Goal: Information Seeking & Learning: Compare options

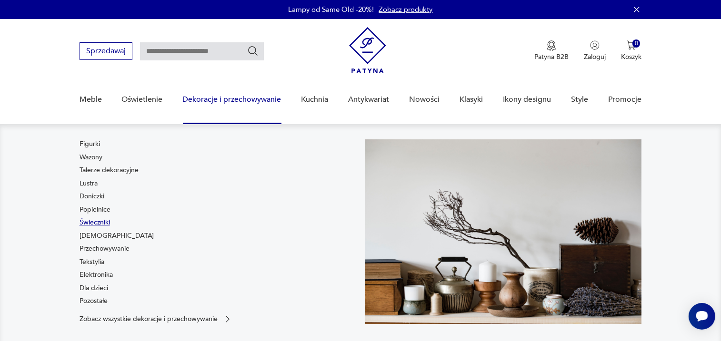
click at [103, 225] on link "Świeczniki" at bounding box center [95, 223] width 30 height 10
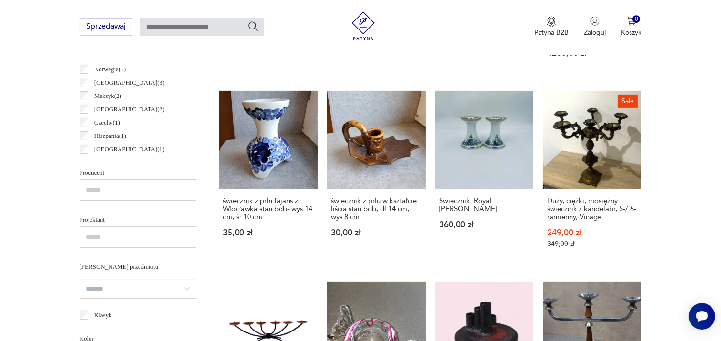
scroll to position [527, 0]
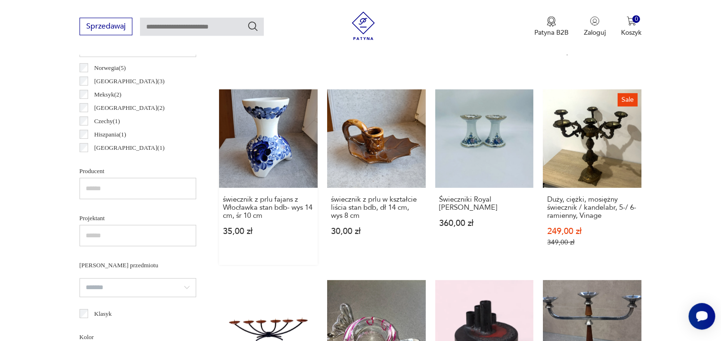
click at [293, 155] on link "świecznik z prlu fajans z Włocławka stan bdb- wys 14 cm, śr 10 cm 35,00 zł" at bounding box center [268, 178] width 99 height 176
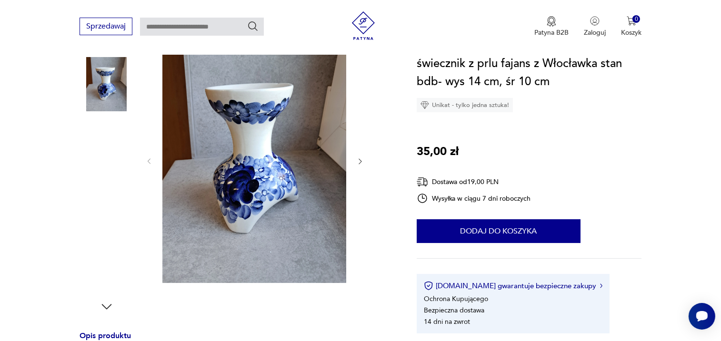
scroll to position [140, 0]
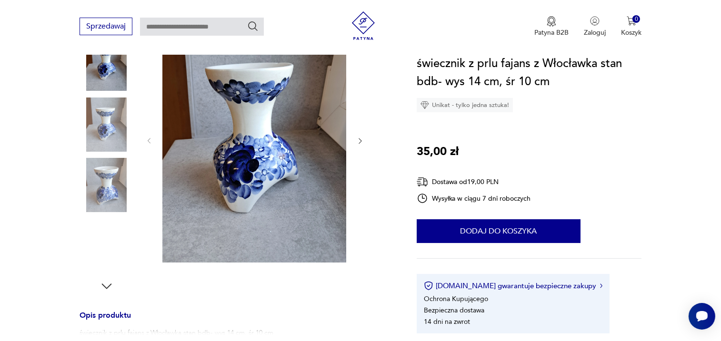
click at [107, 238] on img at bounding box center [107, 246] width 54 height 54
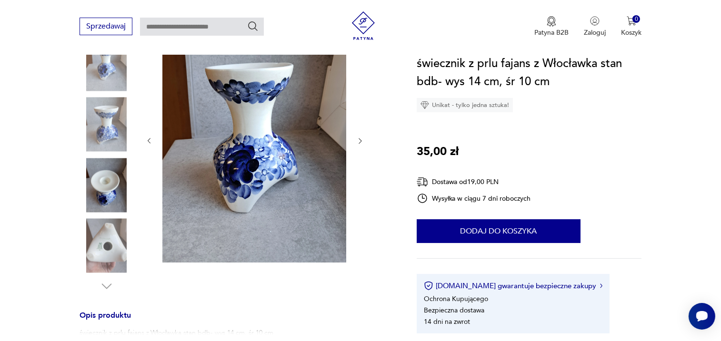
click at [96, 250] on img at bounding box center [107, 246] width 54 height 54
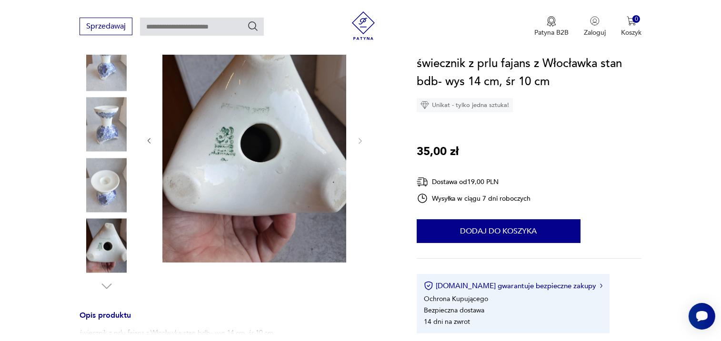
click at [113, 178] on img at bounding box center [107, 185] width 54 height 54
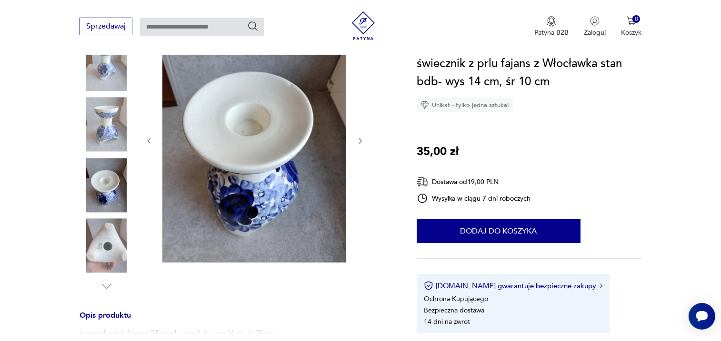
click at [119, 126] on img at bounding box center [107, 125] width 54 height 54
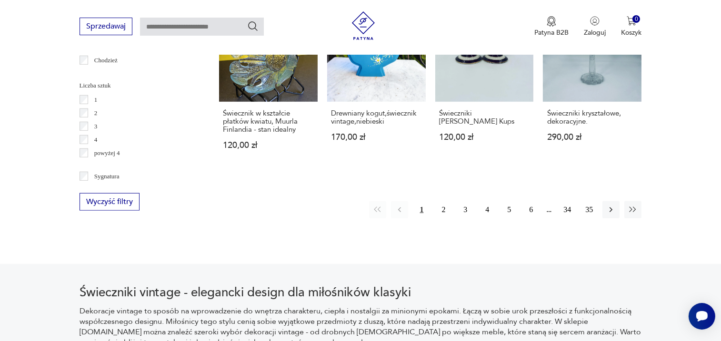
scroll to position [1027, 0]
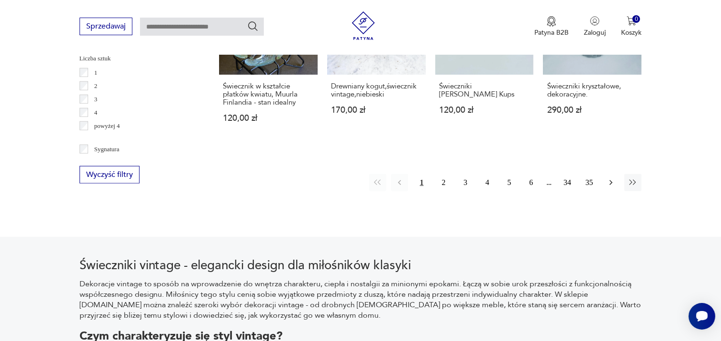
click at [613, 178] on icon "button" at bounding box center [611, 183] width 10 height 10
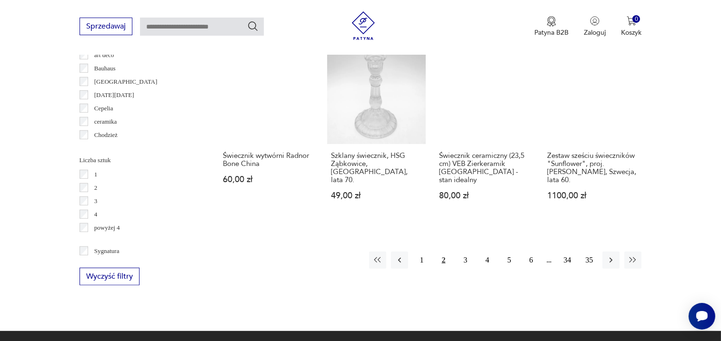
scroll to position [932, 0]
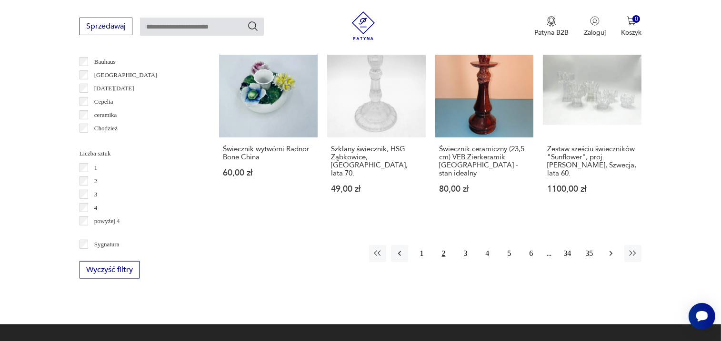
click at [611, 245] on button "button" at bounding box center [610, 253] width 17 height 17
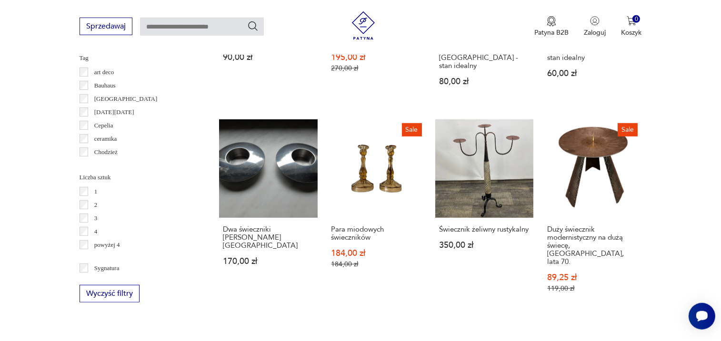
scroll to position [909, 0]
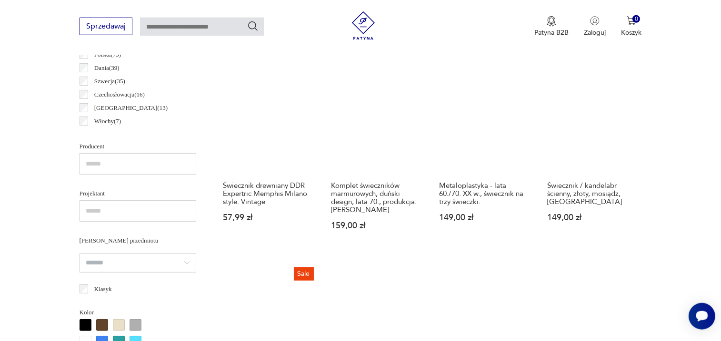
scroll to position [553, 0]
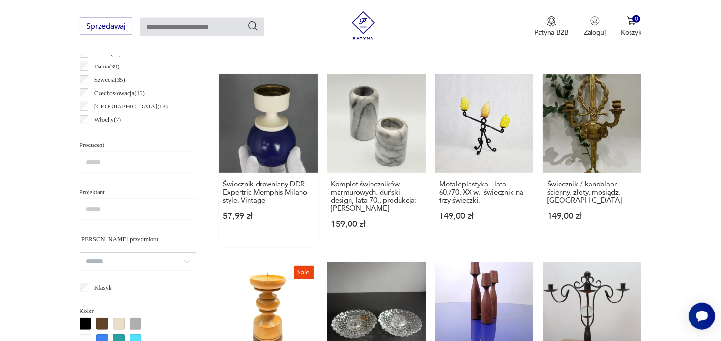
click at [273, 135] on link "Świecznik drewniany DDR Expertric Memphis Milano style. Vintage 57,99 zł" at bounding box center [268, 160] width 99 height 173
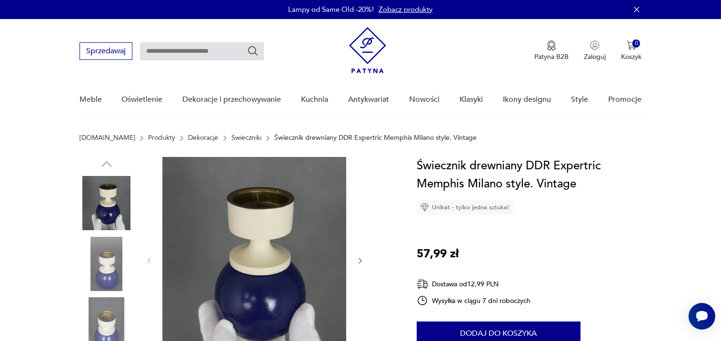
click at [360, 260] on icon "button" at bounding box center [360, 262] width 3 height 6
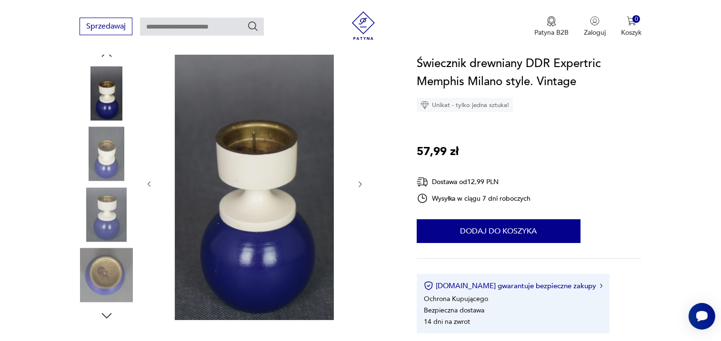
scroll to position [109, 0]
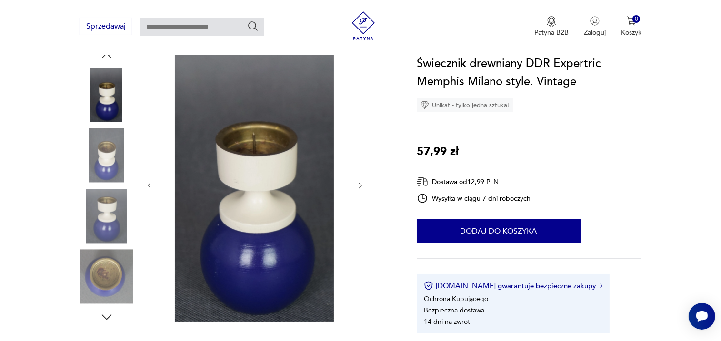
click at [360, 185] on icon "button" at bounding box center [360, 186] width 8 height 8
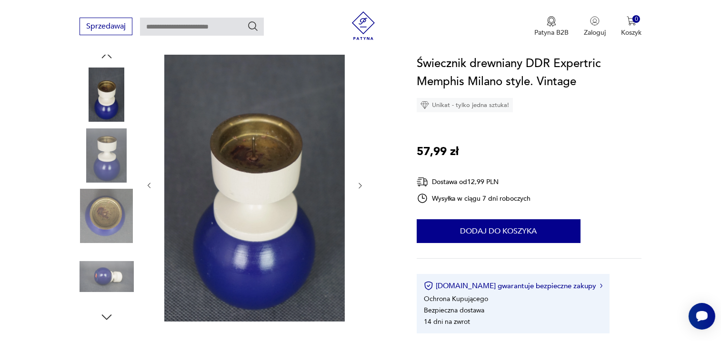
click at [360, 185] on icon "button" at bounding box center [360, 186] width 8 height 8
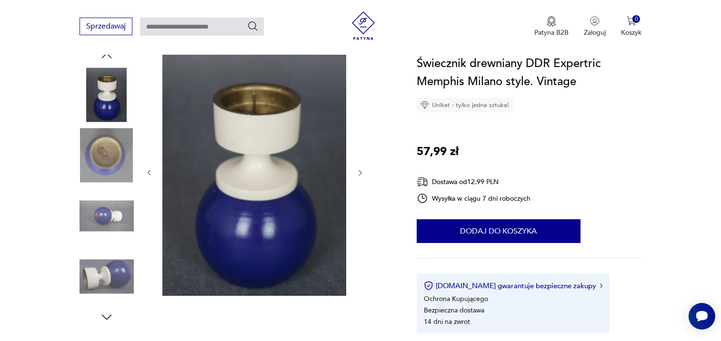
click at [360, 185] on div at bounding box center [254, 173] width 219 height 249
click at [359, 173] on icon "button" at bounding box center [360, 173] width 8 height 8
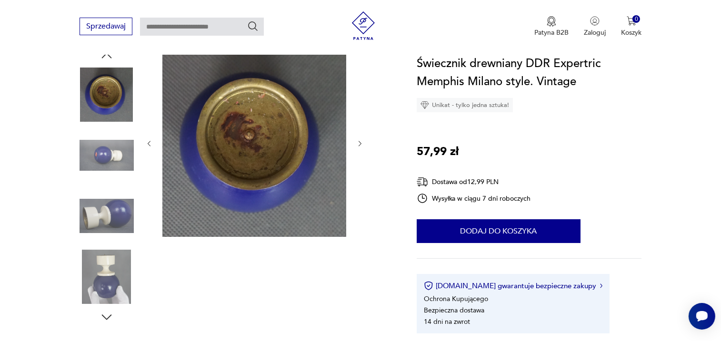
click at [359, 173] on div at bounding box center [254, 144] width 219 height 190
click at [362, 167] on div at bounding box center [254, 144] width 219 height 190
click at [361, 142] on icon "button" at bounding box center [360, 144] width 8 height 8
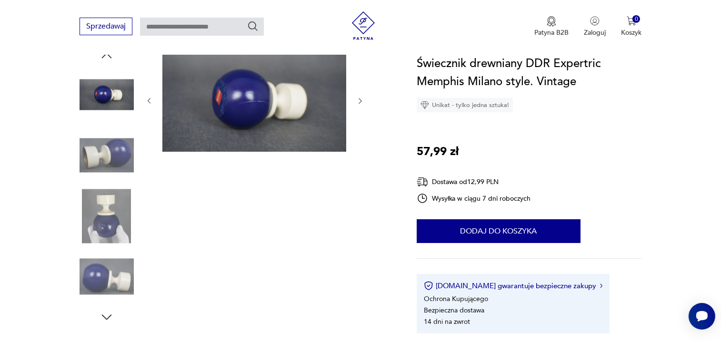
click at [360, 101] on icon "button" at bounding box center [360, 102] width 3 height 6
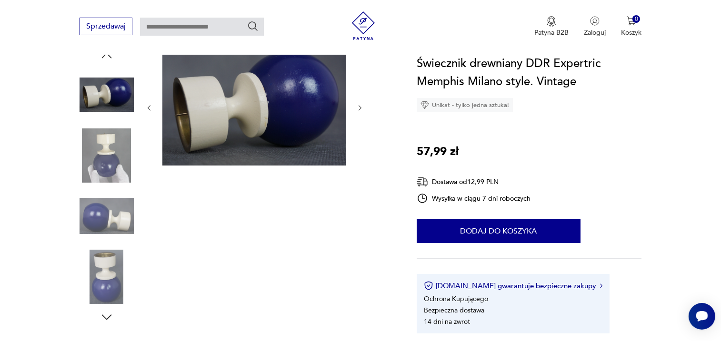
click at [361, 104] on icon "button" at bounding box center [360, 108] width 8 height 8
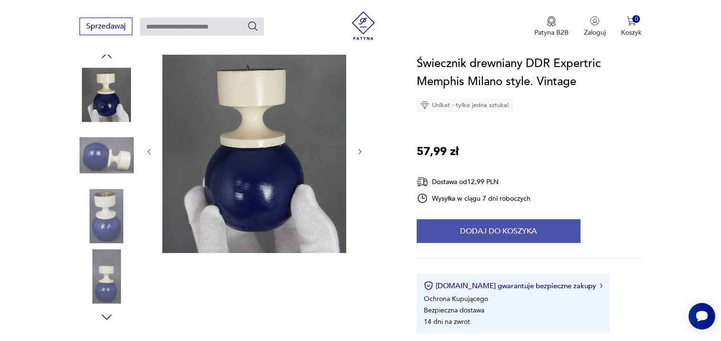
click at [546, 228] on button "Dodaj do koszyka" at bounding box center [499, 231] width 164 height 24
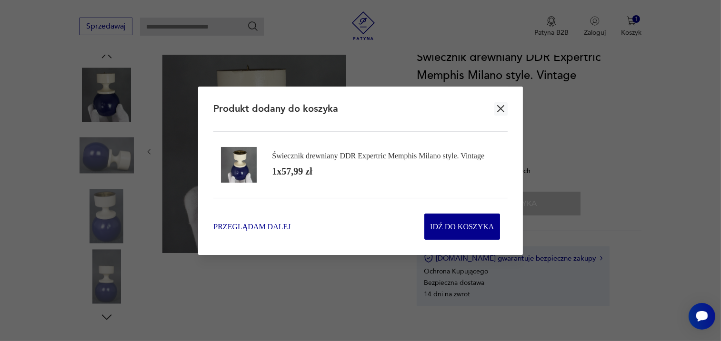
click at [278, 223] on span "Przeglądam dalej" at bounding box center [251, 226] width 77 height 11
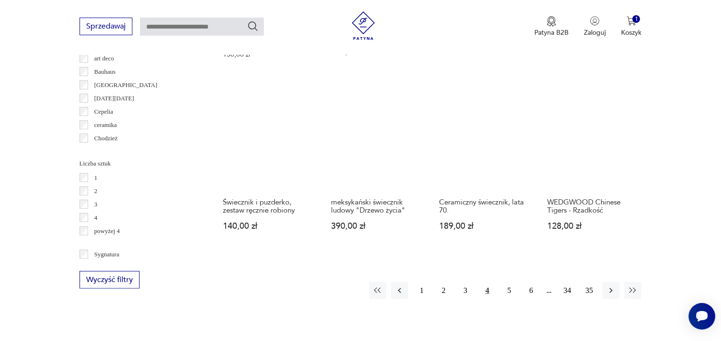
scroll to position [925, 0]
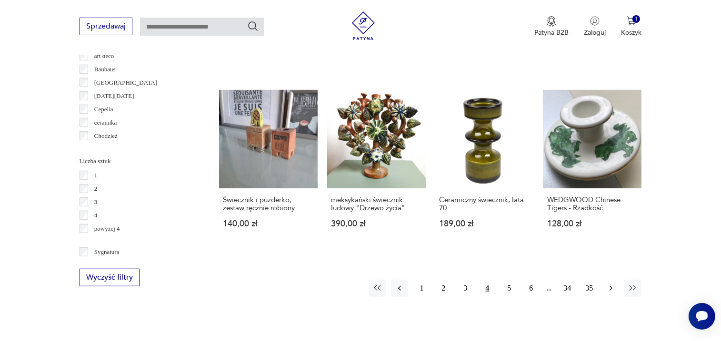
click at [611, 284] on icon "button" at bounding box center [611, 289] width 10 height 10
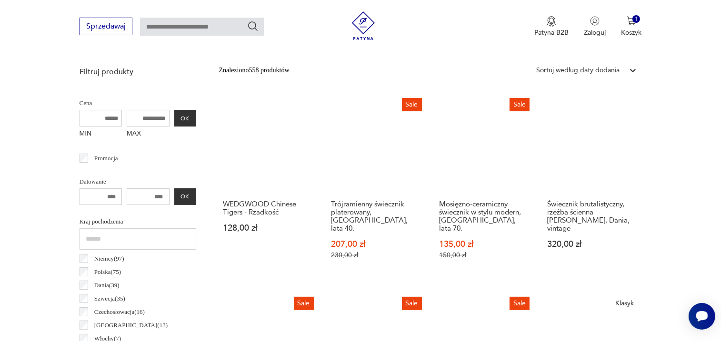
scroll to position [335, 0]
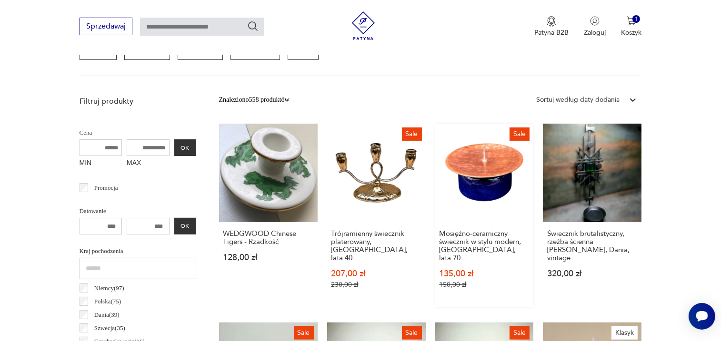
click at [498, 167] on link "Sale Mosiężno-ceramiczny świecznik w stylu modern, [GEOGRAPHIC_DATA], lata 70. …" at bounding box center [484, 216] width 99 height 184
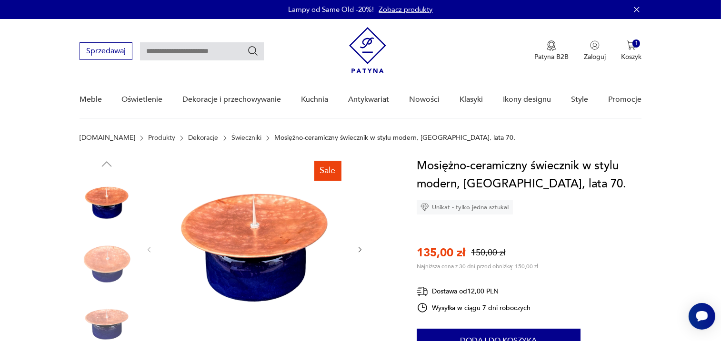
click at [362, 249] on icon "button" at bounding box center [360, 250] width 8 height 8
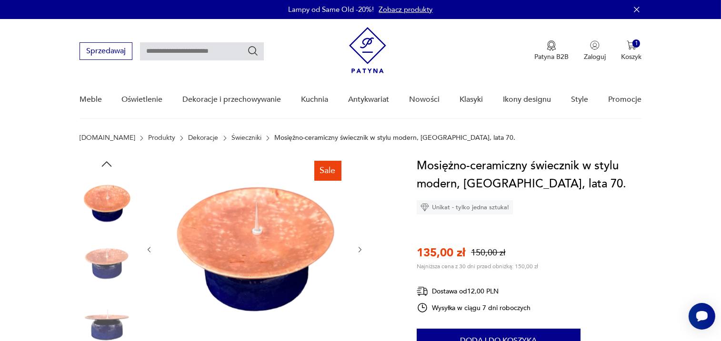
click at [361, 249] on icon "button" at bounding box center [360, 250] width 8 height 8
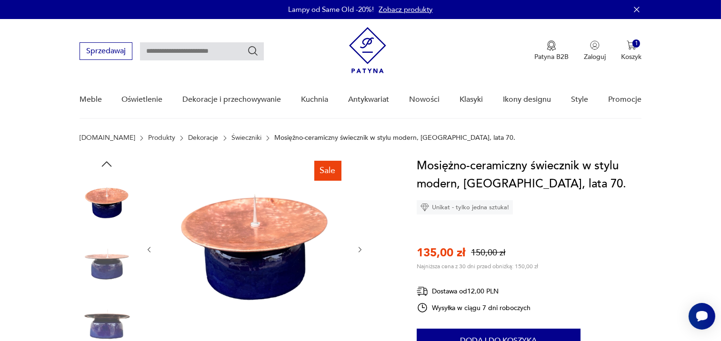
click at [361, 249] on icon "button" at bounding box center [360, 250] width 8 height 8
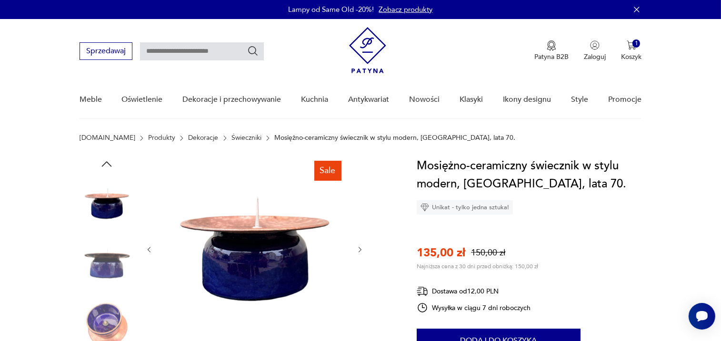
click at [361, 249] on icon "button" at bounding box center [360, 250] width 8 height 8
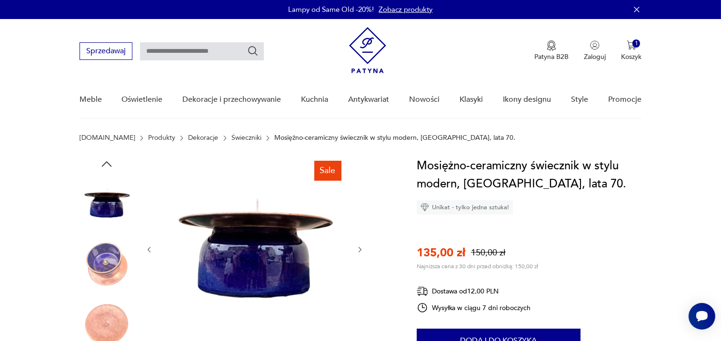
click at [361, 249] on icon "button" at bounding box center [360, 250] width 8 height 8
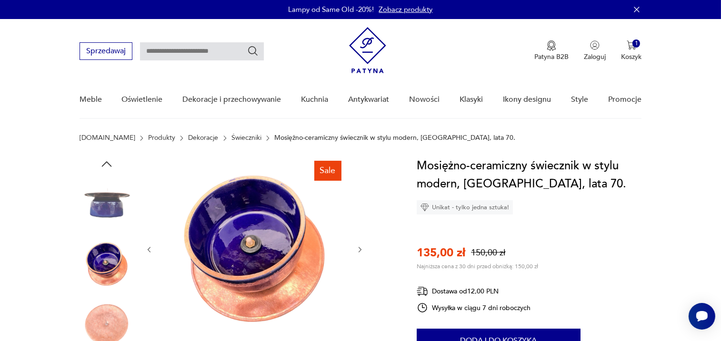
click at [361, 249] on icon "button" at bounding box center [360, 250] width 8 height 8
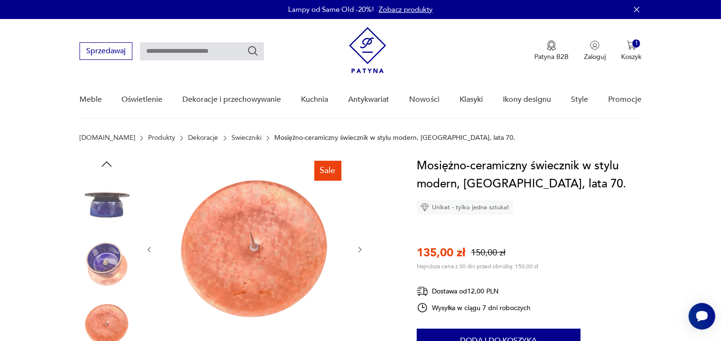
click at [361, 249] on icon "button" at bounding box center [360, 250] width 8 height 8
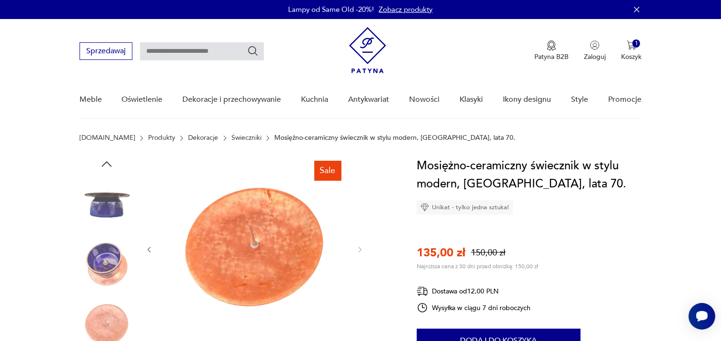
click at [152, 245] on div at bounding box center [254, 250] width 219 height 186
click at [149, 249] on icon "button" at bounding box center [149, 250] width 3 height 6
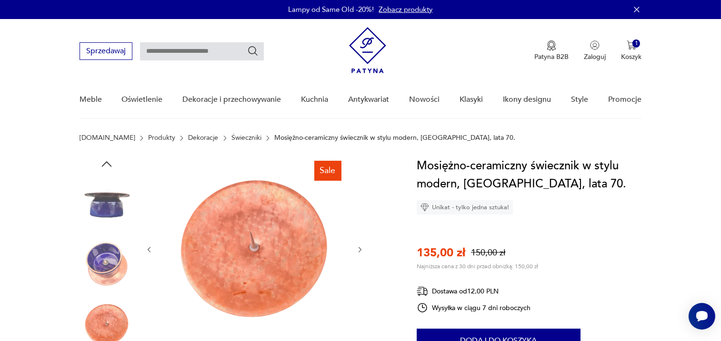
click at [149, 249] on icon "button" at bounding box center [149, 250] width 3 height 6
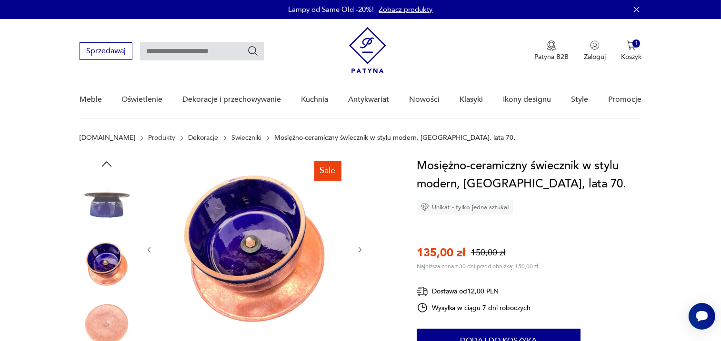
click at [149, 249] on icon "button" at bounding box center [149, 250] width 3 height 6
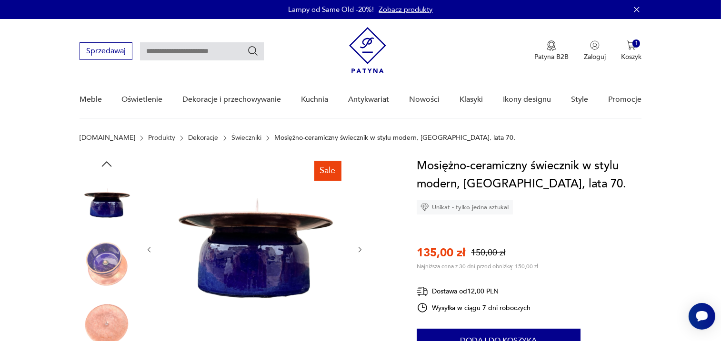
click at [149, 249] on icon "button" at bounding box center [149, 250] width 3 height 6
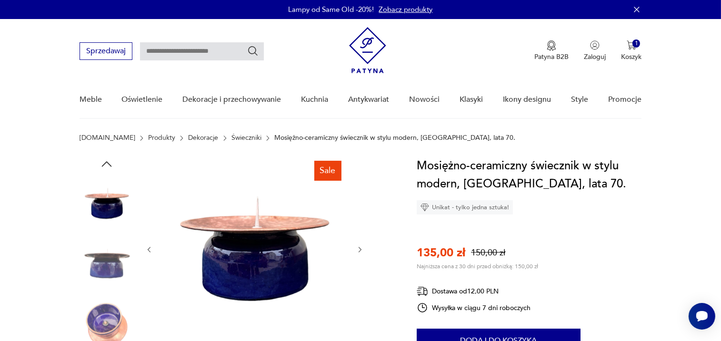
click at [149, 249] on icon "button" at bounding box center [149, 250] width 3 height 6
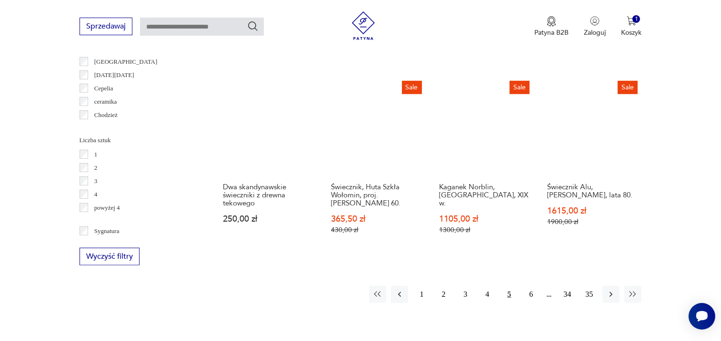
scroll to position [947, 0]
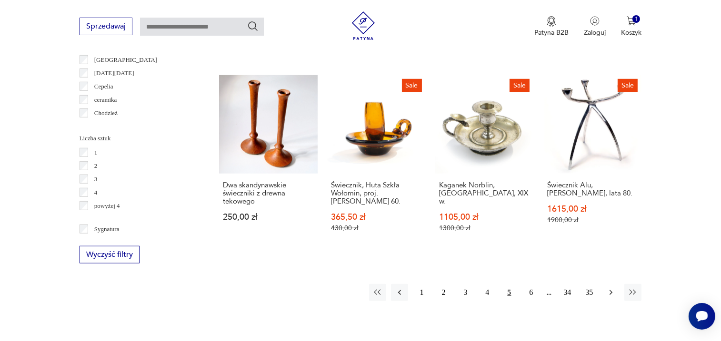
click at [611, 288] on icon "button" at bounding box center [611, 293] width 10 height 10
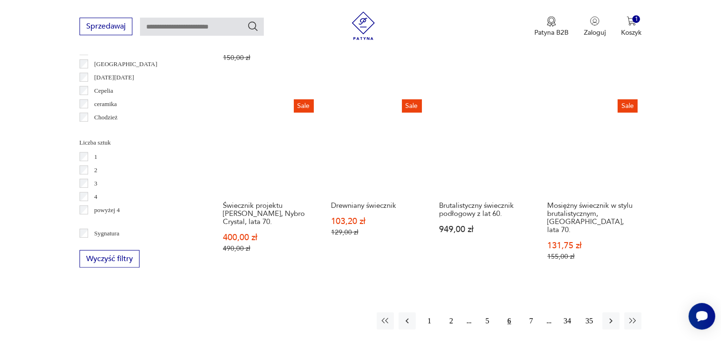
scroll to position [966, 0]
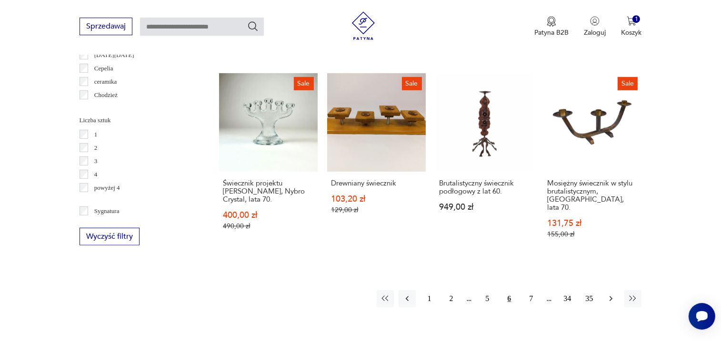
click at [611, 297] on icon "button" at bounding box center [610, 299] width 3 height 5
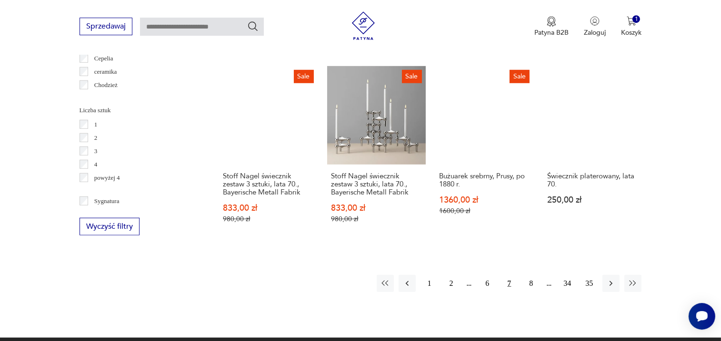
scroll to position [976, 0]
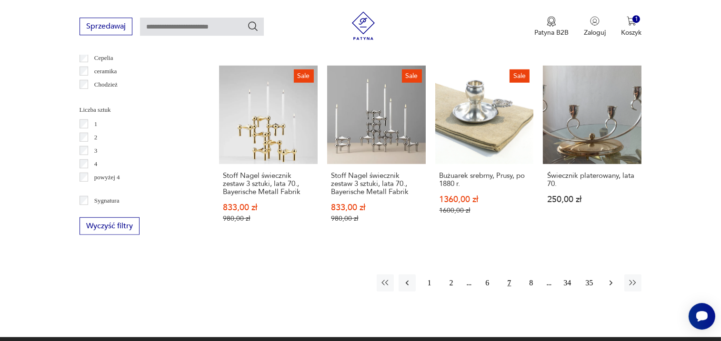
click at [607, 279] on icon "button" at bounding box center [611, 284] width 10 height 10
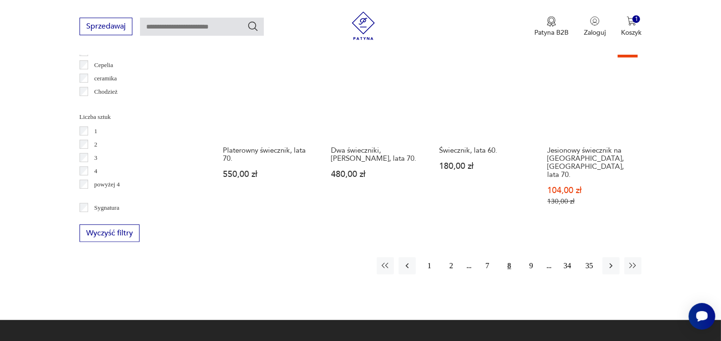
scroll to position [969, 0]
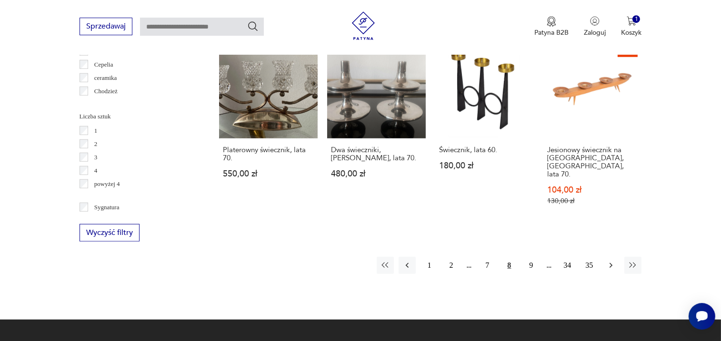
click at [613, 261] on icon "button" at bounding box center [611, 266] width 10 height 10
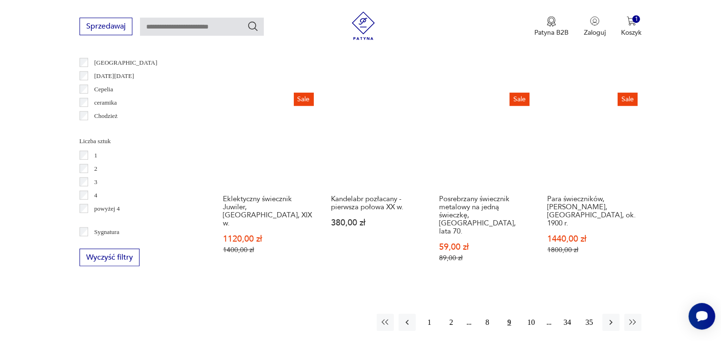
scroll to position [975, 0]
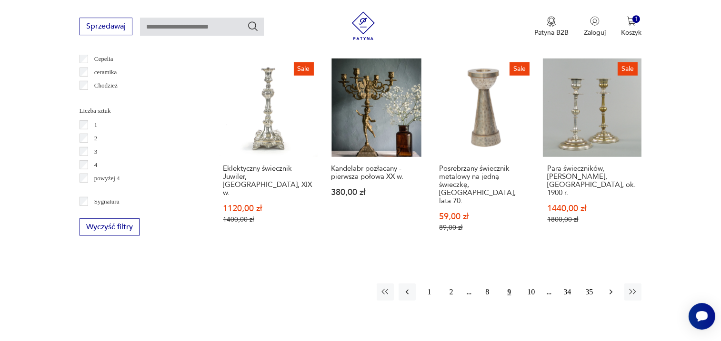
click at [613, 288] on icon "button" at bounding box center [611, 293] width 10 height 10
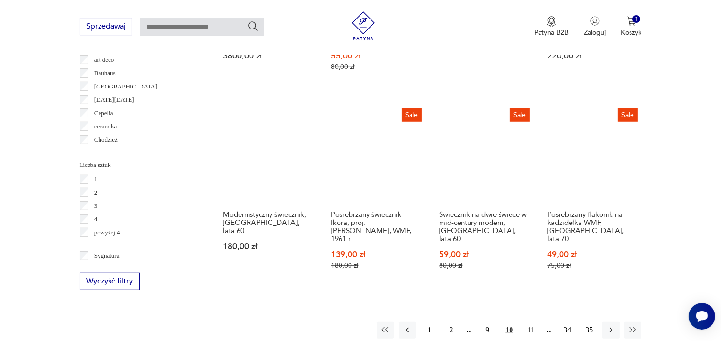
scroll to position [946, 0]
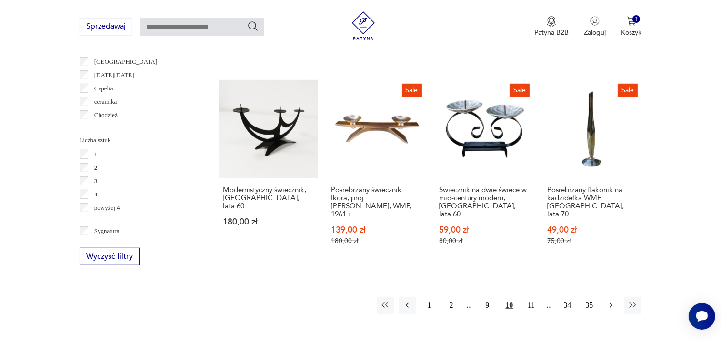
click at [614, 301] on icon "button" at bounding box center [611, 306] width 10 height 10
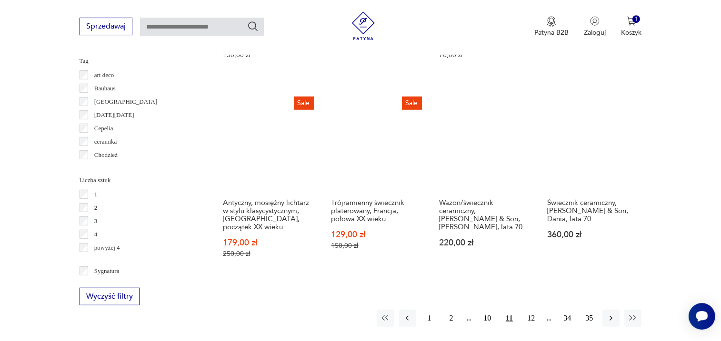
scroll to position [912, 0]
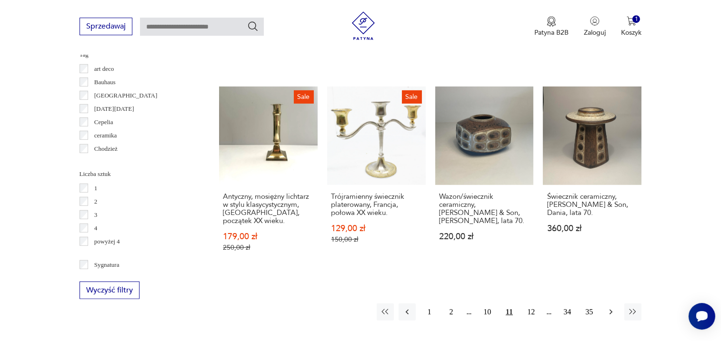
click at [611, 308] on icon "button" at bounding box center [611, 313] width 10 height 10
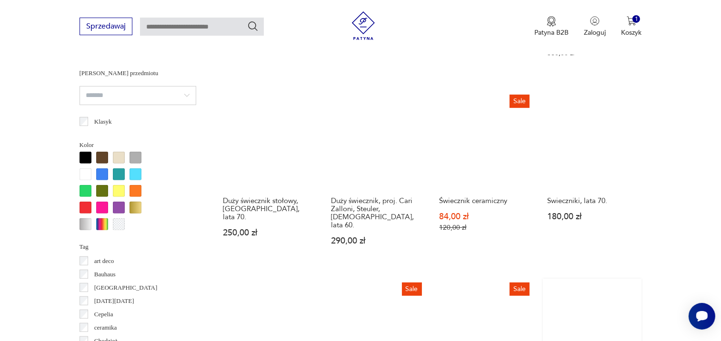
scroll to position [720, 0]
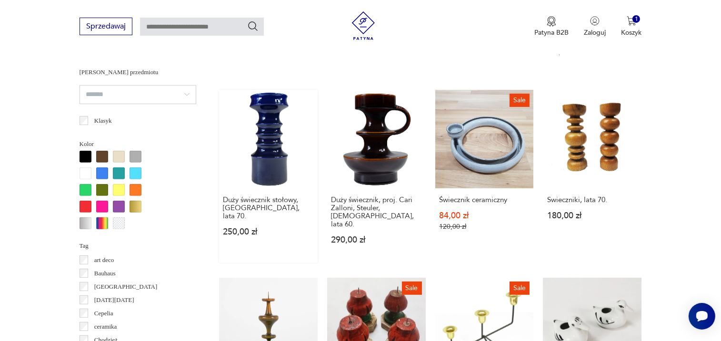
click at [274, 167] on link "Duży świecznik stołowy, [GEOGRAPHIC_DATA], lata 70. 250,00 zł" at bounding box center [268, 176] width 99 height 173
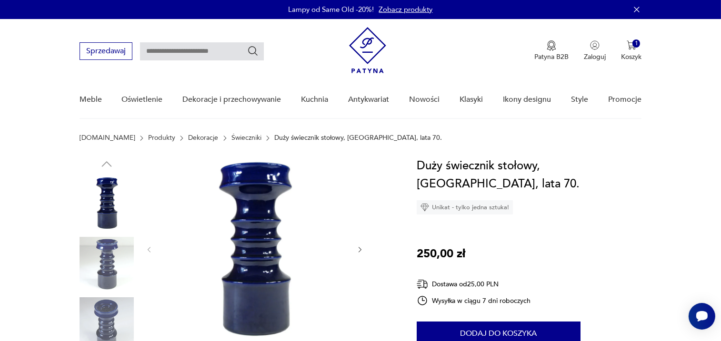
click at [356, 247] on div at bounding box center [254, 250] width 219 height 186
click at [359, 248] on icon "button" at bounding box center [360, 250] width 3 height 6
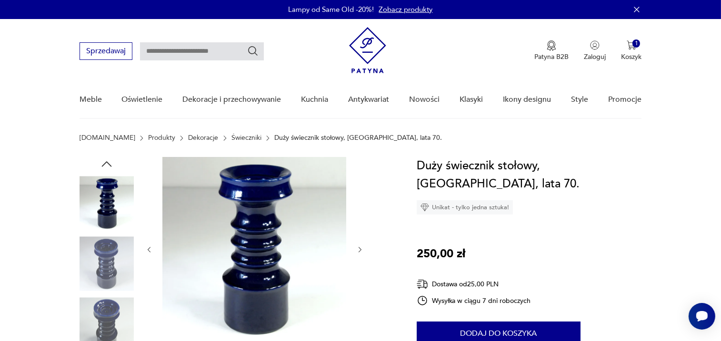
click at [359, 248] on icon "button" at bounding box center [360, 250] width 3 height 6
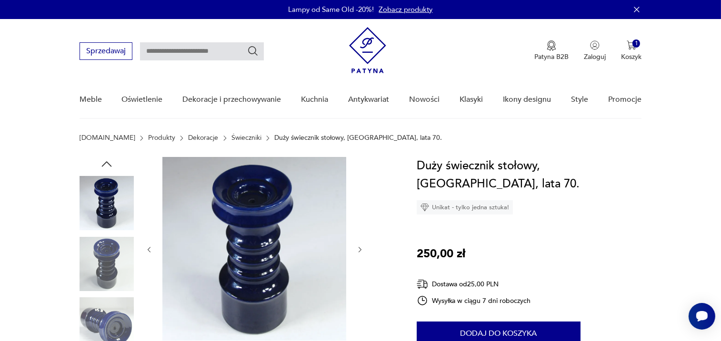
click at [359, 248] on icon "button" at bounding box center [360, 250] width 3 height 6
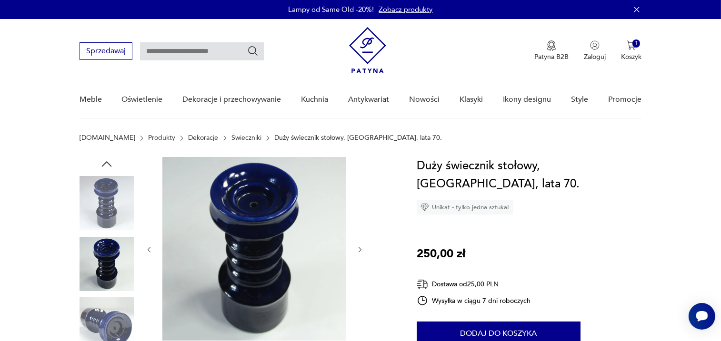
click at [359, 248] on icon "button" at bounding box center [360, 250] width 3 height 6
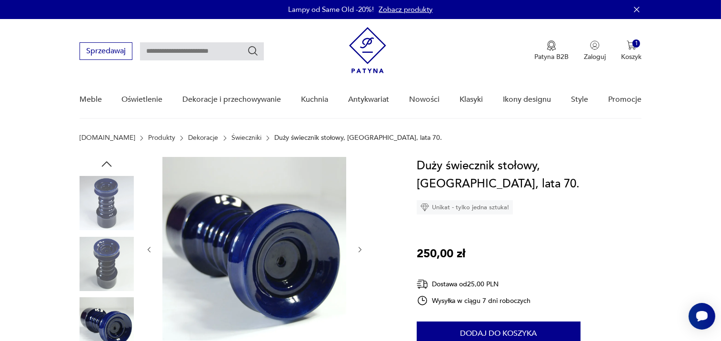
click at [359, 248] on icon "button" at bounding box center [360, 250] width 3 height 6
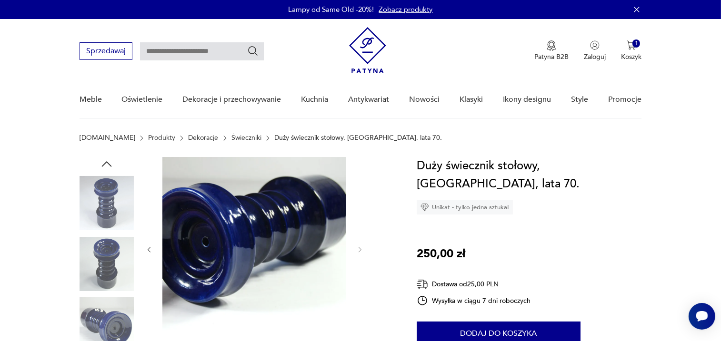
click at [146, 244] on div at bounding box center [254, 250] width 219 height 186
click at [151, 248] on icon "button" at bounding box center [149, 250] width 8 height 8
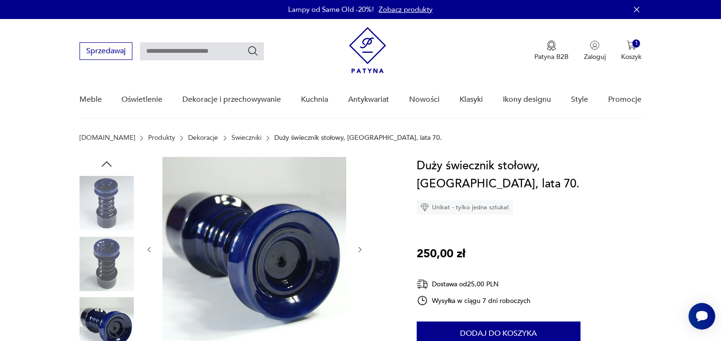
click at [151, 248] on icon "button" at bounding box center [149, 250] width 8 height 8
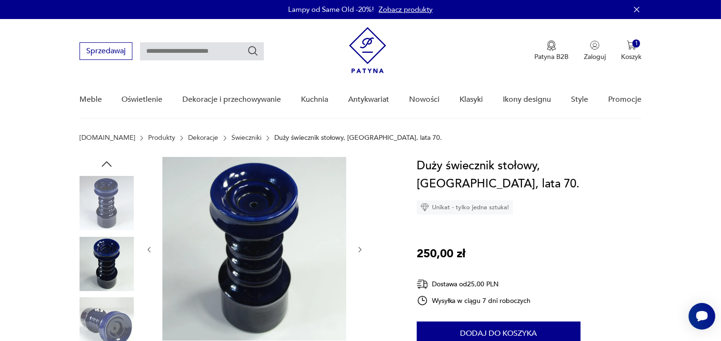
click at [151, 248] on icon "button" at bounding box center [149, 250] width 8 height 8
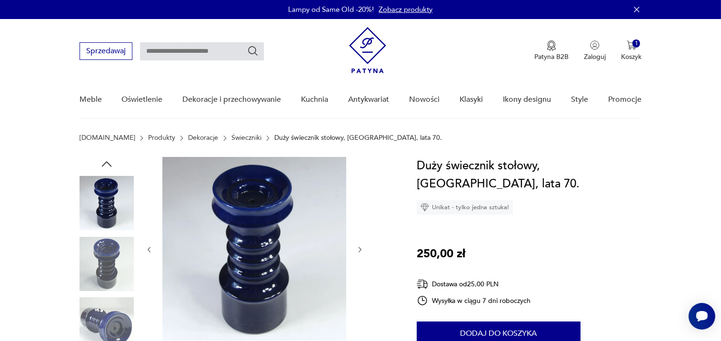
click at [151, 248] on icon "button" at bounding box center [149, 250] width 8 height 8
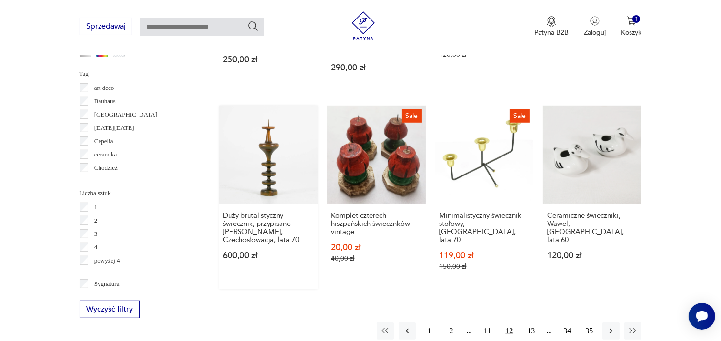
scroll to position [894, 0]
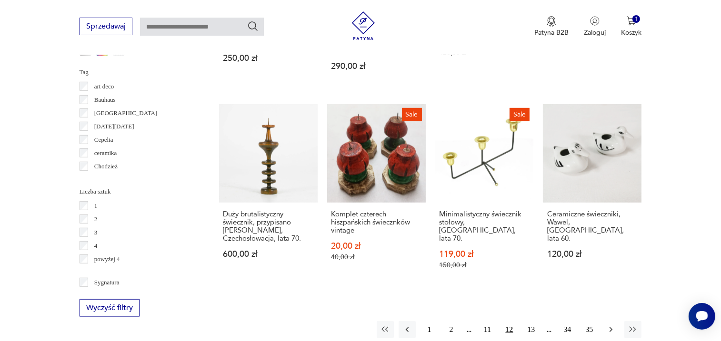
click at [608, 325] on icon "button" at bounding box center [611, 330] width 10 height 10
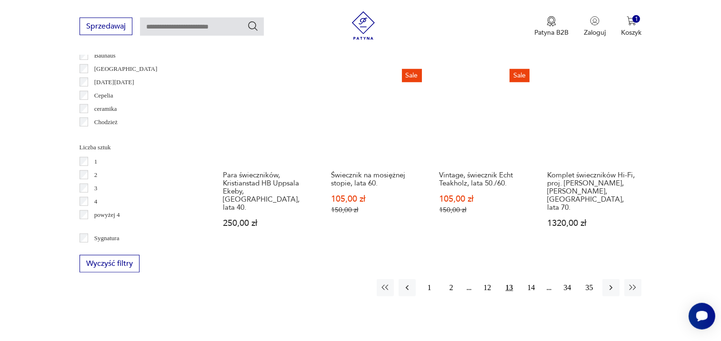
scroll to position [941, 0]
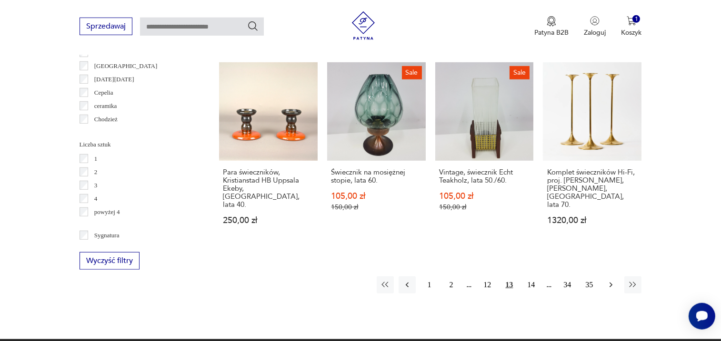
click at [608, 277] on button "button" at bounding box center [610, 285] width 17 height 17
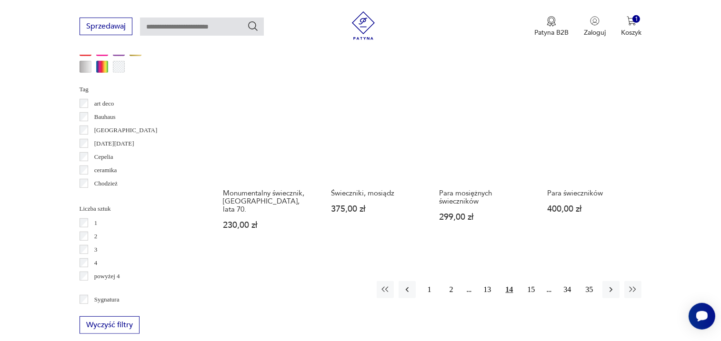
scroll to position [878, 0]
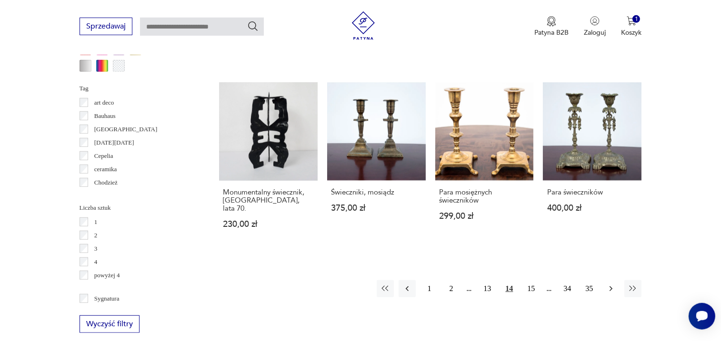
click at [613, 284] on icon "button" at bounding box center [611, 289] width 10 height 10
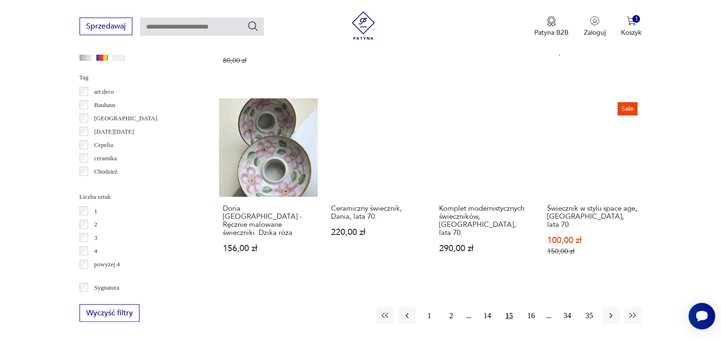
scroll to position [897, 0]
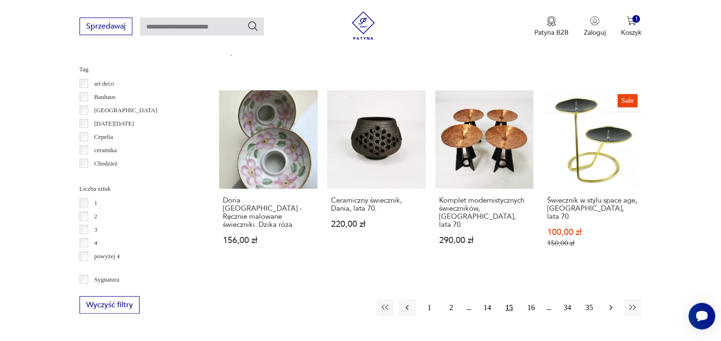
click at [615, 303] on icon "button" at bounding box center [611, 308] width 10 height 10
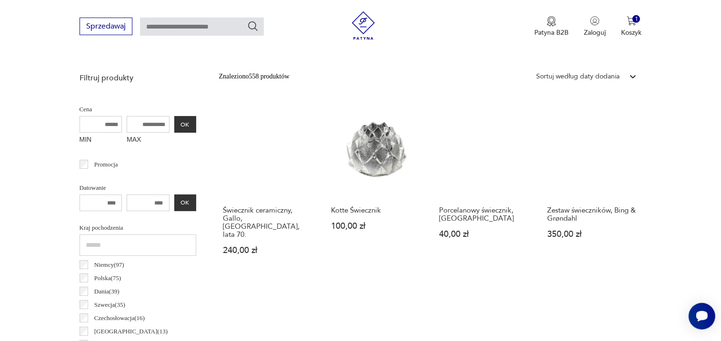
scroll to position [329, 0]
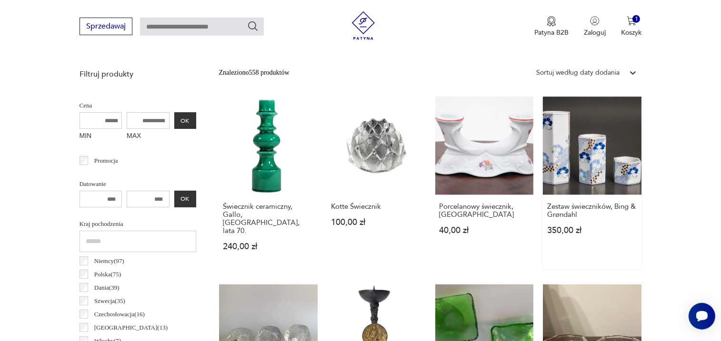
click at [607, 184] on link "Zestaw świeczników, Bing & Grøndahl 350,00 zł" at bounding box center [592, 183] width 99 height 173
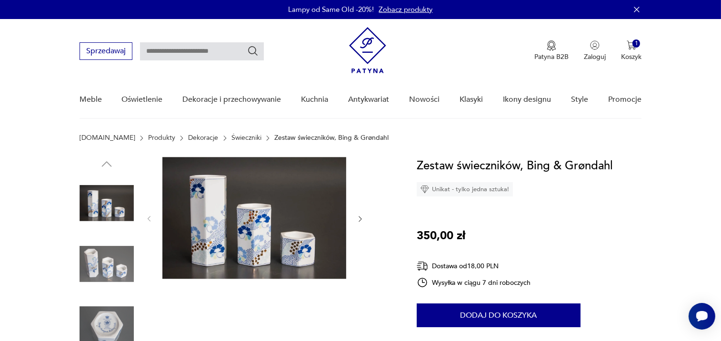
click at [365, 217] on div at bounding box center [237, 295] width 315 height 276
click at [358, 218] on icon "button" at bounding box center [360, 219] width 8 height 8
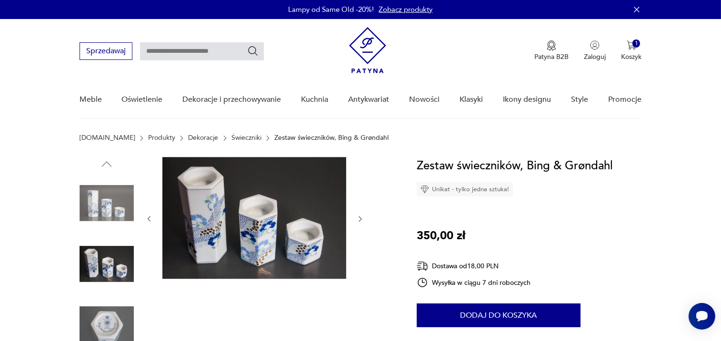
click at [358, 218] on icon "button" at bounding box center [360, 219] width 8 height 8
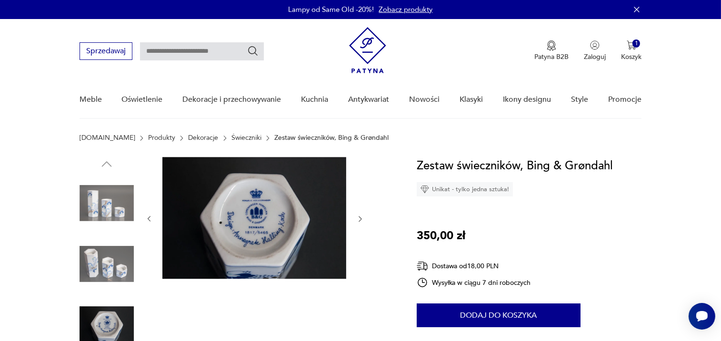
click at [358, 218] on icon "button" at bounding box center [360, 219] width 8 height 8
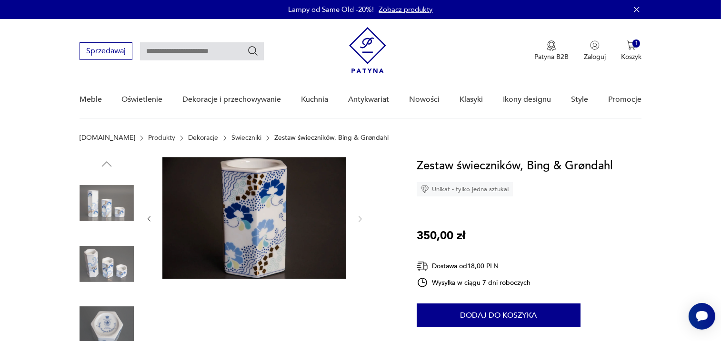
click at [152, 218] on icon "button" at bounding box center [149, 219] width 8 height 8
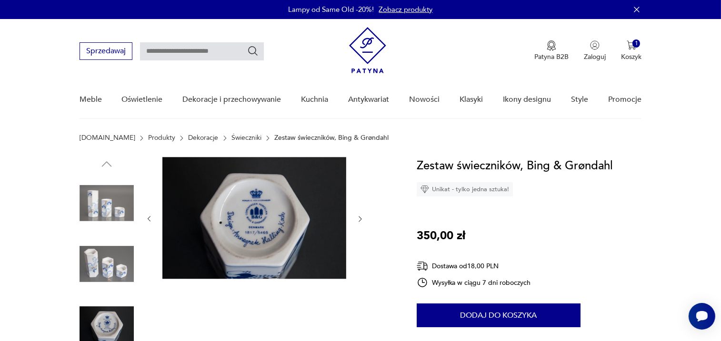
click at [152, 218] on icon "button" at bounding box center [149, 219] width 8 height 8
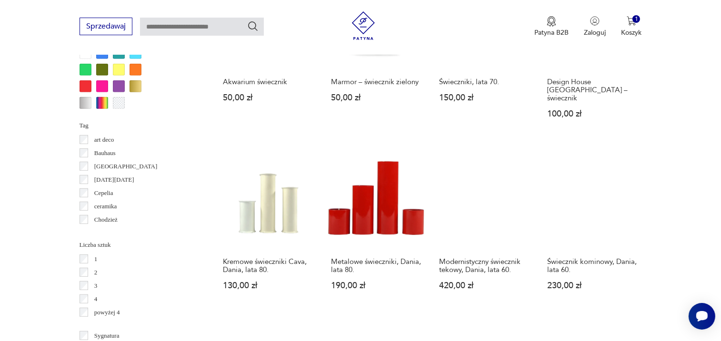
scroll to position [843, 0]
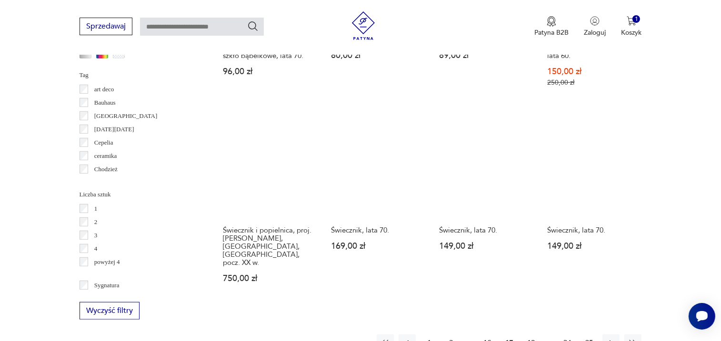
scroll to position [892, 0]
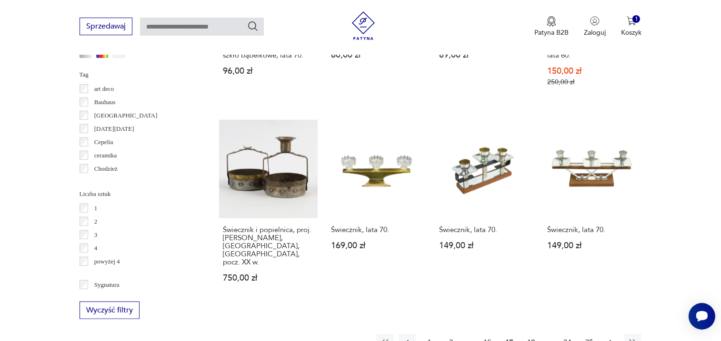
click at [608, 338] on icon "button" at bounding box center [611, 343] width 10 height 10
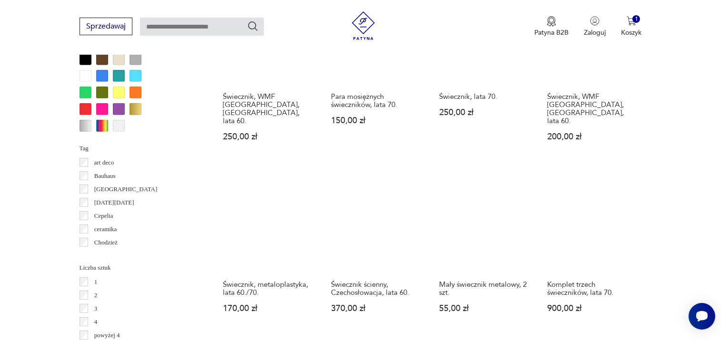
scroll to position [817, 0]
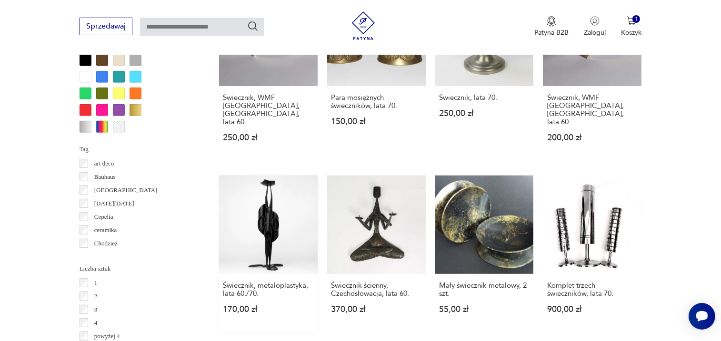
click at [273, 205] on link "Świecznik, metaloplastyka, lata 60./70. 170,00 zł" at bounding box center [268, 254] width 99 height 157
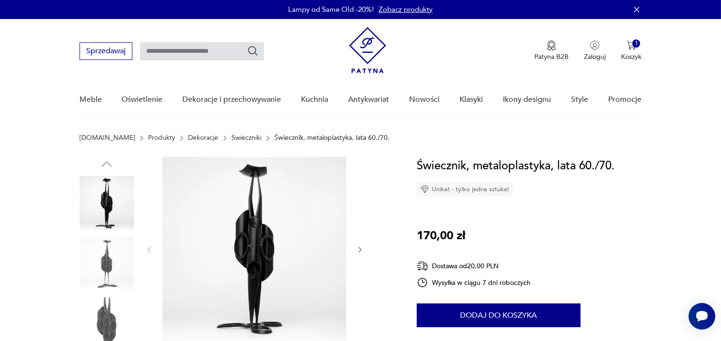
click at [362, 249] on icon "button" at bounding box center [360, 250] width 8 height 8
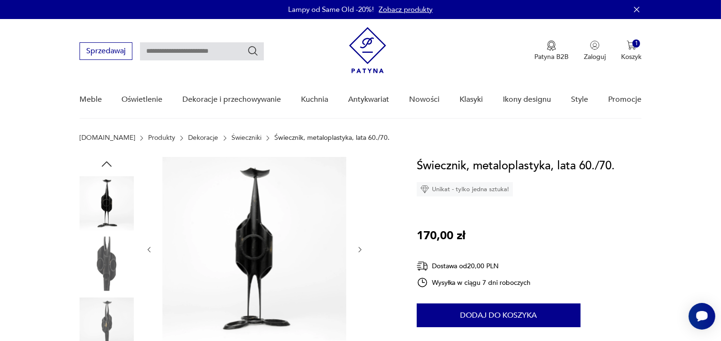
click at [362, 249] on icon "button" at bounding box center [360, 250] width 8 height 8
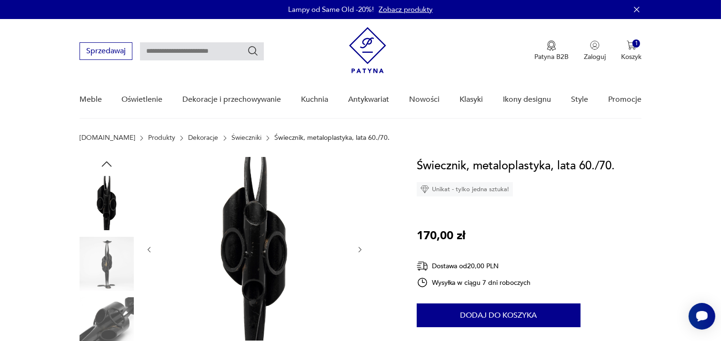
click at [362, 249] on icon "button" at bounding box center [360, 250] width 8 height 8
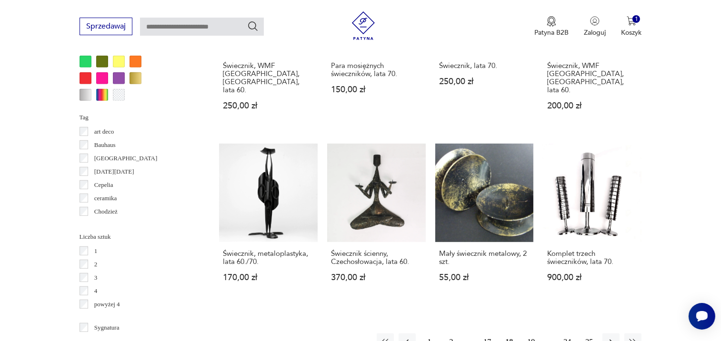
scroll to position [883, 0]
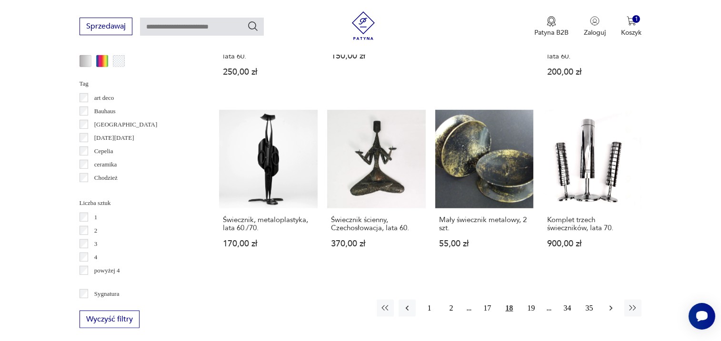
click at [615, 304] on icon "button" at bounding box center [611, 309] width 10 height 10
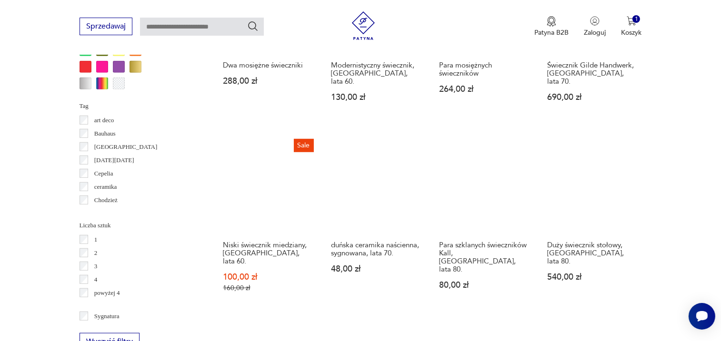
scroll to position [864, 0]
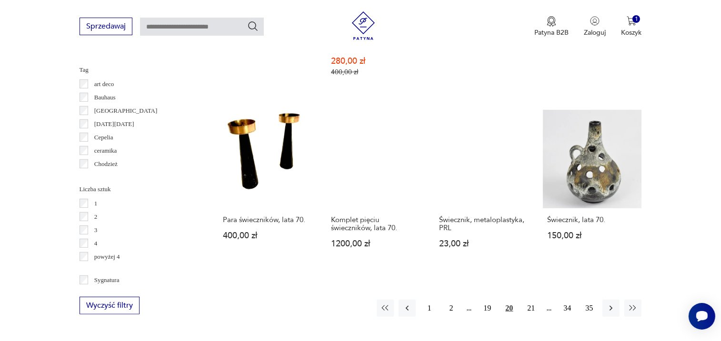
scroll to position [897, 0]
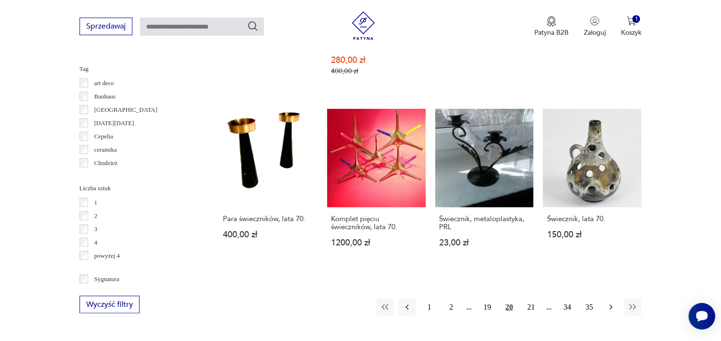
click at [609, 303] on icon "button" at bounding box center [611, 308] width 10 height 10
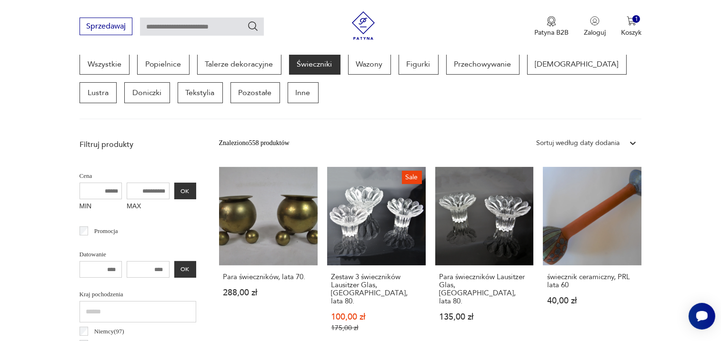
click at [609, 294] on div "świecznik ceramiczny, PRL lata 60 40,00 zł" at bounding box center [592, 295] width 99 height 58
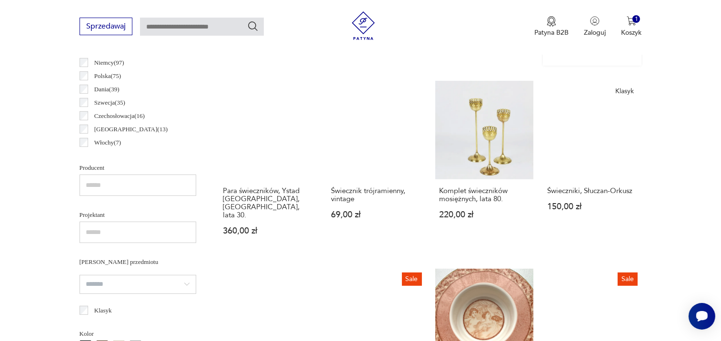
scroll to position [531, 0]
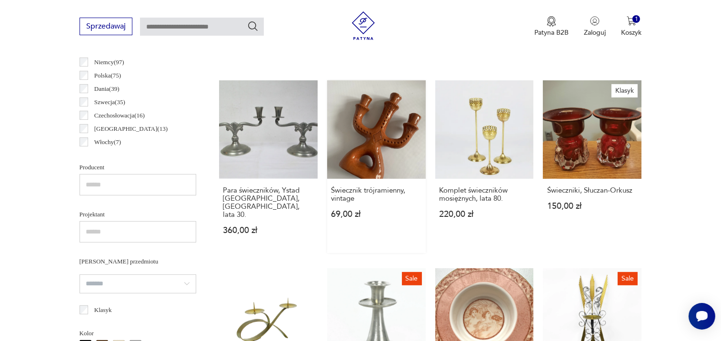
click at [388, 160] on link "Świecznik trójramienny, vintage 69,00 zł" at bounding box center [376, 166] width 99 height 173
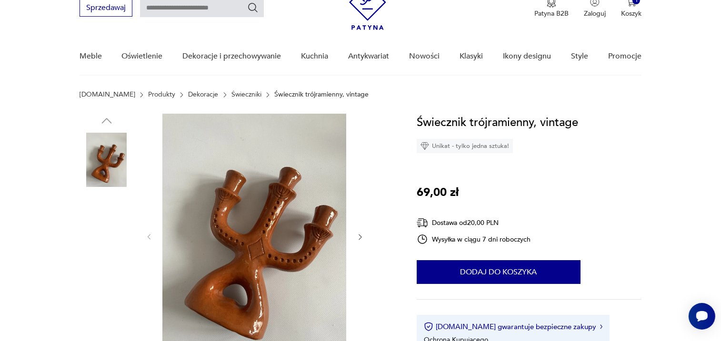
scroll to position [45, 0]
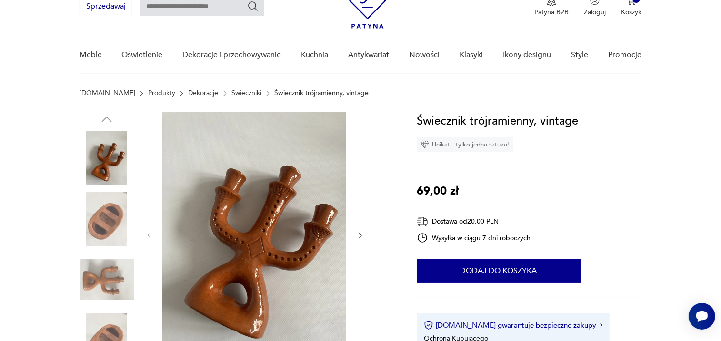
click at [360, 228] on div at bounding box center [254, 235] width 219 height 247
click at [359, 236] on icon "button" at bounding box center [360, 236] width 8 height 8
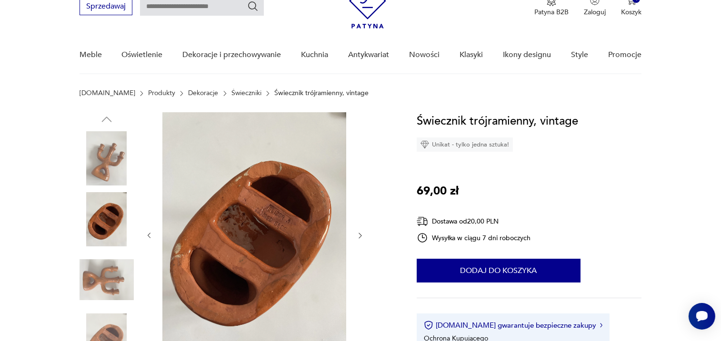
click at [359, 236] on icon "button" at bounding box center [360, 236] width 8 height 8
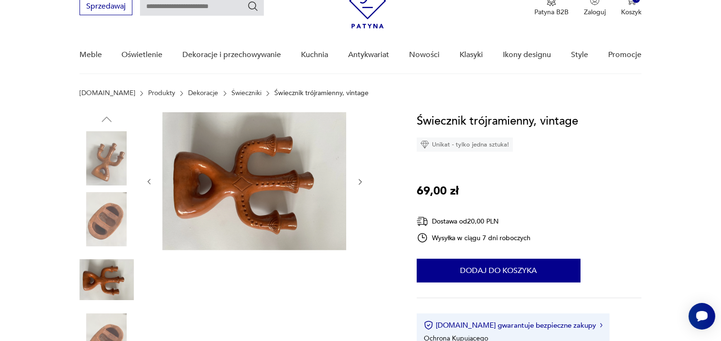
click at [359, 236] on div at bounding box center [254, 182] width 219 height 140
click at [360, 181] on icon "button" at bounding box center [360, 182] width 8 height 8
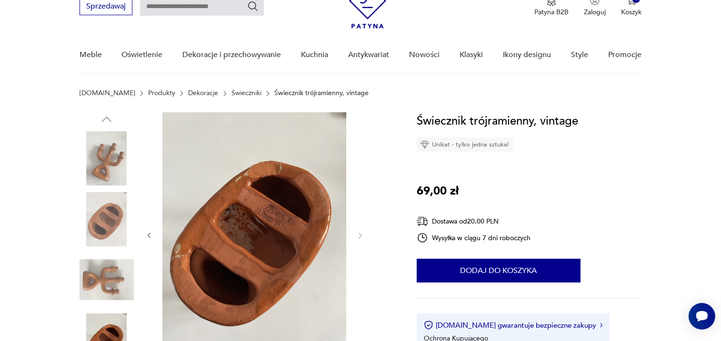
click at [360, 181] on div at bounding box center [254, 235] width 219 height 247
click at [149, 237] on icon "button" at bounding box center [149, 236] width 3 height 6
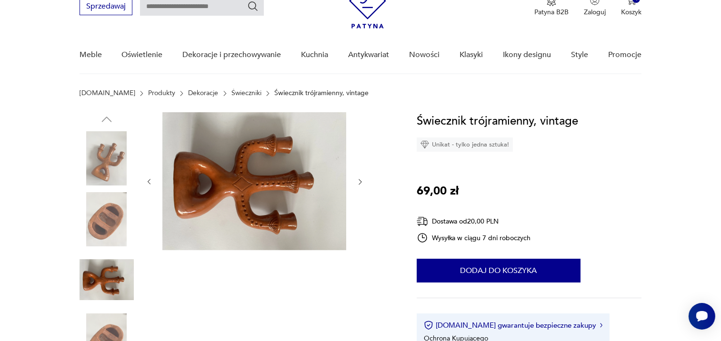
click at [150, 181] on icon "button" at bounding box center [149, 182] width 8 height 8
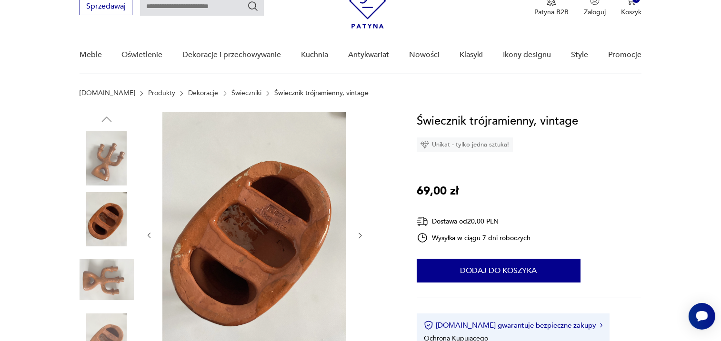
click at [150, 181] on div at bounding box center [254, 235] width 219 height 247
click at [147, 236] on icon "button" at bounding box center [149, 236] width 8 height 8
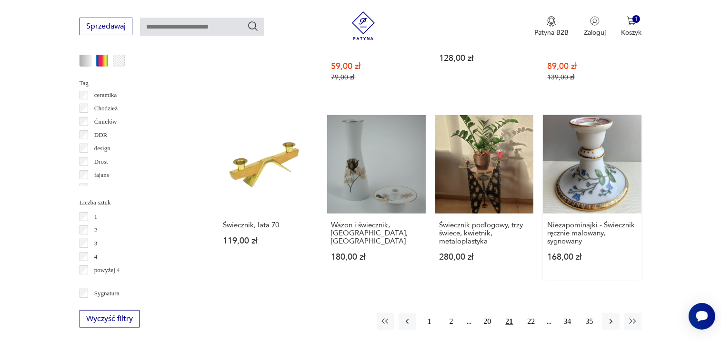
scroll to position [884, 0]
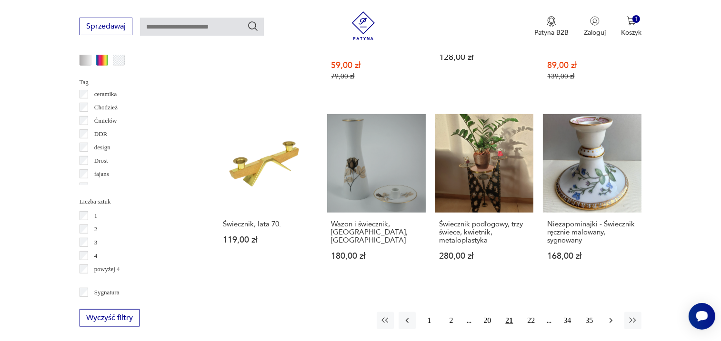
click at [611, 316] on icon "button" at bounding box center [611, 321] width 10 height 10
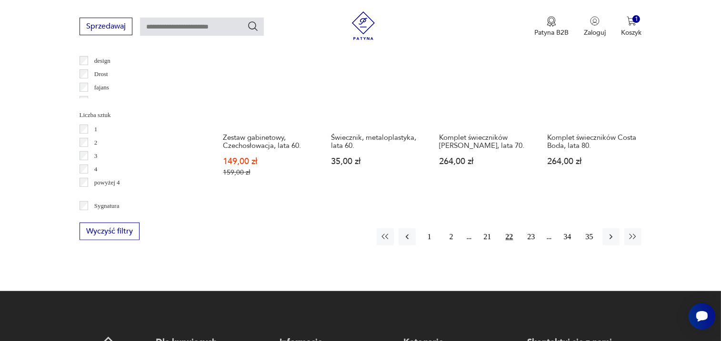
scroll to position [973, 0]
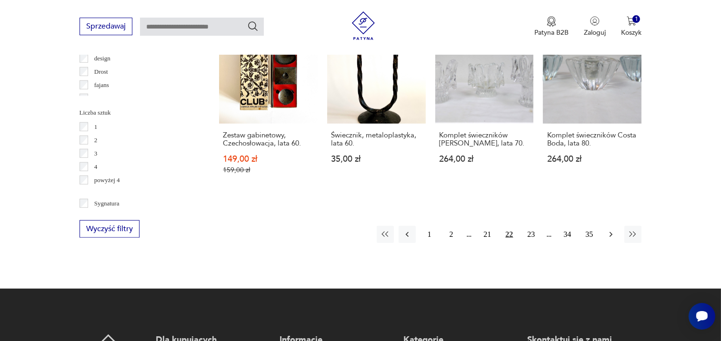
click at [607, 230] on icon "button" at bounding box center [611, 235] width 10 height 10
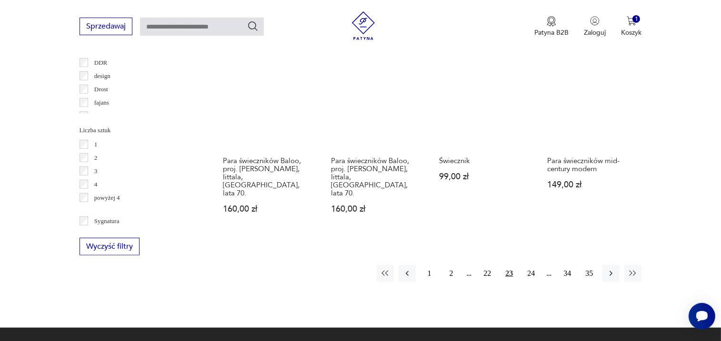
scroll to position [967, 0]
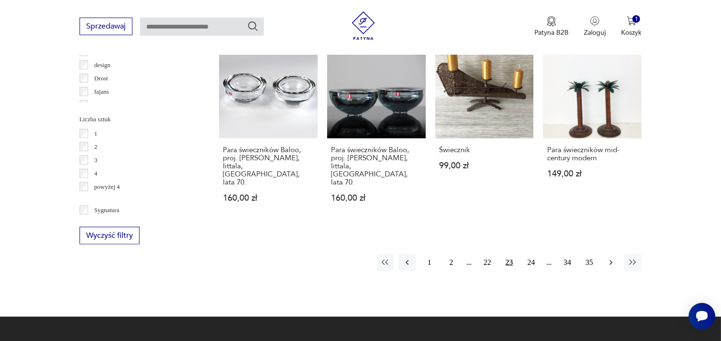
click at [609, 258] on icon "button" at bounding box center [611, 263] width 10 height 10
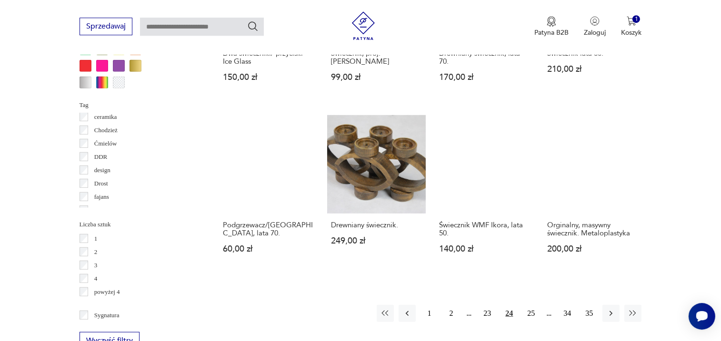
scroll to position [875, 0]
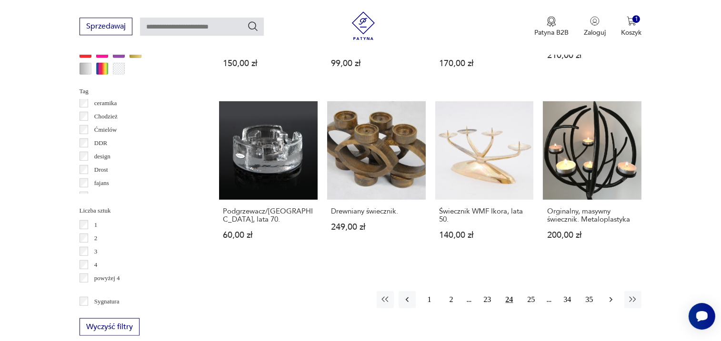
click at [612, 298] on icon "button" at bounding box center [610, 300] width 3 height 5
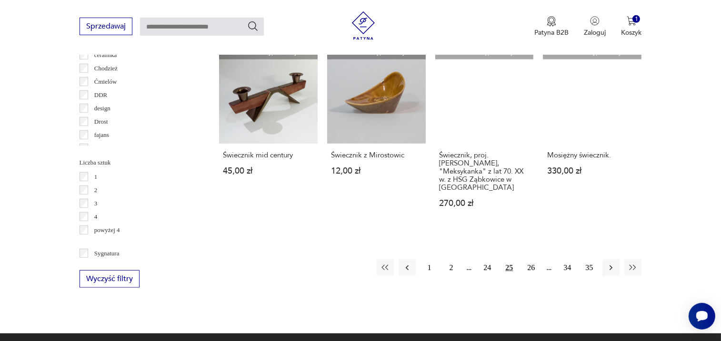
scroll to position [927, 0]
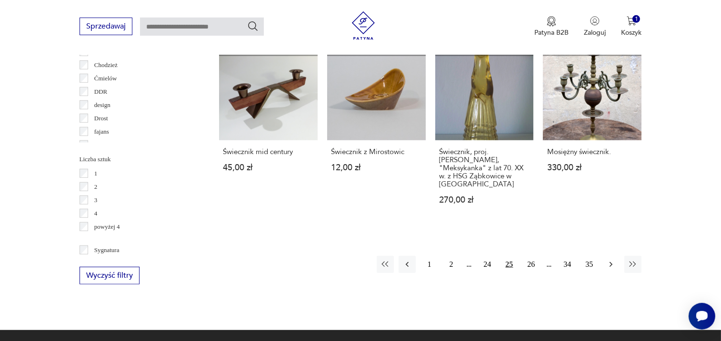
click at [608, 261] on icon "button" at bounding box center [611, 265] width 10 height 10
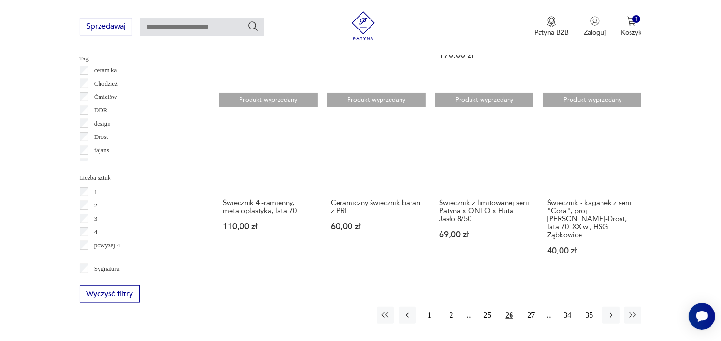
scroll to position [908, 0]
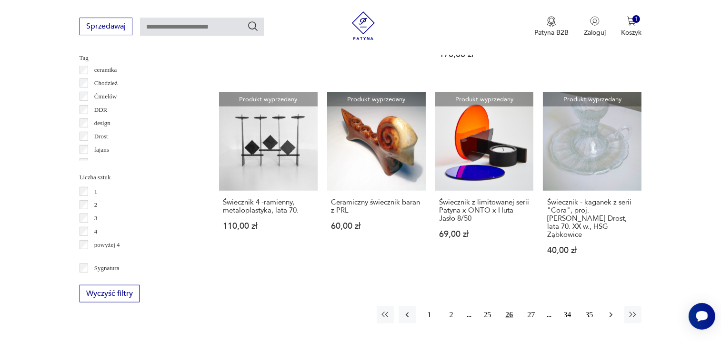
click at [609, 307] on button "button" at bounding box center [610, 315] width 17 height 17
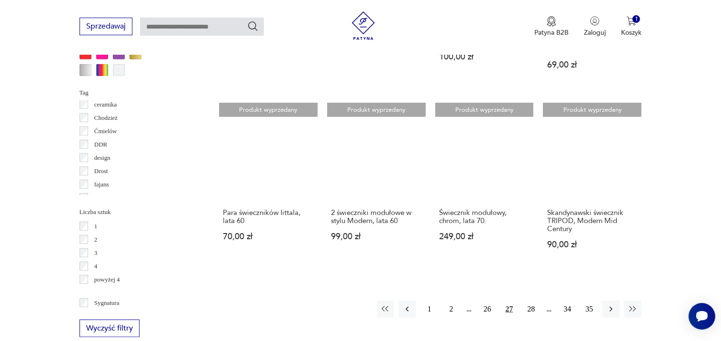
scroll to position [874, 0]
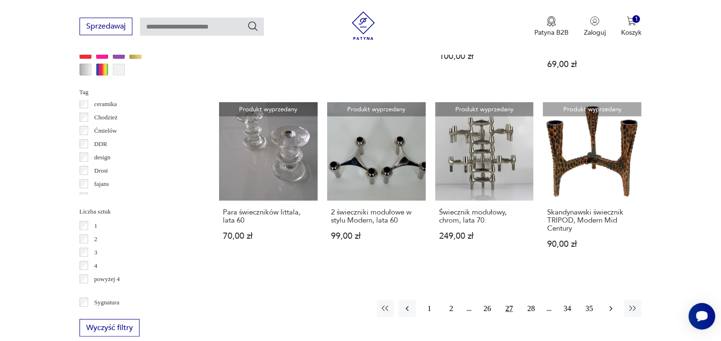
click at [609, 304] on icon "button" at bounding box center [611, 309] width 10 height 10
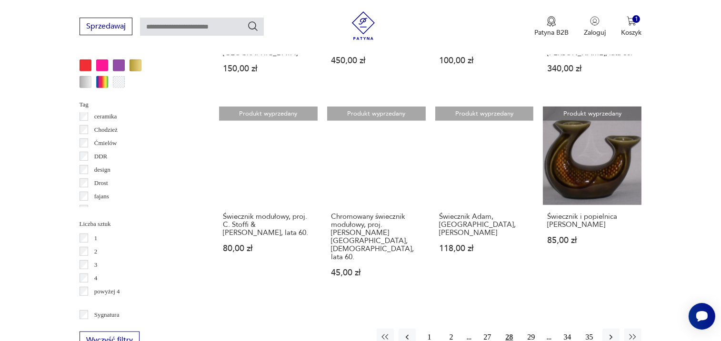
scroll to position [863, 0]
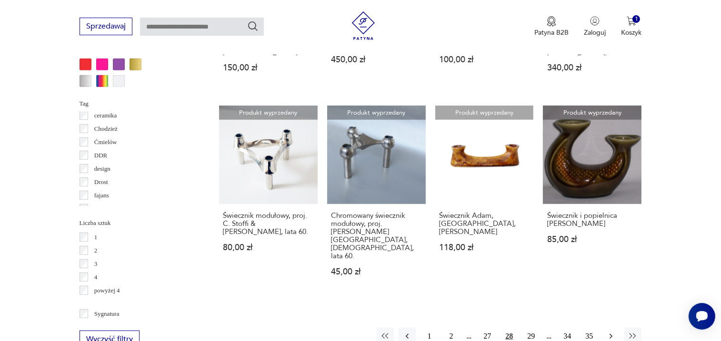
click at [611, 332] on icon "button" at bounding box center [611, 337] width 10 height 10
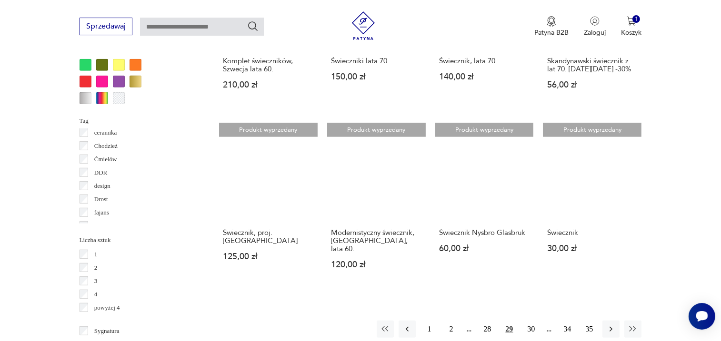
scroll to position [849, 0]
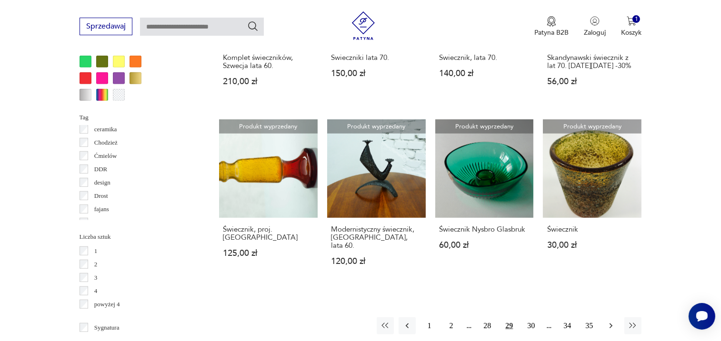
click at [612, 321] on icon "button" at bounding box center [611, 326] width 10 height 10
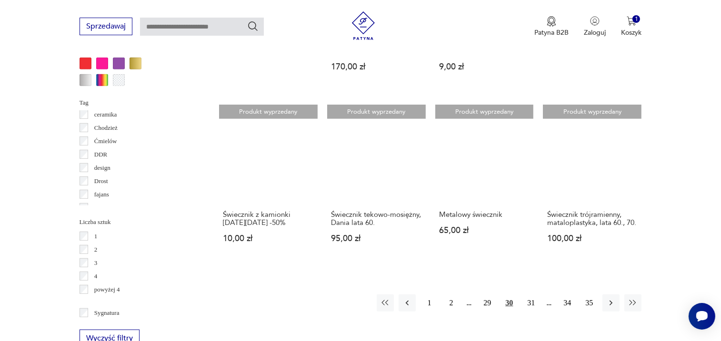
scroll to position [874, 0]
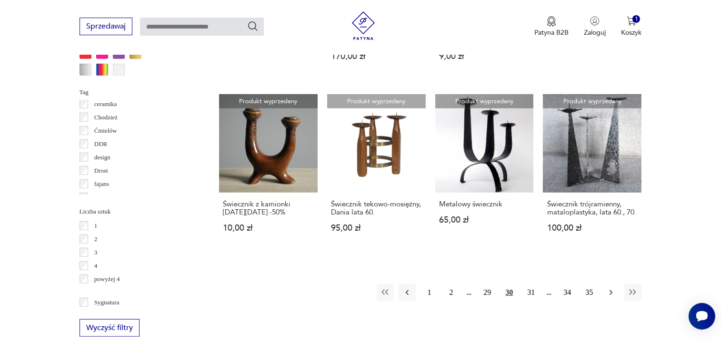
click at [612, 290] on icon "button" at bounding box center [610, 292] width 3 height 5
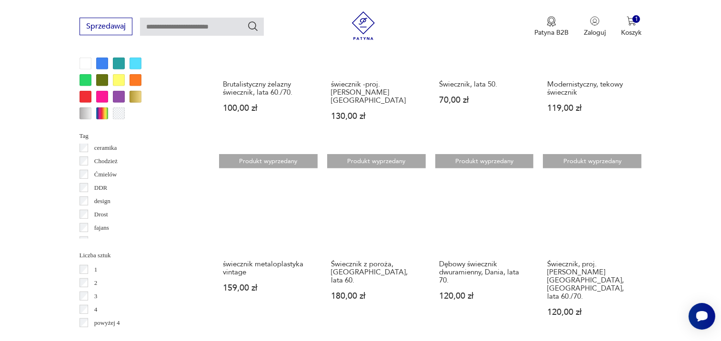
scroll to position [858, 0]
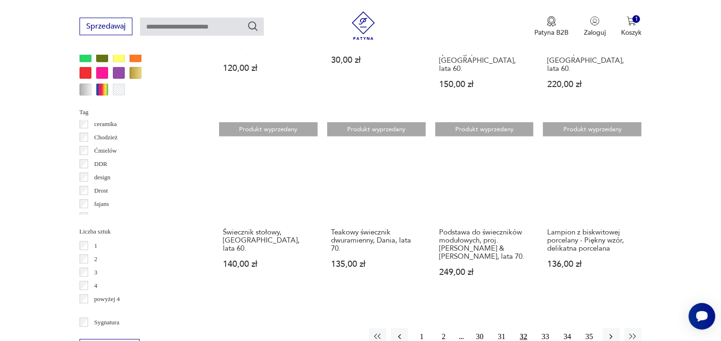
scroll to position [855, 0]
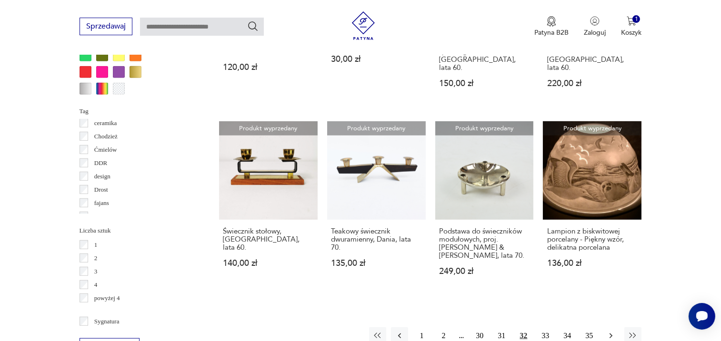
click at [612, 334] on icon "button" at bounding box center [610, 336] width 3 height 5
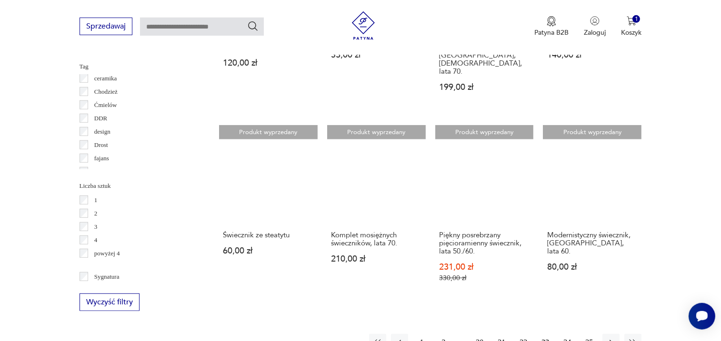
scroll to position [916, 0]
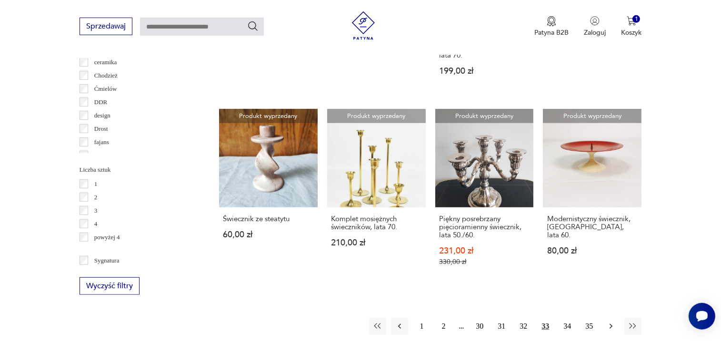
click at [611, 322] on icon "button" at bounding box center [611, 327] width 10 height 10
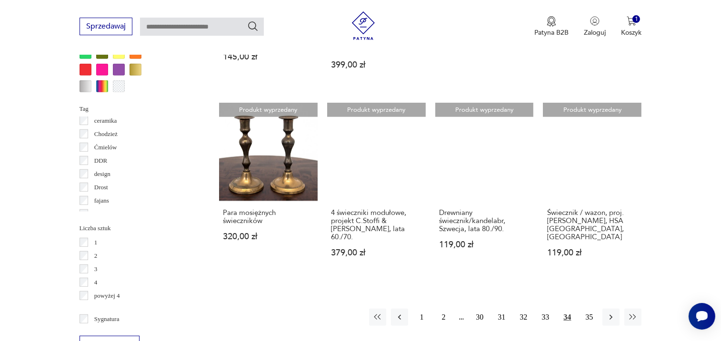
scroll to position [859, 0]
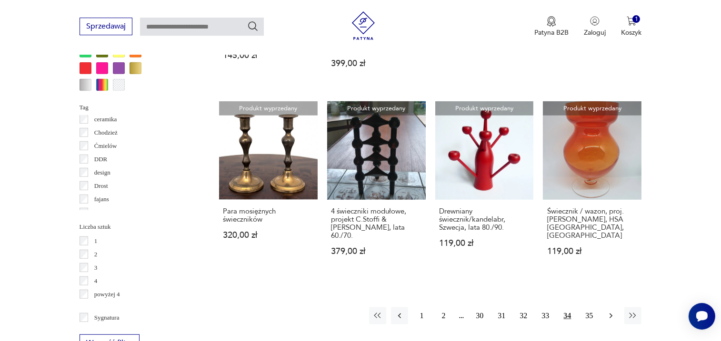
click at [612, 311] on icon "button" at bounding box center [611, 316] width 10 height 10
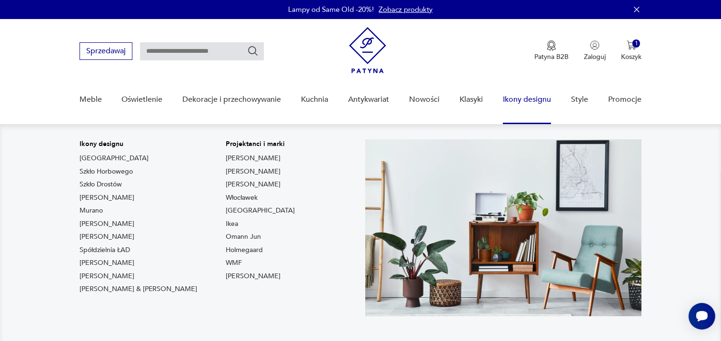
click at [522, 99] on link "Ikony designu" at bounding box center [527, 99] width 48 height 37
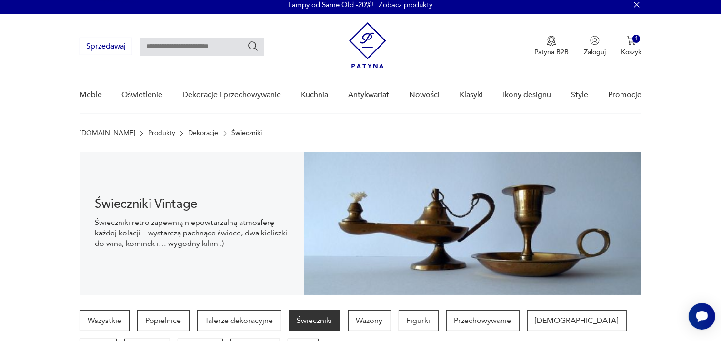
scroll to position [6, 0]
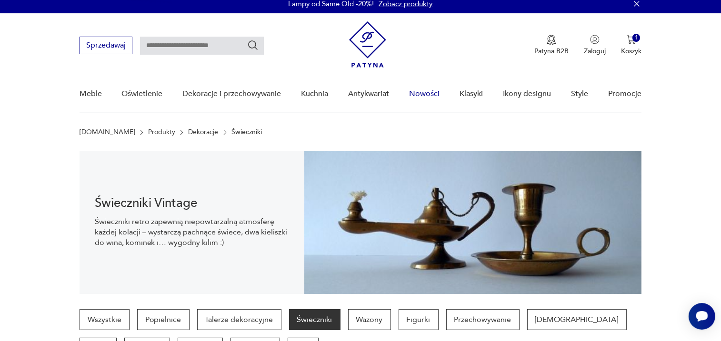
click at [425, 91] on link "Nowości" at bounding box center [424, 94] width 30 height 37
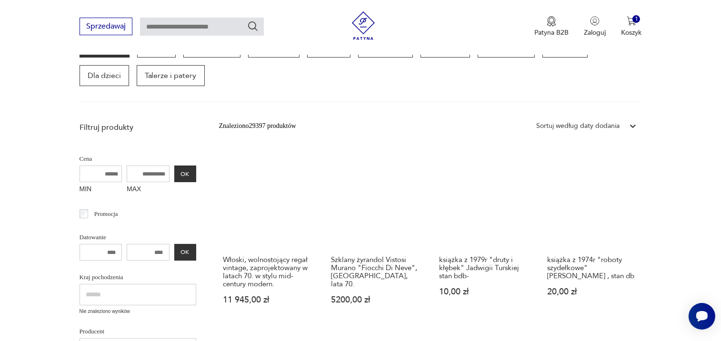
scroll to position [150, 0]
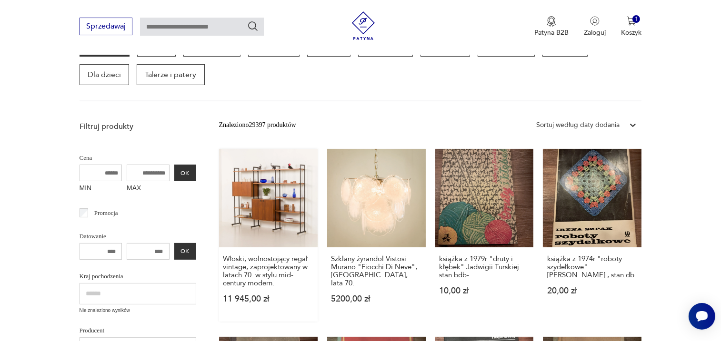
click at [291, 210] on link "Włoski, wolnostojący regał vintage, zaprojektowany w latach 70. w stylu mid-cen…" at bounding box center [268, 235] width 99 height 173
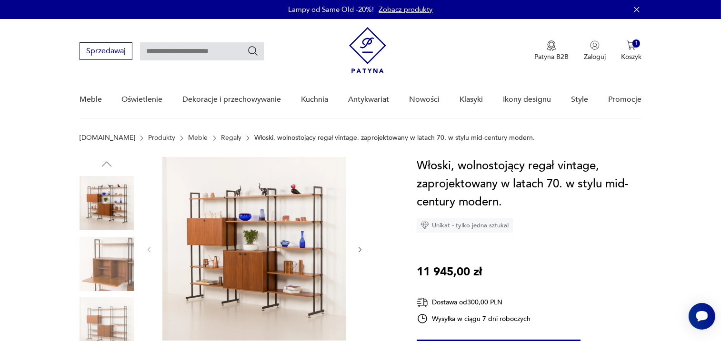
click at [363, 251] on icon "button" at bounding box center [360, 250] width 8 height 8
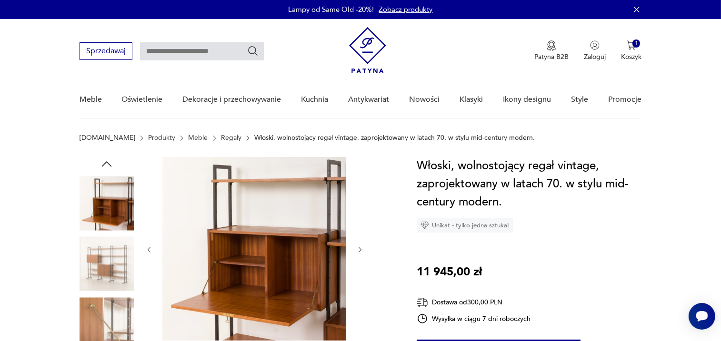
click at [363, 251] on icon "button" at bounding box center [360, 250] width 8 height 8
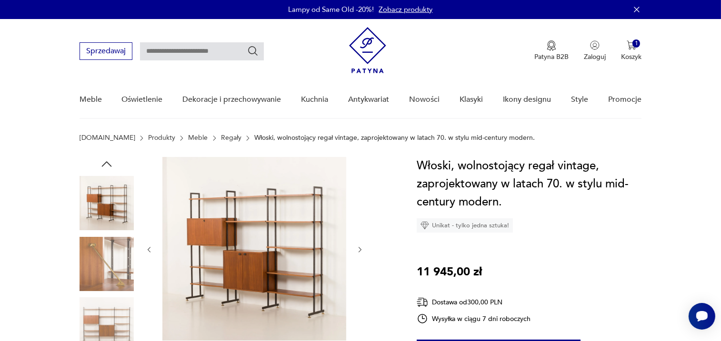
click at [363, 251] on icon "button" at bounding box center [360, 250] width 8 height 8
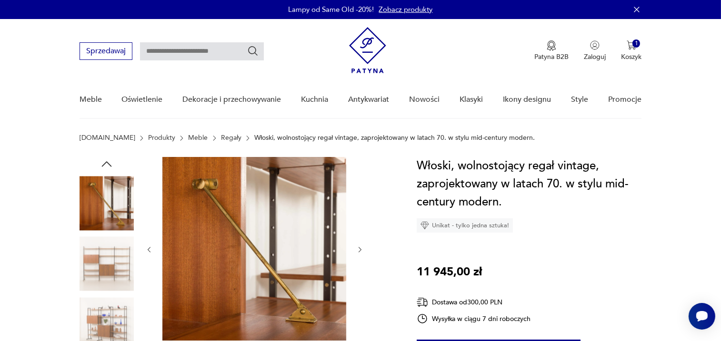
click at [363, 251] on icon "button" at bounding box center [360, 250] width 8 height 8
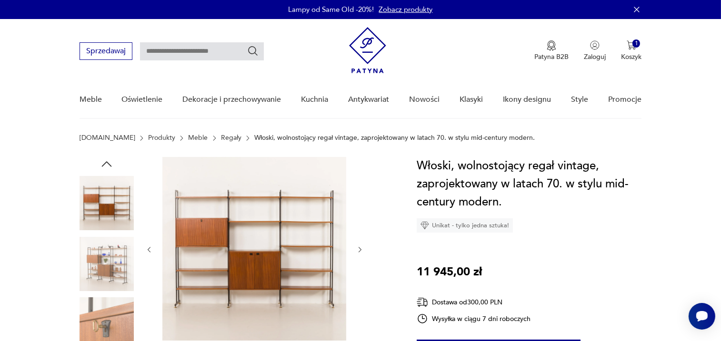
click at [363, 251] on icon "button" at bounding box center [360, 250] width 8 height 8
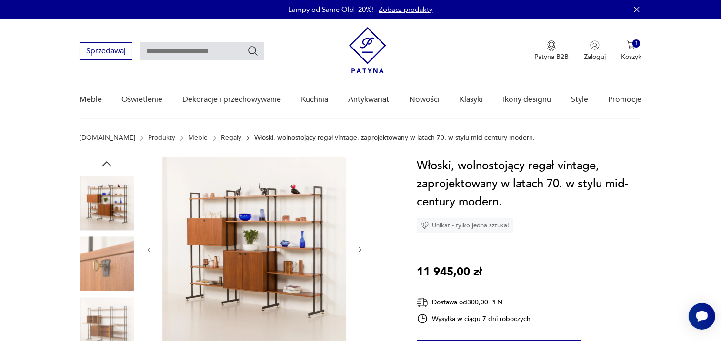
click at [363, 251] on icon "button" at bounding box center [360, 250] width 8 height 8
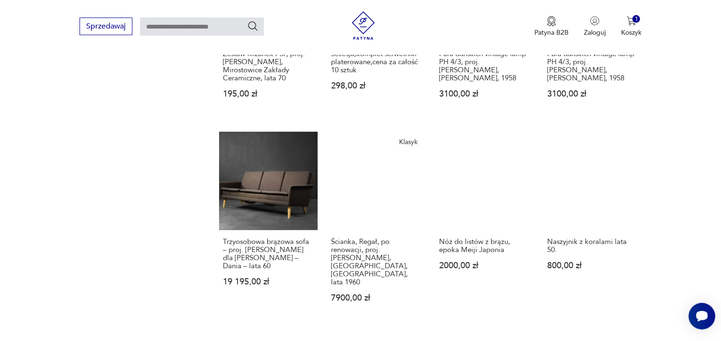
scroll to position [725, 0]
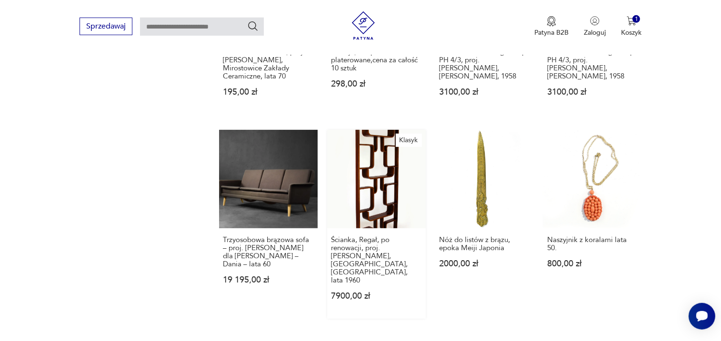
click at [377, 192] on link "Klasyk Ścianka, Regał, po renowacji, proj. [PERSON_NAME], [GEOGRAPHIC_DATA], [G…" at bounding box center [376, 224] width 99 height 189
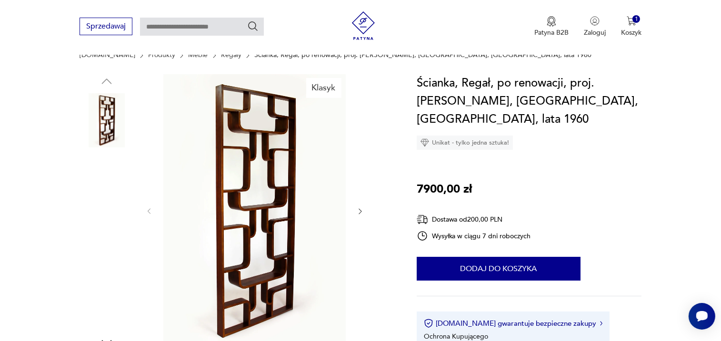
scroll to position [105, 0]
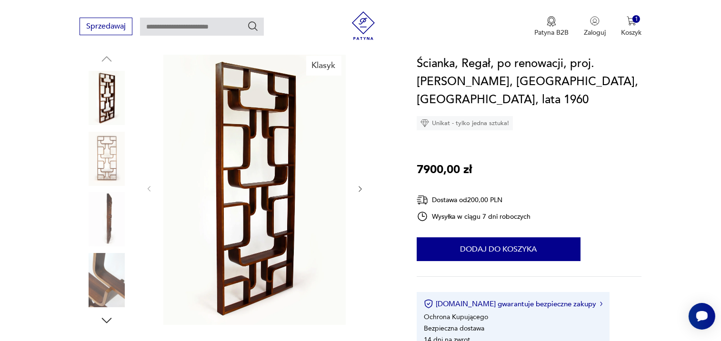
click at [358, 190] on icon "button" at bounding box center [360, 189] width 8 height 8
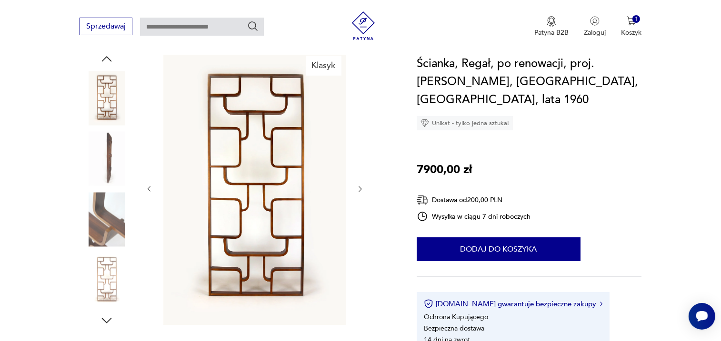
click at [360, 190] on icon "button" at bounding box center [360, 190] width 3 height 6
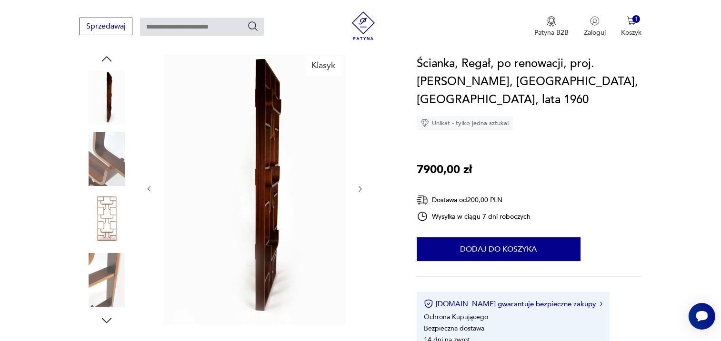
click at [360, 190] on icon "button" at bounding box center [360, 190] width 3 height 6
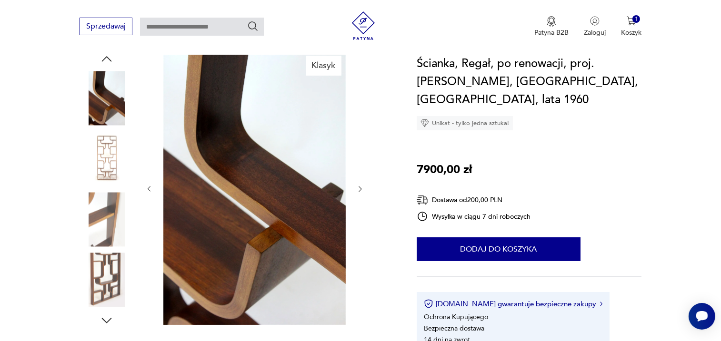
click at [360, 190] on icon "button" at bounding box center [360, 190] width 3 height 6
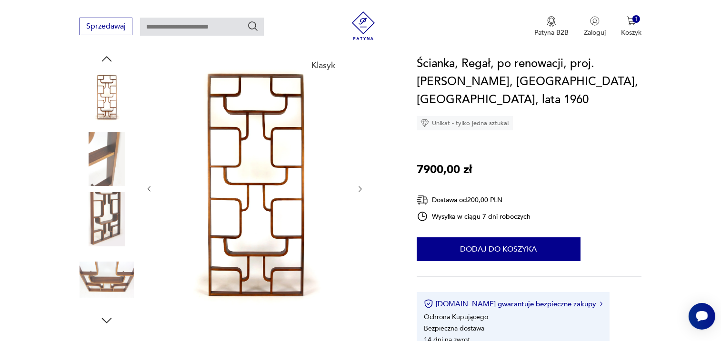
click at [360, 190] on icon "button" at bounding box center [360, 190] width 3 height 6
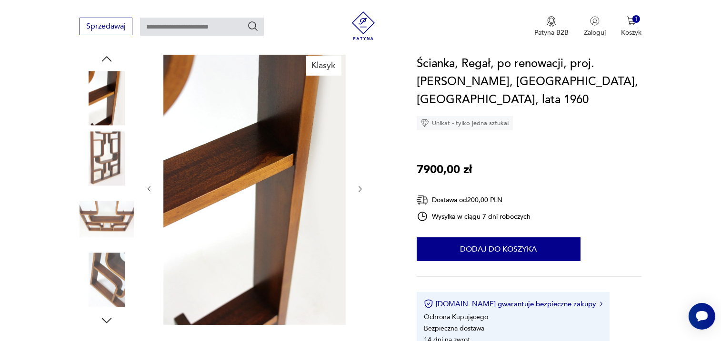
click at [360, 190] on icon "button" at bounding box center [360, 190] width 3 height 6
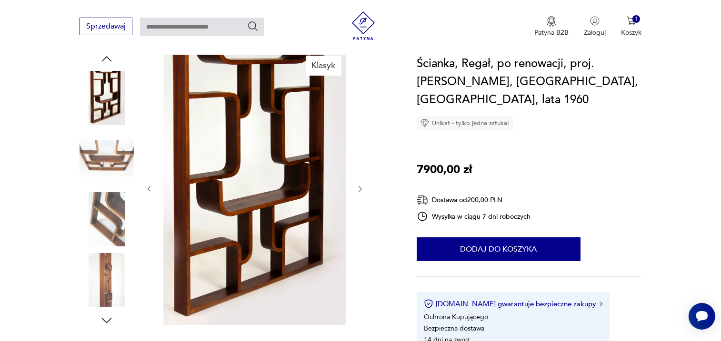
click at [360, 190] on icon "button" at bounding box center [360, 190] width 3 height 6
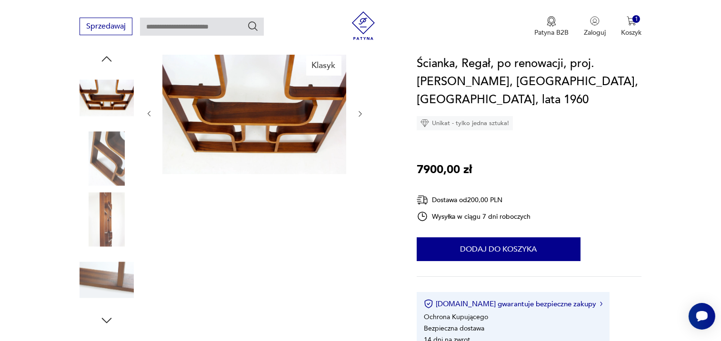
click at [360, 190] on div "Klasyk" at bounding box center [254, 190] width 219 height 276
click at [150, 112] on icon "button" at bounding box center [149, 114] width 3 height 6
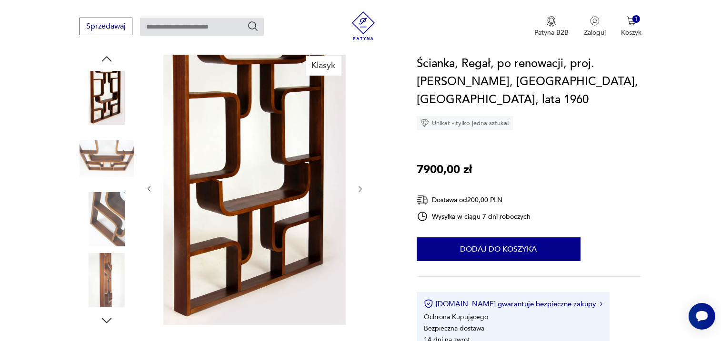
click at [150, 112] on div at bounding box center [254, 189] width 219 height 275
click at [152, 193] on icon "button" at bounding box center [149, 189] width 8 height 8
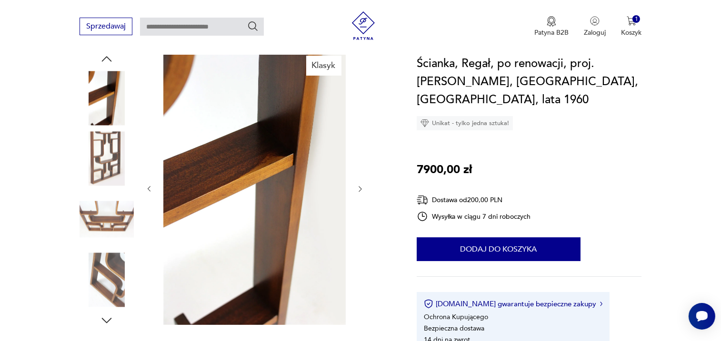
click at [152, 192] on icon "button" at bounding box center [149, 189] width 8 height 8
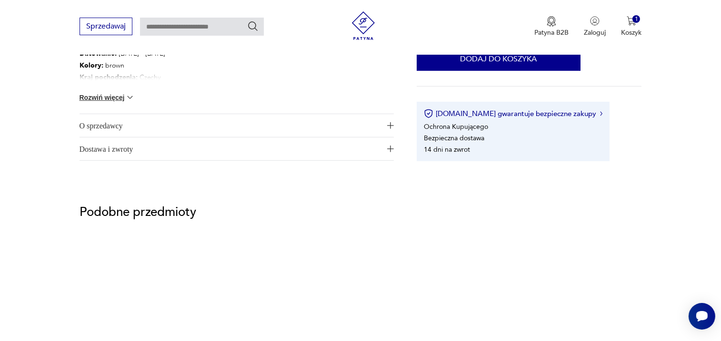
scroll to position [561, 0]
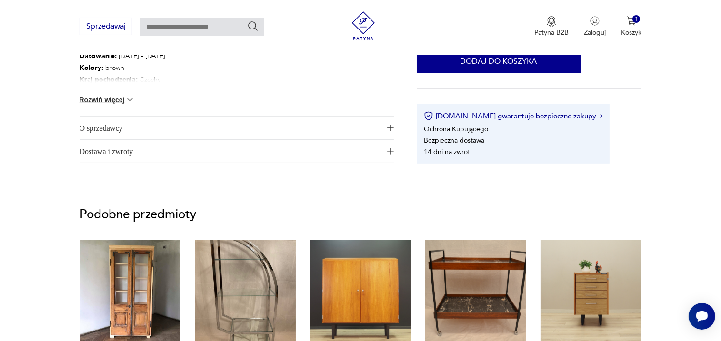
click at [393, 127] on img "button" at bounding box center [390, 128] width 7 height 7
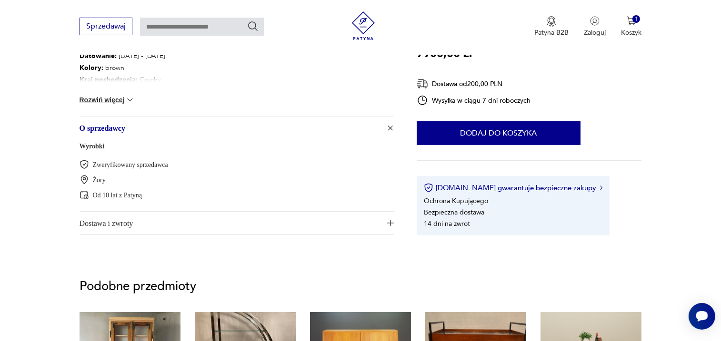
click at [393, 127] on img "button" at bounding box center [391, 128] width 10 height 10
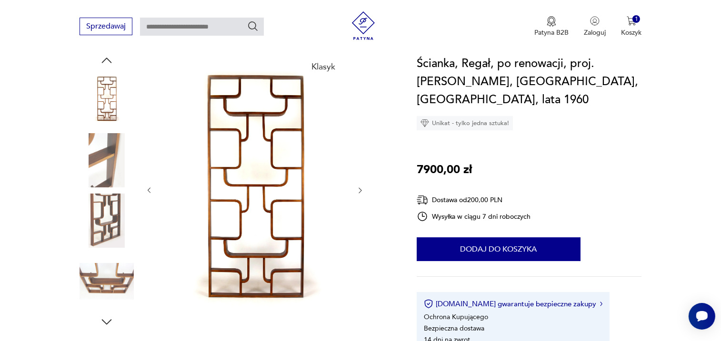
scroll to position [106, 0]
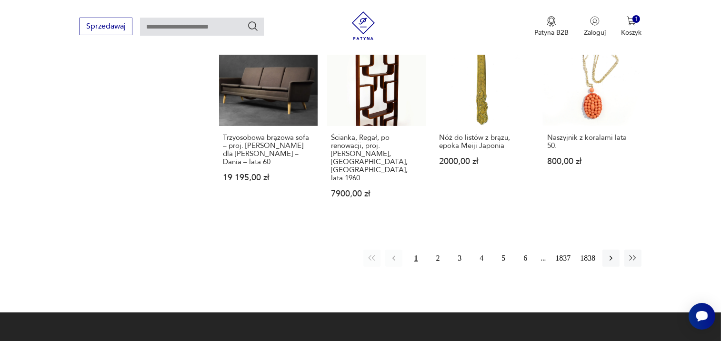
scroll to position [886, 0]
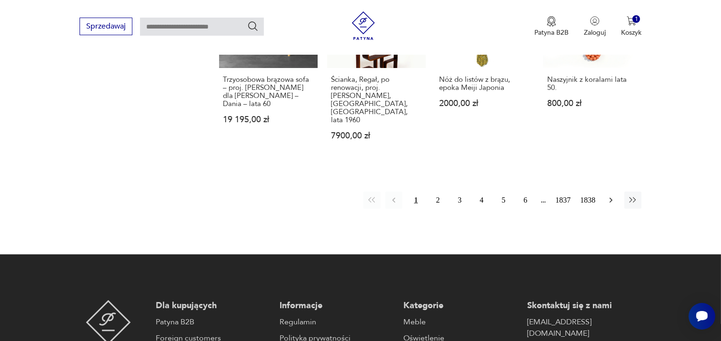
click at [606, 192] on button "button" at bounding box center [610, 200] width 17 height 17
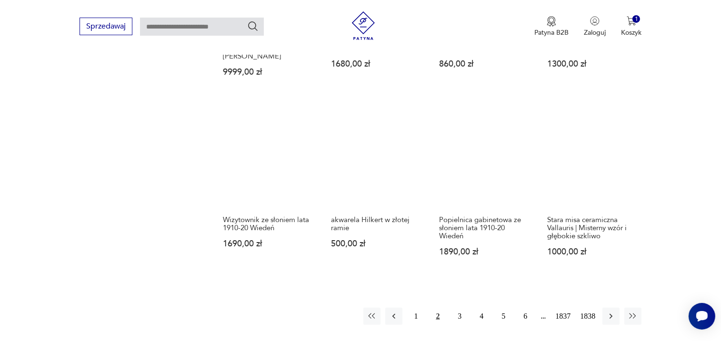
scroll to position [737, 0]
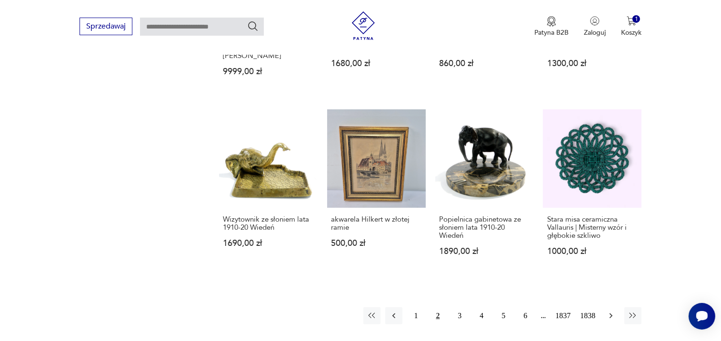
click at [607, 311] on icon "button" at bounding box center [611, 316] width 10 height 10
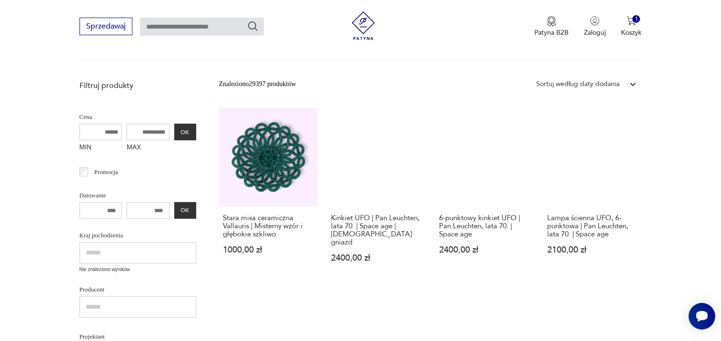
scroll to position [193, 0]
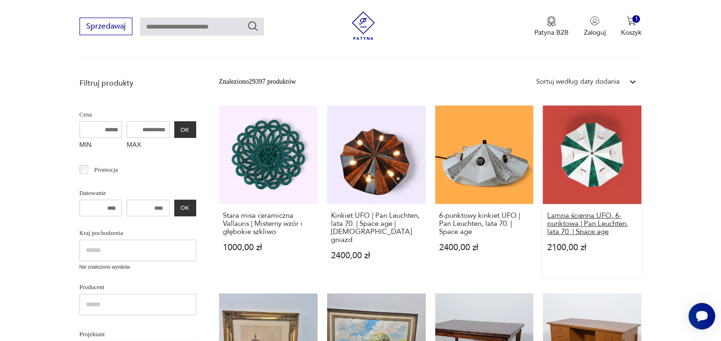
click at [588, 224] on h3 "Lampa ścienna UFO, 6-punktowa | Pan Leuchten, lata 70. | Space age" at bounding box center [592, 224] width 90 height 24
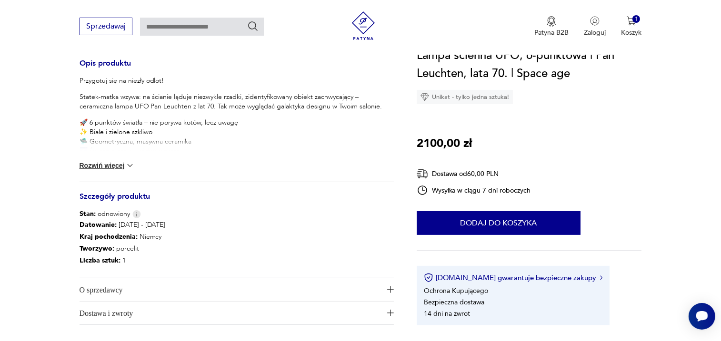
scroll to position [418, 0]
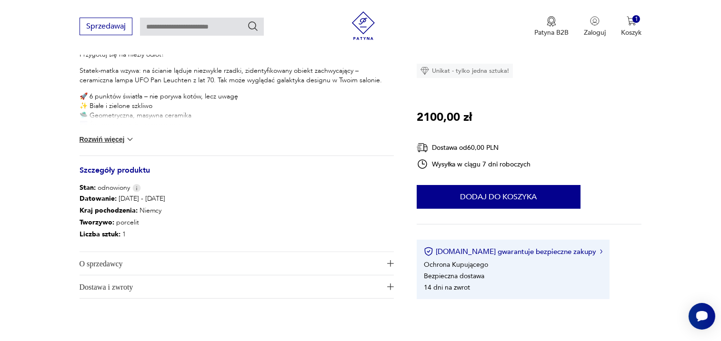
click at [392, 261] on img "button" at bounding box center [390, 263] width 7 height 7
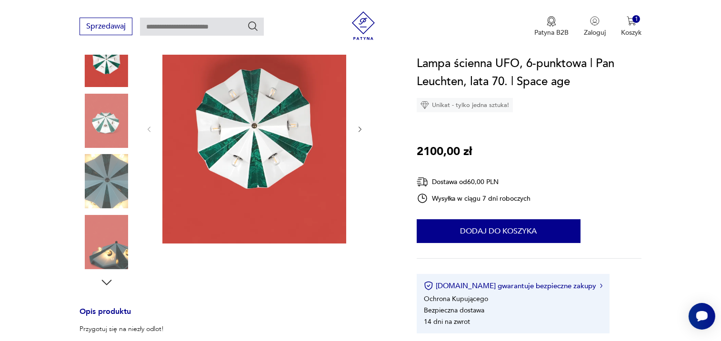
scroll to position [142, 0]
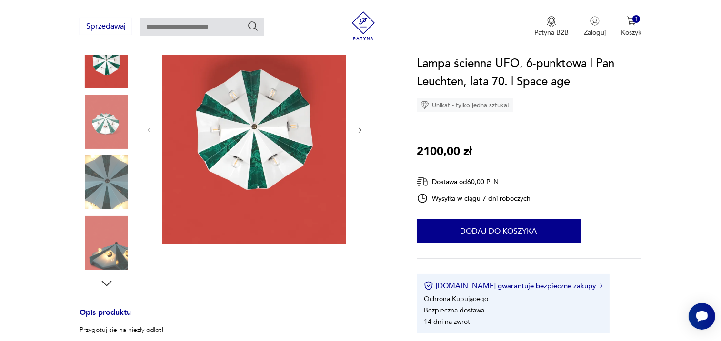
click at [363, 129] on icon "button" at bounding box center [360, 131] width 8 height 8
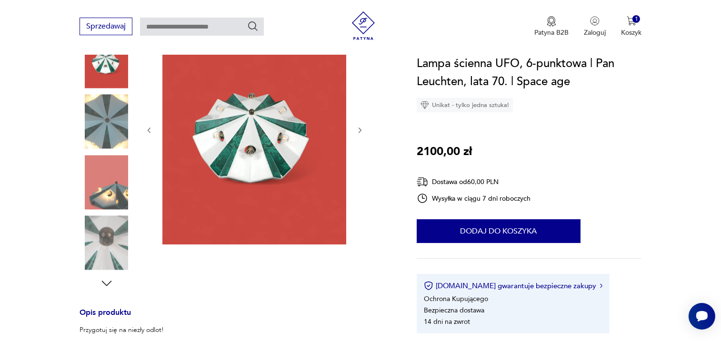
click at [363, 129] on icon "button" at bounding box center [360, 131] width 8 height 8
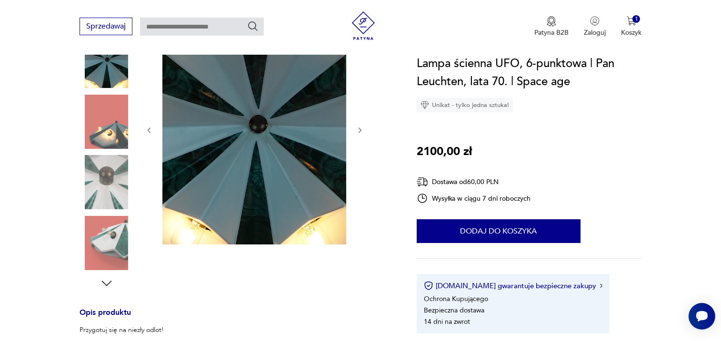
click at [363, 129] on icon "button" at bounding box center [360, 131] width 8 height 8
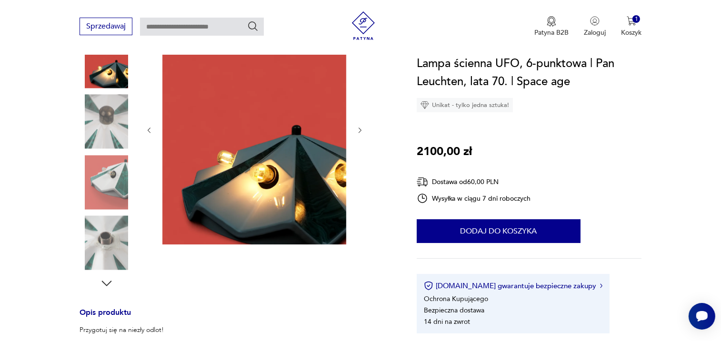
click at [363, 129] on icon "button" at bounding box center [360, 131] width 8 height 8
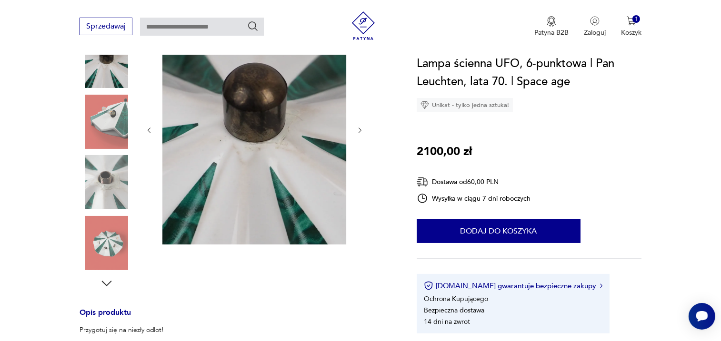
click at [363, 129] on icon "button" at bounding box center [360, 131] width 8 height 8
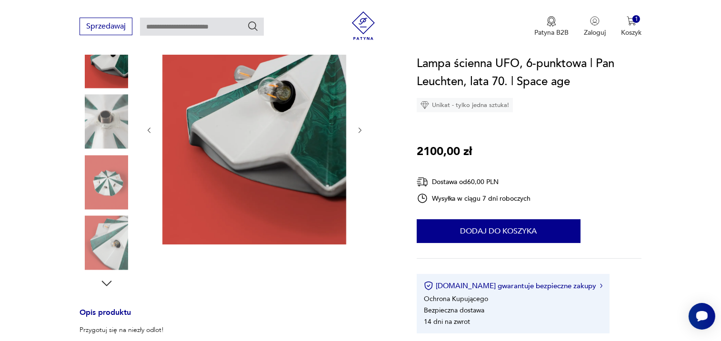
click at [363, 129] on icon "button" at bounding box center [360, 131] width 8 height 8
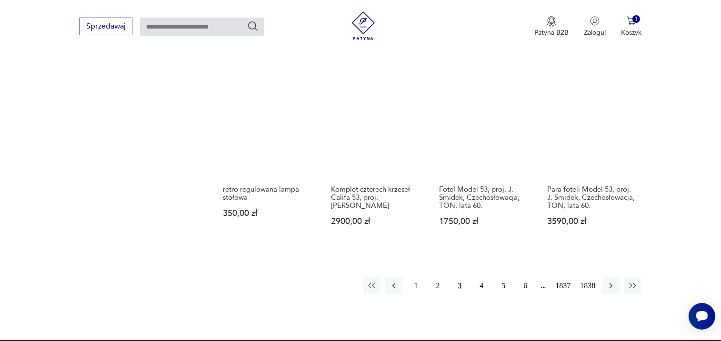
scroll to position [804, 0]
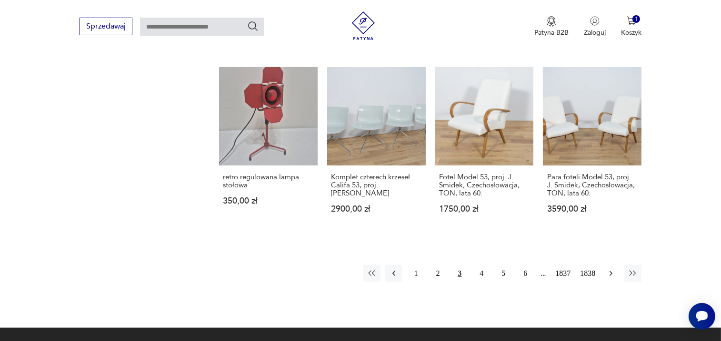
click at [612, 271] on icon "button" at bounding box center [610, 273] width 3 height 5
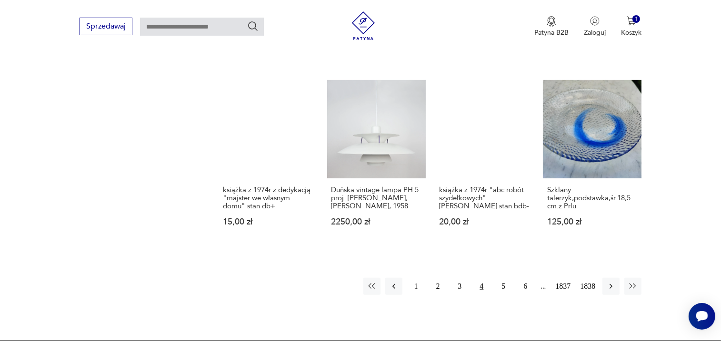
scroll to position [808, 0]
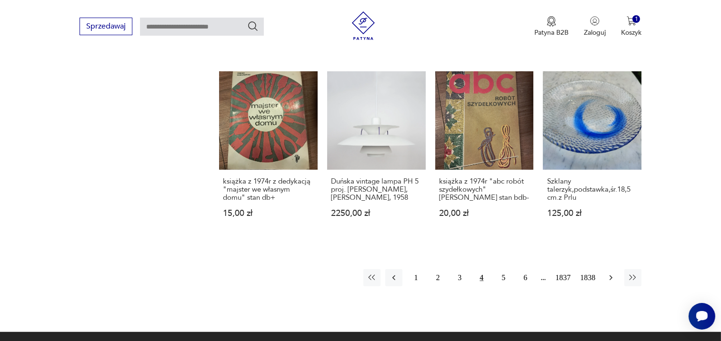
click at [610, 273] on icon "button" at bounding box center [611, 278] width 10 height 10
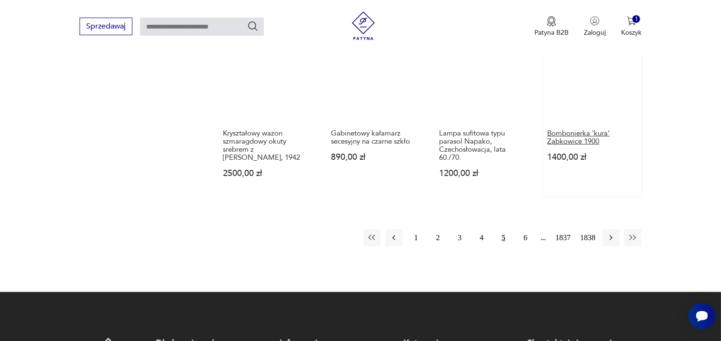
scroll to position [830, 0]
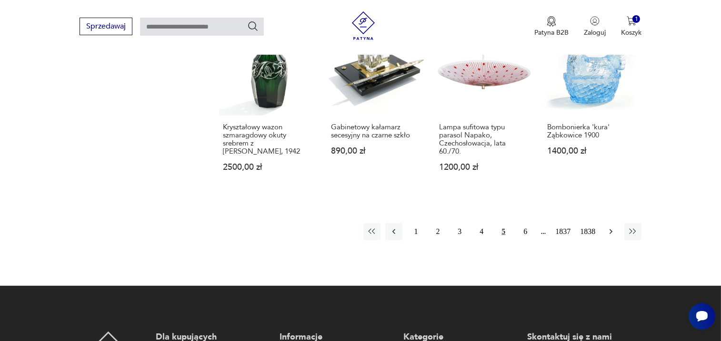
click at [612, 231] on icon "button" at bounding box center [610, 231] width 3 height 5
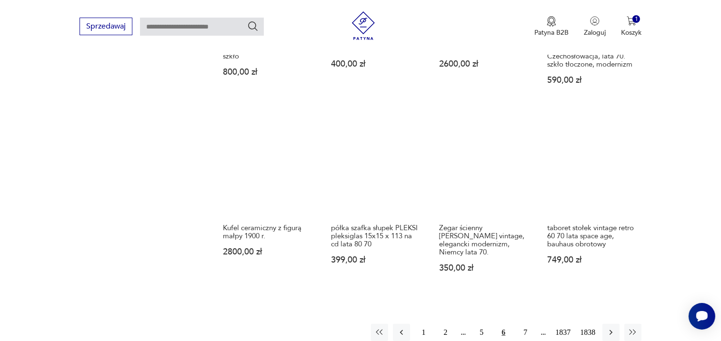
scroll to position [748, 0]
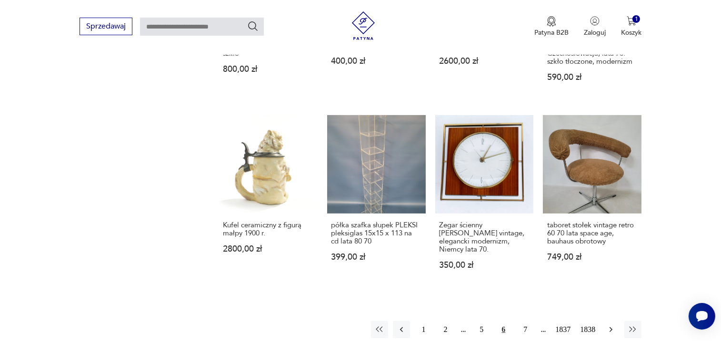
click at [613, 325] on icon "button" at bounding box center [611, 330] width 10 height 10
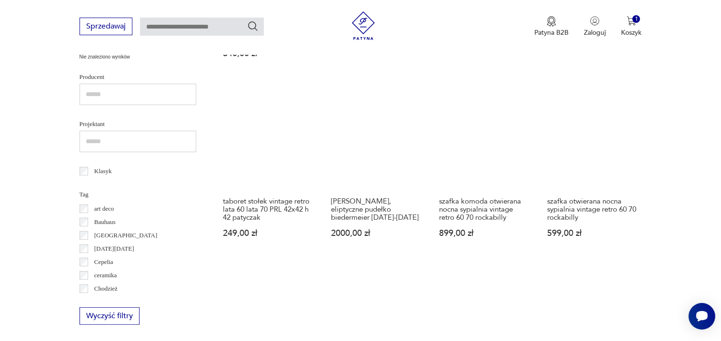
scroll to position [407, 0]
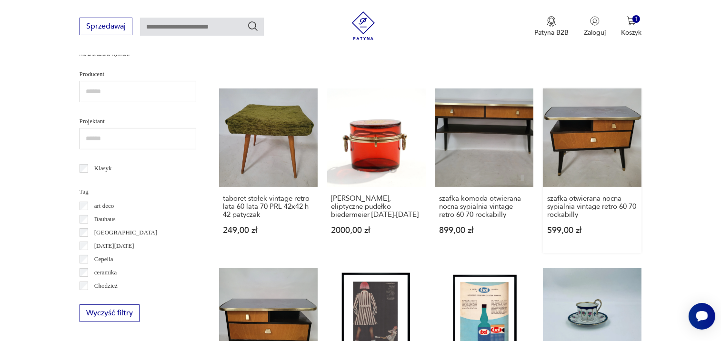
click at [608, 132] on link "szafka otwierana nocna sypialnia vintage retro 60 70 rockabilly 599,00 zł" at bounding box center [592, 171] width 99 height 165
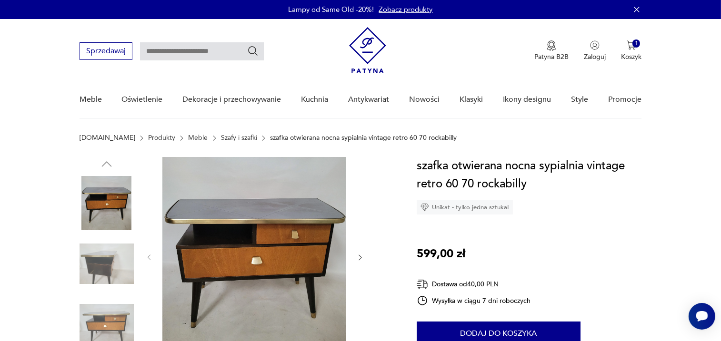
click at [360, 259] on icon "button" at bounding box center [360, 258] width 3 height 6
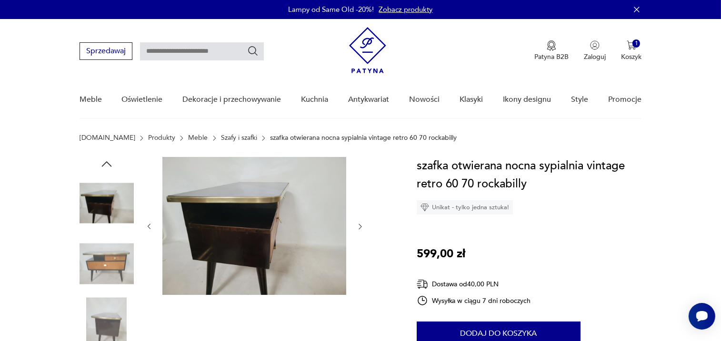
click at [360, 227] on icon "button" at bounding box center [360, 227] width 3 height 6
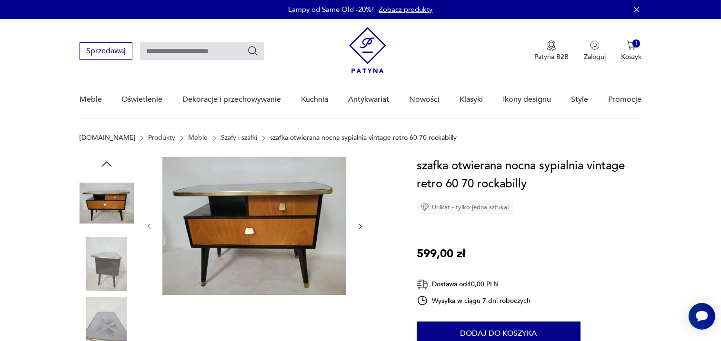
click at [360, 227] on icon "button" at bounding box center [360, 227] width 3 height 6
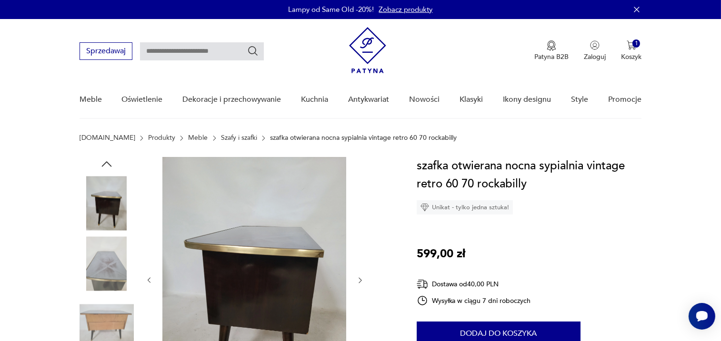
click at [360, 227] on div at bounding box center [254, 280] width 219 height 247
click at [360, 281] on icon "button" at bounding box center [360, 281] width 8 height 8
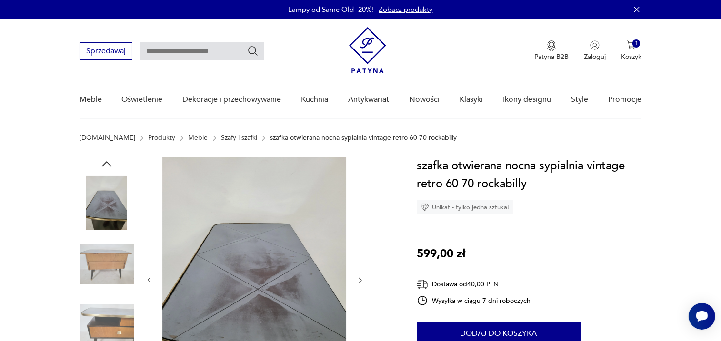
click at [360, 281] on icon "button" at bounding box center [360, 281] width 8 height 8
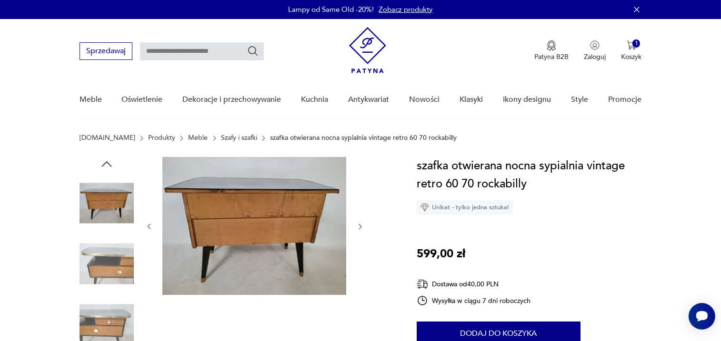
click at [359, 227] on icon "button" at bounding box center [360, 227] width 8 height 8
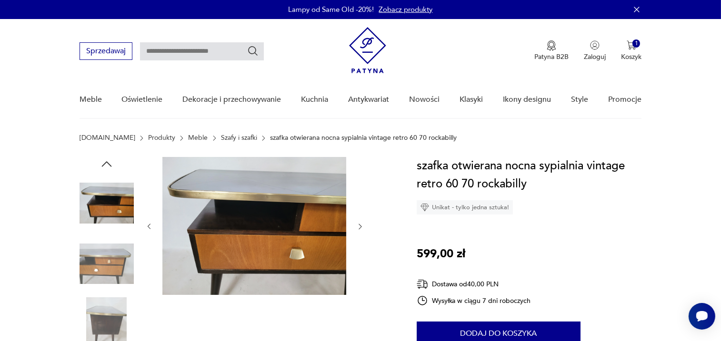
click at [359, 227] on icon "button" at bounding box center [360, 227] width 8 height 8
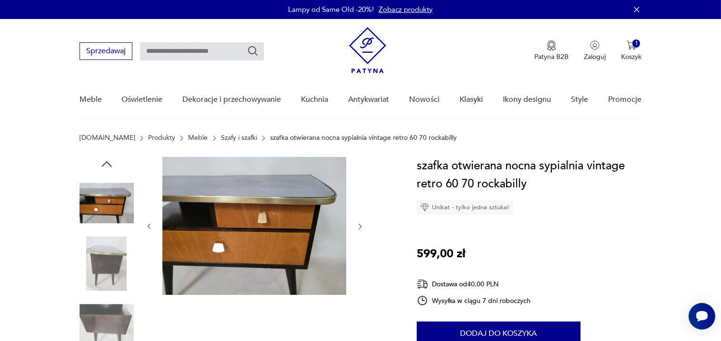
click at [359, 226] on icon "button" at bounding box center [360, 227] width 8 height 8
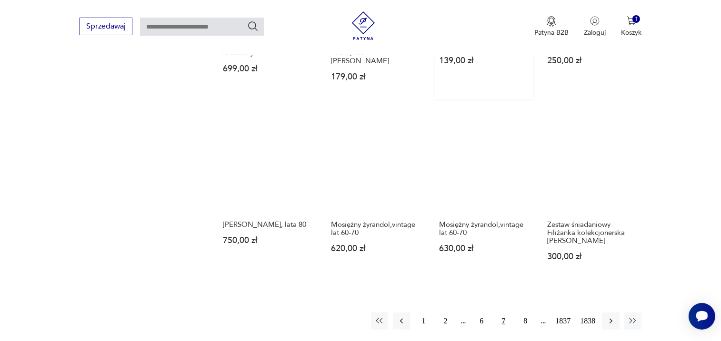
scroll to position [752, 0]
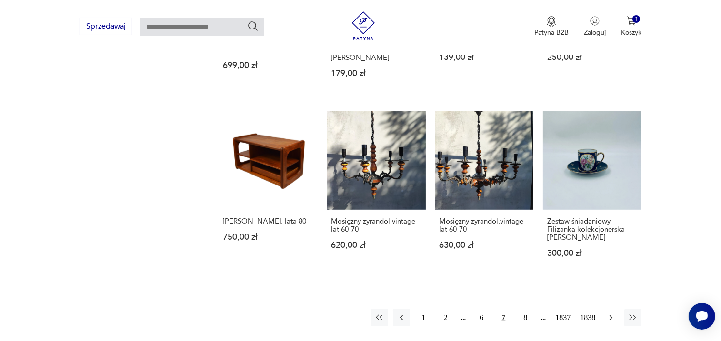
click at [610, 313] on icon "button" at bounding box center [611, 318] width 10 height 10
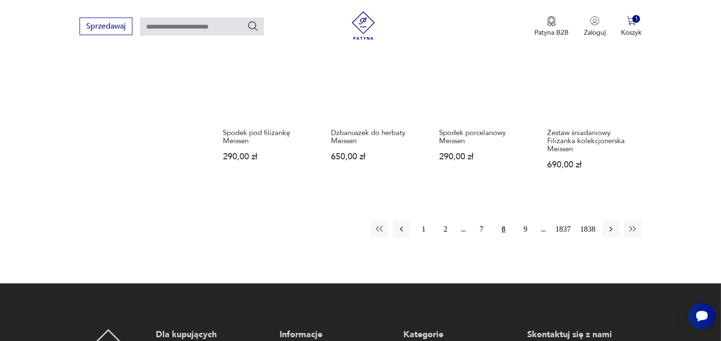
scroll to position [846, 0]
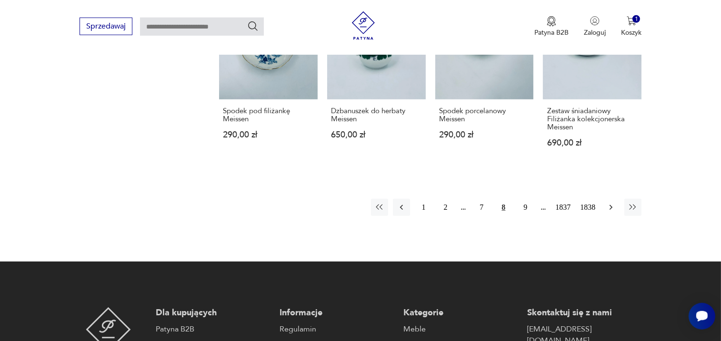
click at [611, 209] on icon "button" at bounding box center [611, 208] width 10 height 10
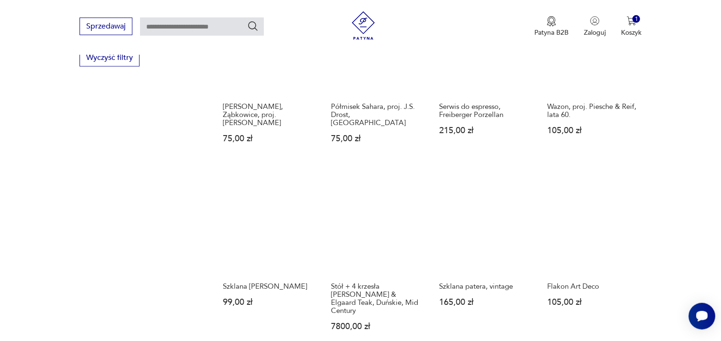
scroll to position [663, 0]
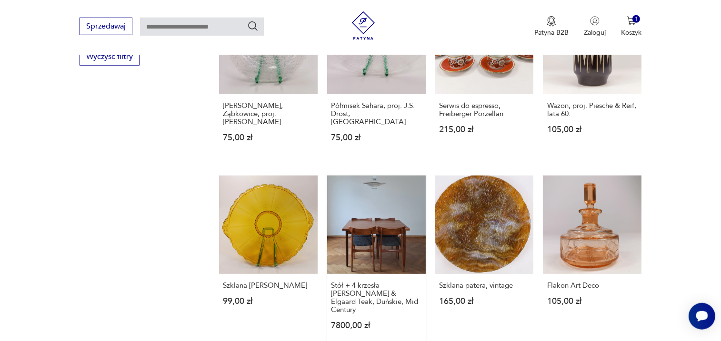
click at [399, 229] on link "Stół + 4 krzesła [PERSON_NAME] & Elgaard Teak, Duńskie, Mid Century 7800,00 zł" at bounding box center [376, 262] width 99 height 173
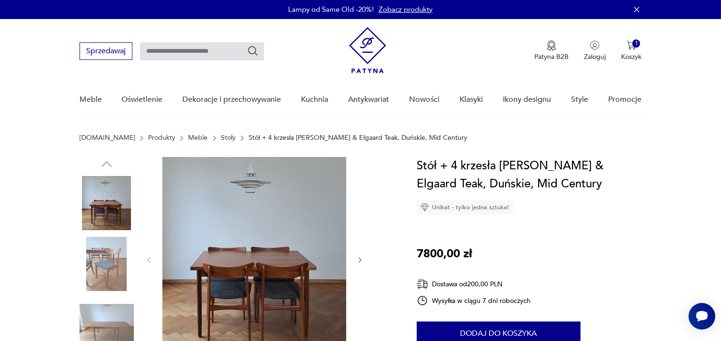
click at [359, 257] on icon "button" at bounding box center [360, 261] width 8 height 8
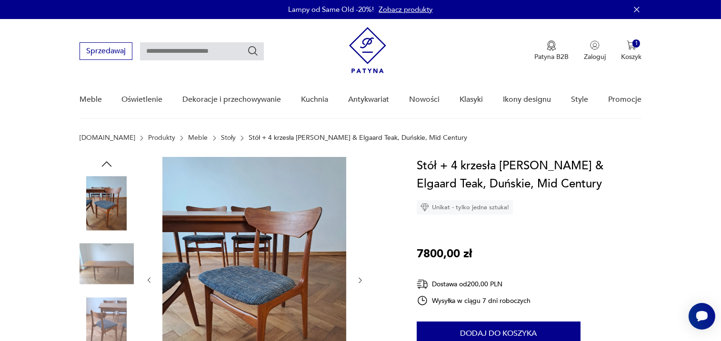
click at [359, 257] on div at bounding box center [254, 280] width 219 height 247
click at [359, 280] on icon "button" at bounding box center [360, 281] width 8 height 8
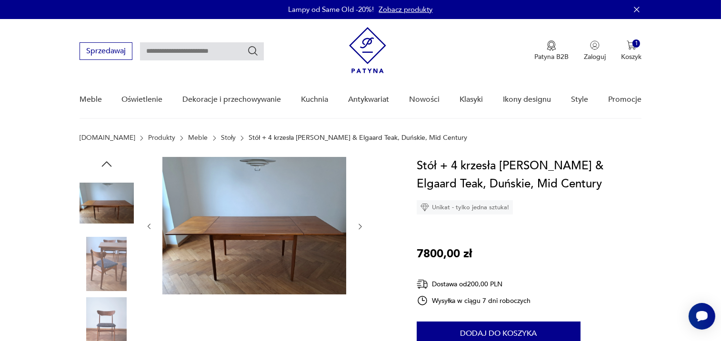
click at [359, 280] on div at bounding box center [254, 227] width 219 height 140
click at [358, 226] on icon "button" at bounding box center [360, 227] width 8 height 8
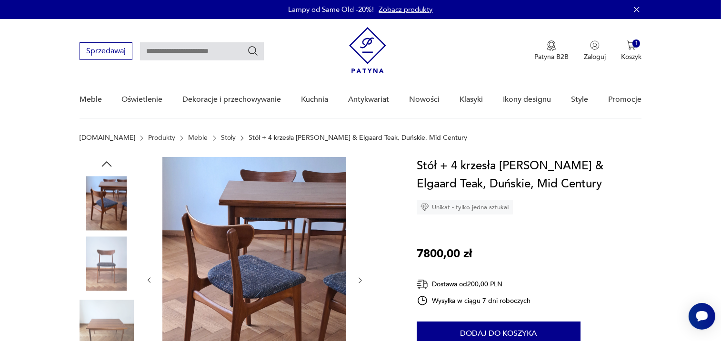
click at [362, 277] on icon "button" at bounding box center [360, 281] width 8 height 8
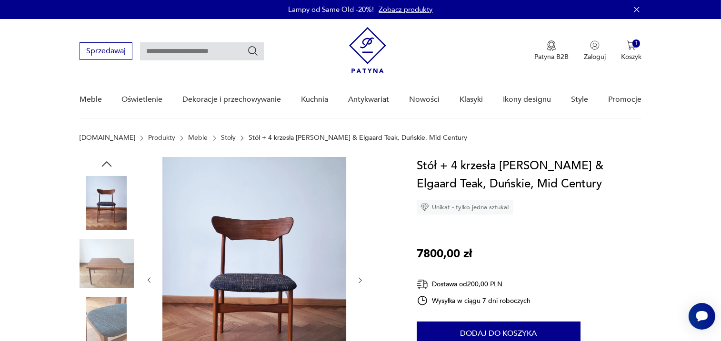
click at [359, 282] on icon "button" at bounding box center [360, 281] width 8 height 8
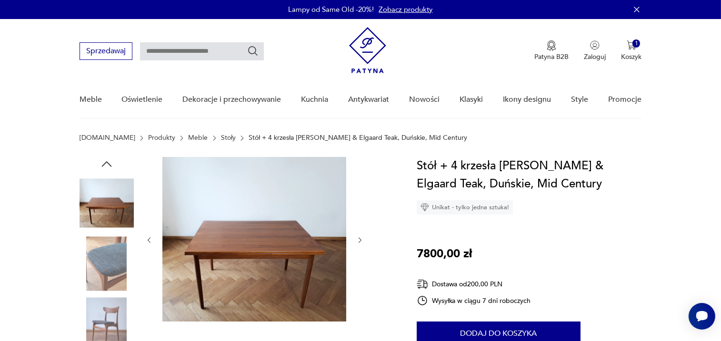
click at [359, 282] on div at bounding box center [254, 240] width 219 height 167
click at [356, 236] on div at bounding box center [254, 240] width 219 height 167
click at [359, 238] on icon "button" at bounding box center [360, 241] width 8 height 8
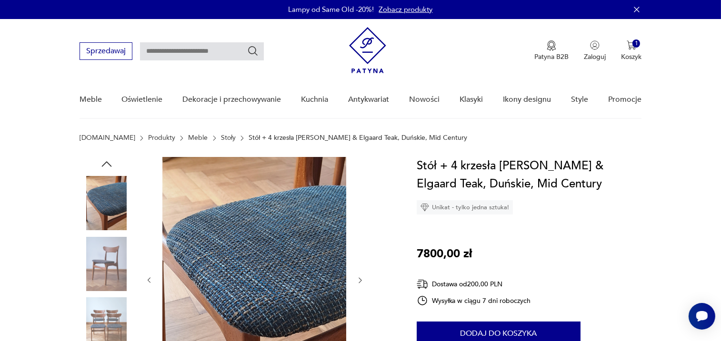
click at [360, 282] on icon "button" at bounding box center [360, 281] width 8 height 8
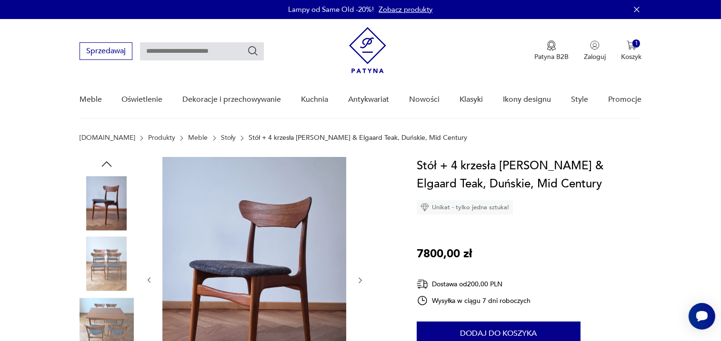
click at [360, 282] on icon "button" at bounding box center [360, 281] width 3 height 6
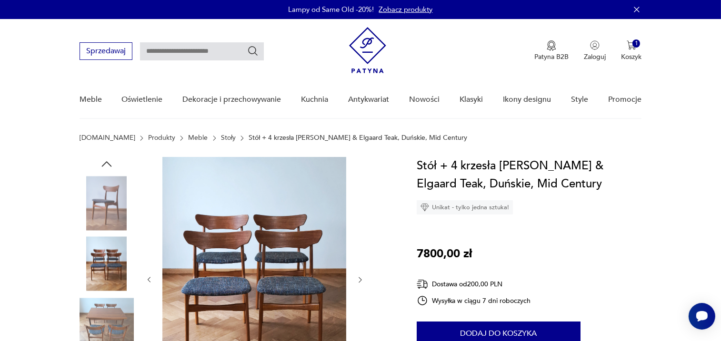
click at [360, 282] on icon "button" at bounding box center [360, 280] width 8 height 8
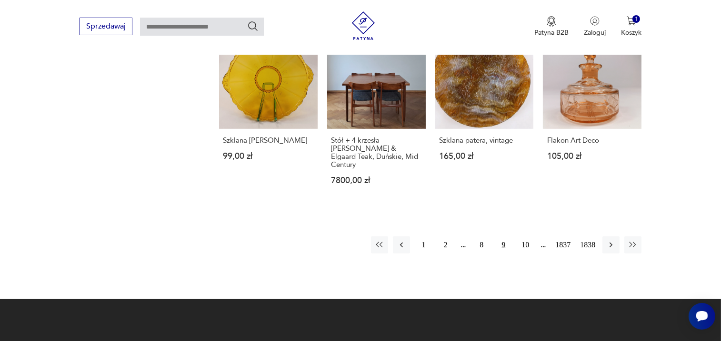
scroll to position [815, 0]
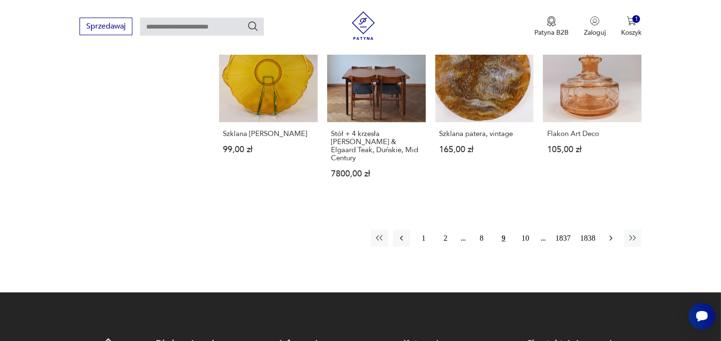
click at [611, 234] on icon "button" at bounding box center [611, 239] width 10 height 10
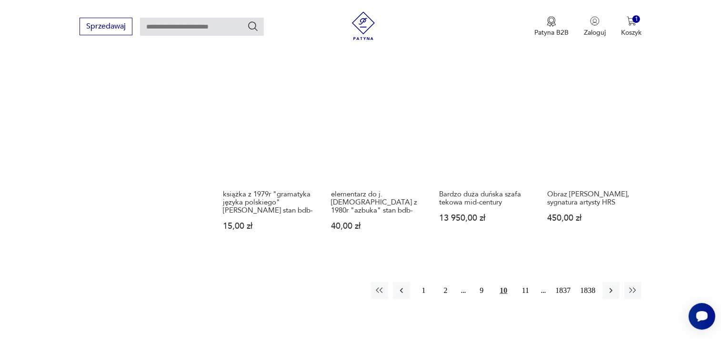
scroll to position [765, 0]
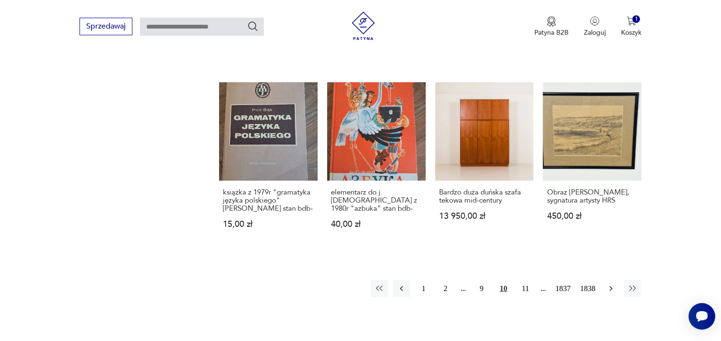
click at [609, 286] on icon "button" at bounding box center [611, 289] width 10 height 10
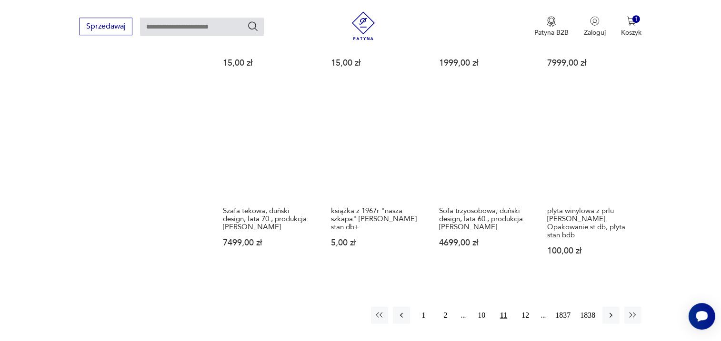
scroll to position [755, 0]
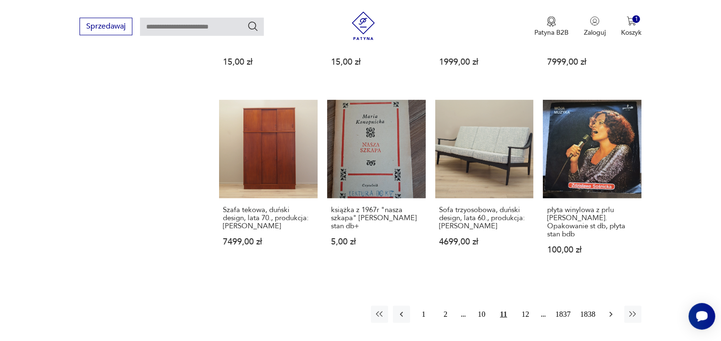
click at [609, 310] on icon "button" at bounding box center [611, 315] width 10 height 10
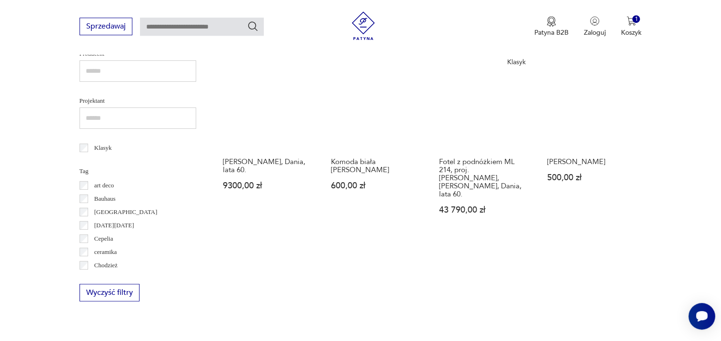
scroll to position [419, 0]
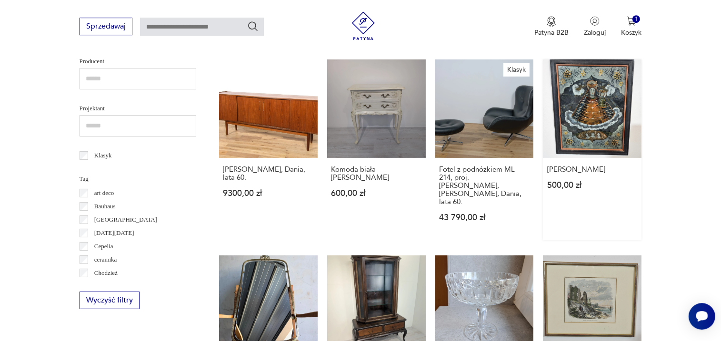
click at [625, 132] on link "[PERSON_NAME] 500,00 zł" at bounding box center [592, 150] width 99 height 181
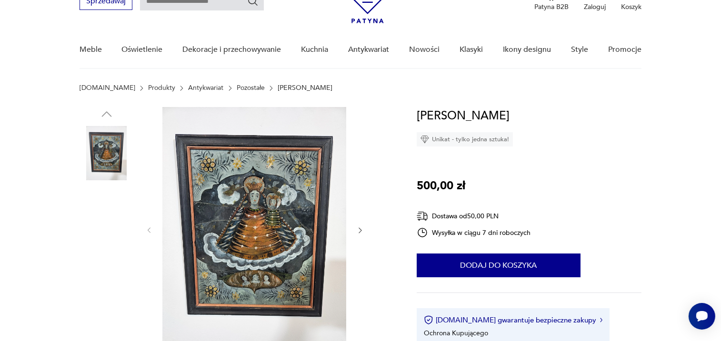
scroll to position [58, 0]
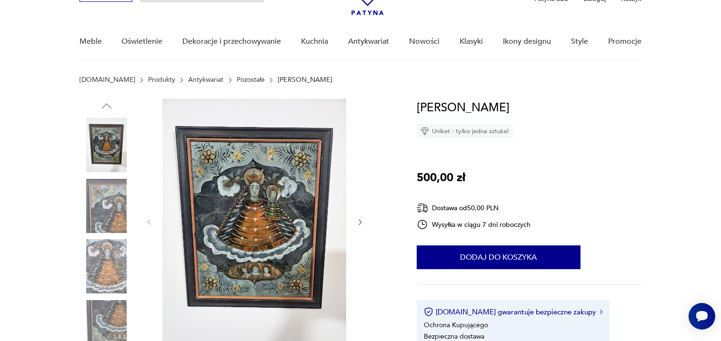
click at [360, 221] on icon "button" at bounding box center [360, 223] width 8 height 8
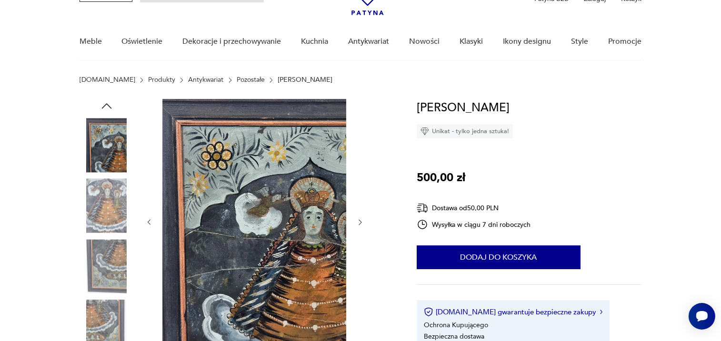
click at [361, 222] on icon "button" at bounding box center [360, 223] width 8 height 8
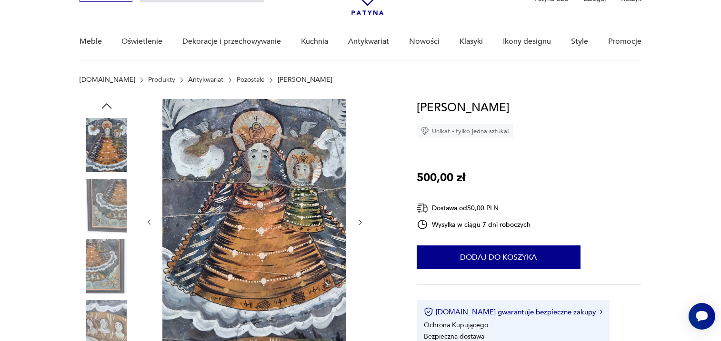
click at [361, 222] on icon "button" at bounding box center [360, 223] width 8 height 8
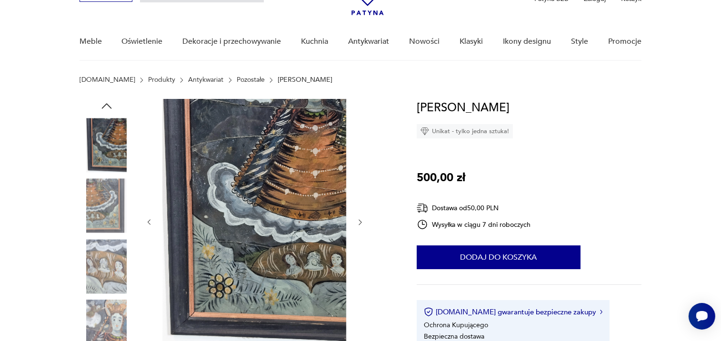
click at [361, 222] on icon "button" at bounding box center [360, 223] width 8 height 8
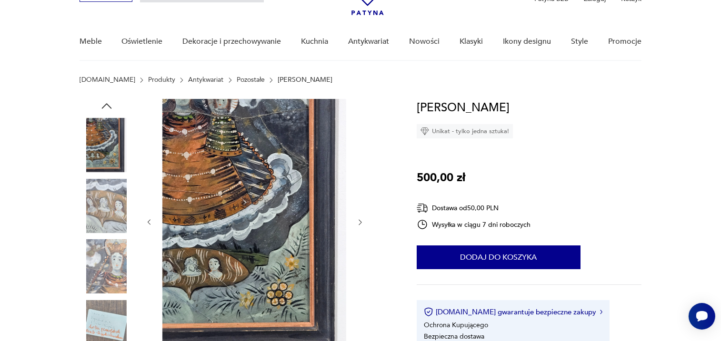
click at [361, 222] on icon "button" at bounding box center [360, 223] width 8 height 8
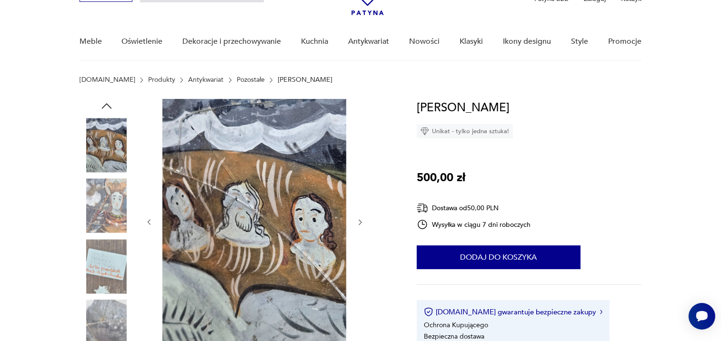
click at [361, 222] on icon "button" at bounding box center [360, 223] width 8 height 8
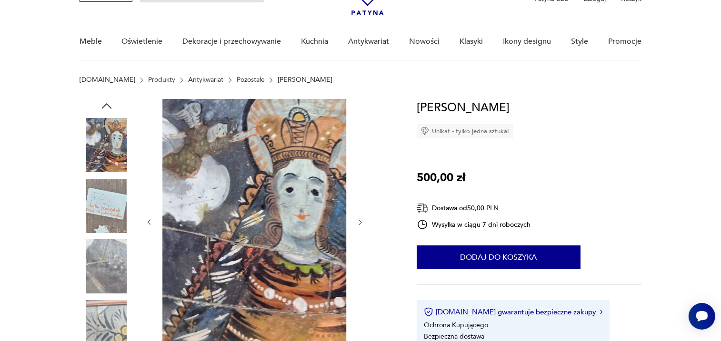
click at [361, 223] on icon "button" at bounding box center [360, 223] width 8 height 8
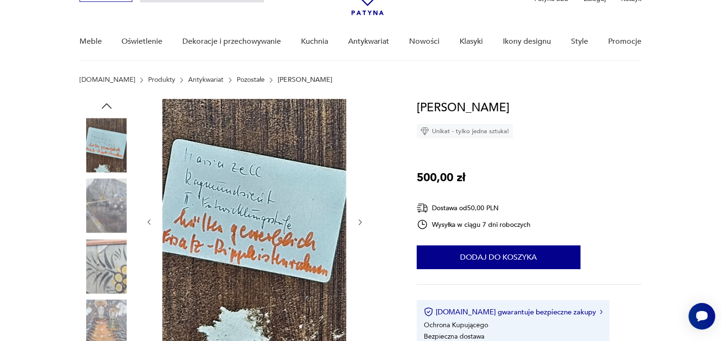
click at [361, 223] on icon "button" at bounding box center [360, 223] width 8 height 8
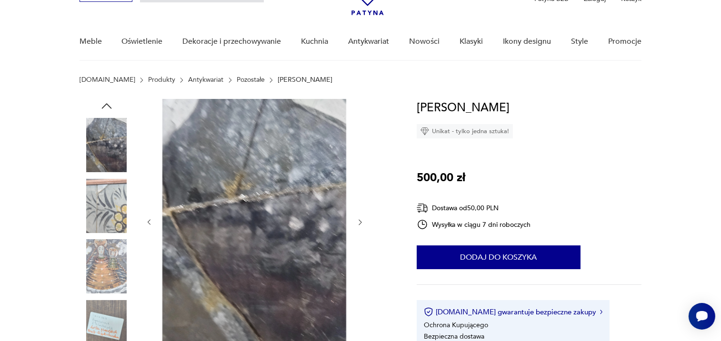
click at [361, 223] on icon "button" at bounding box center [360, 223] width 8 height 8
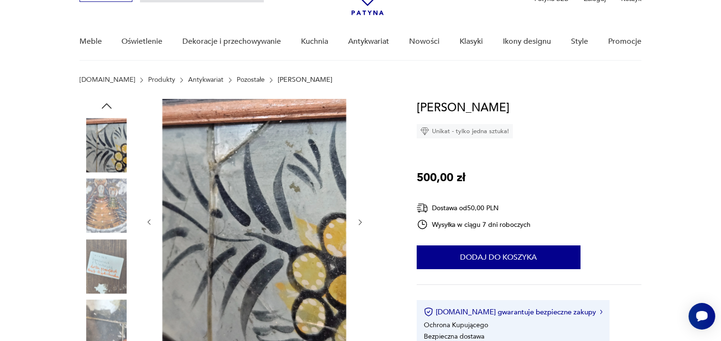
click at [361, 223] on icon "button" at bounding box center [360, 223] width 8 height 8
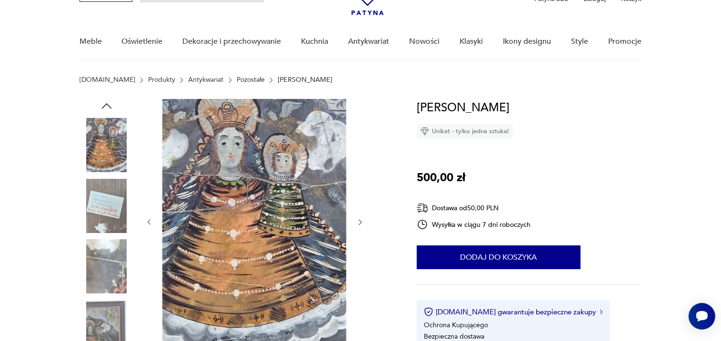
click at [361, 223] on icon "button" at bounding box center [360, 223] width 8 height 8
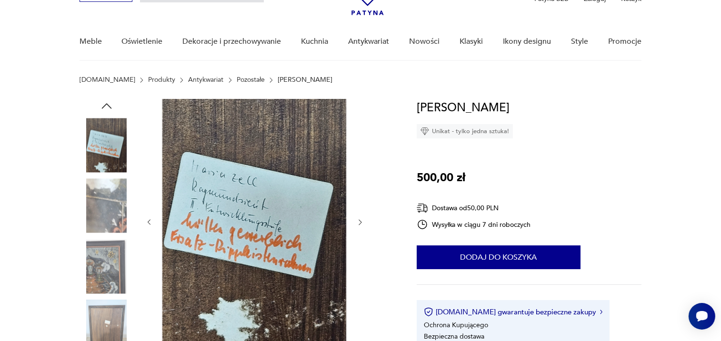
click at [361, 223] on icon "button" at bounding box center [360, 223] width 8 height 8
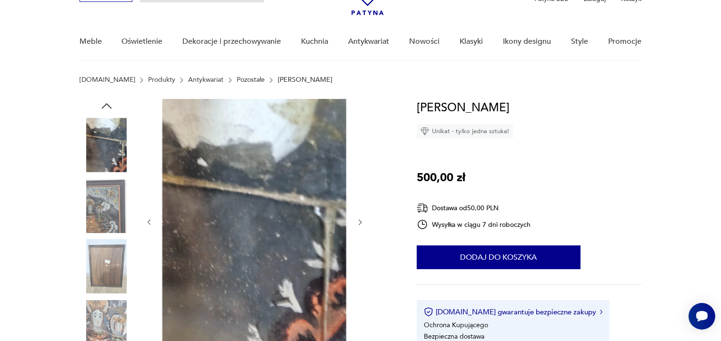
click at [361, 223] on icon "button" at bounding box center [360, 223] width 8 height 8
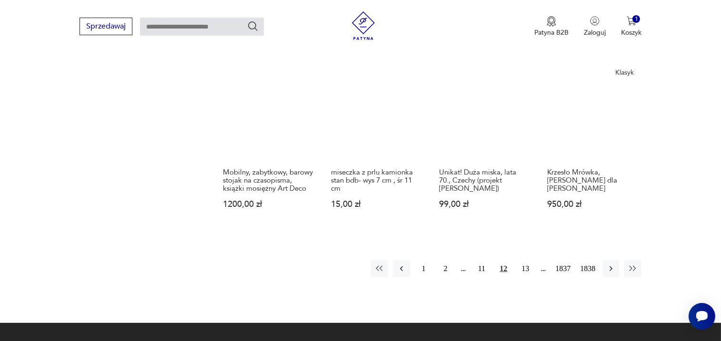
scroll to position [795, 0]
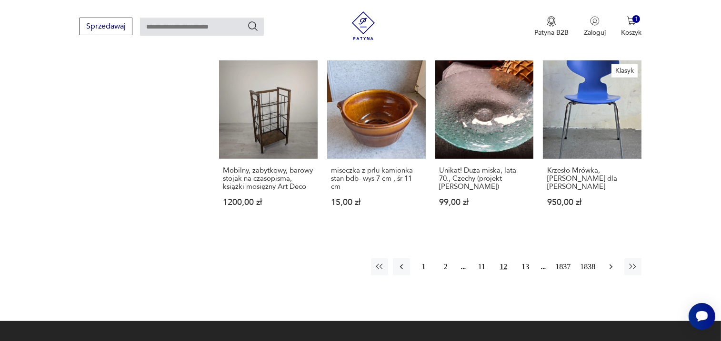
click at [609, 268] on icon "button" at bounding box center [611, 267] width 10 height 10
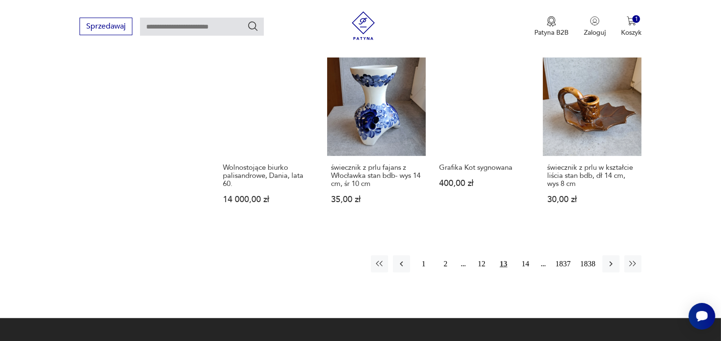
scroll to position [811, 0]
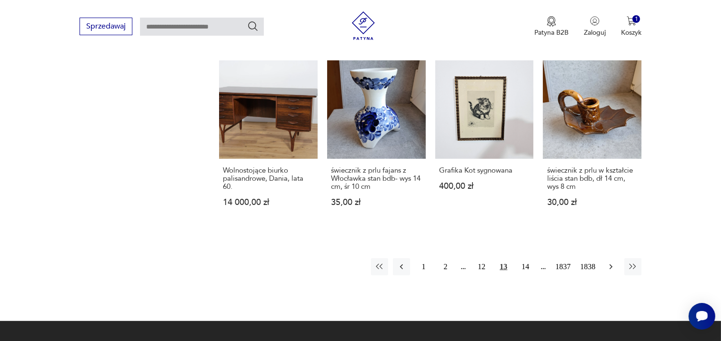
click at [609, 262] on icon "button" at bounding box center [611, 267] width 10 height 10
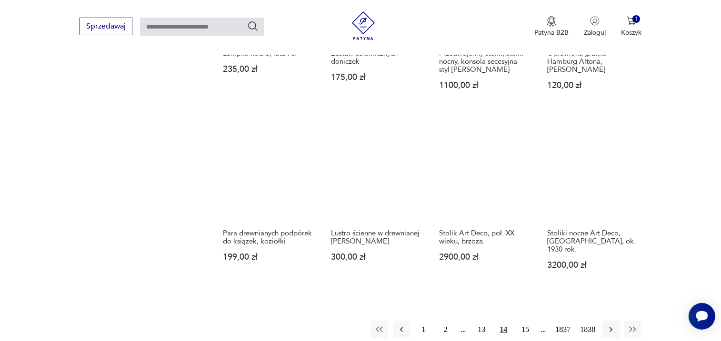
scroll to position [749, 0]
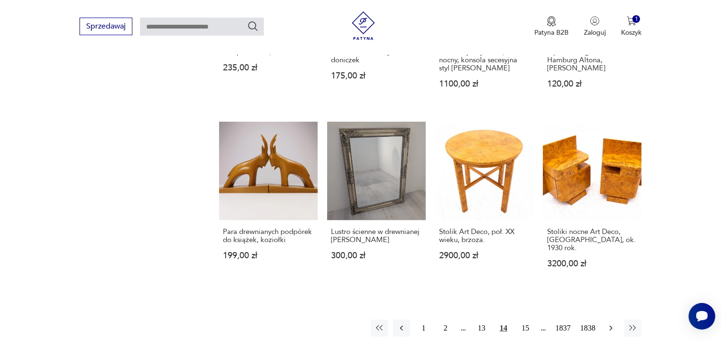
click at [611, 324] on icon "button" at bounding box center [611, 329] width 10 height 10
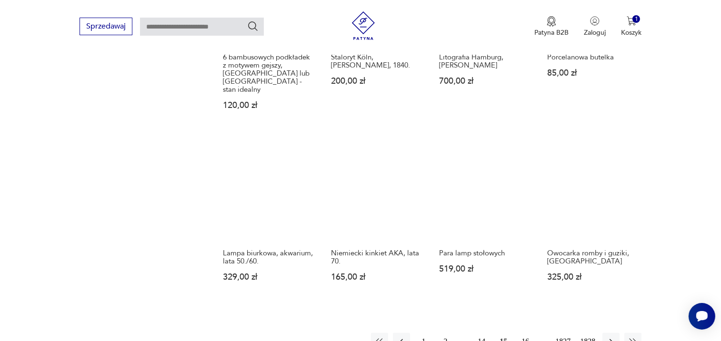
scroll to position [722, 0]
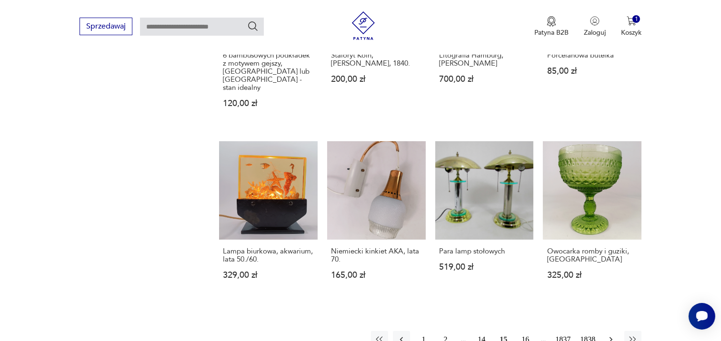
click at [614, 335] on icon "button" at bounding box center [611, 340] width 10 height 10
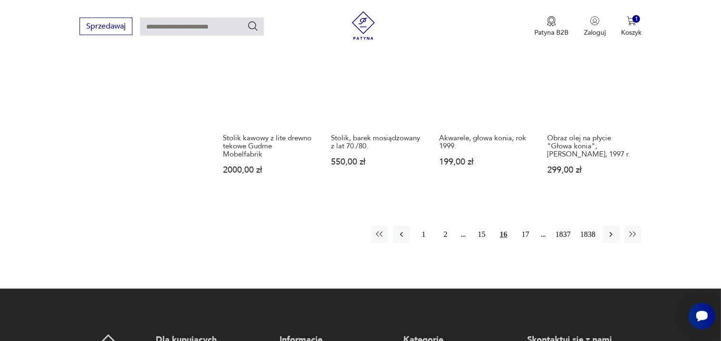
scroll to position [797, 0]
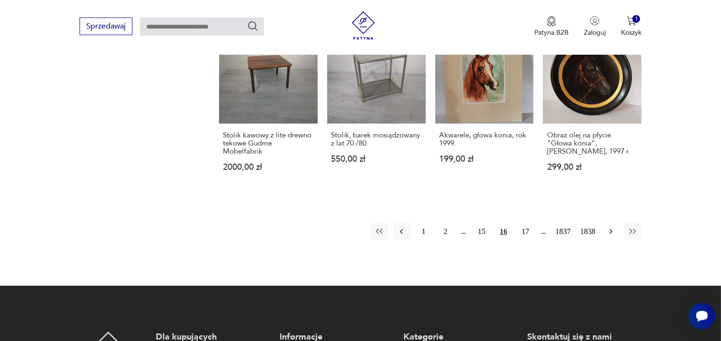
click at [610, 235] on icon "button" at bounding box center [610, 231] width 3 height 5
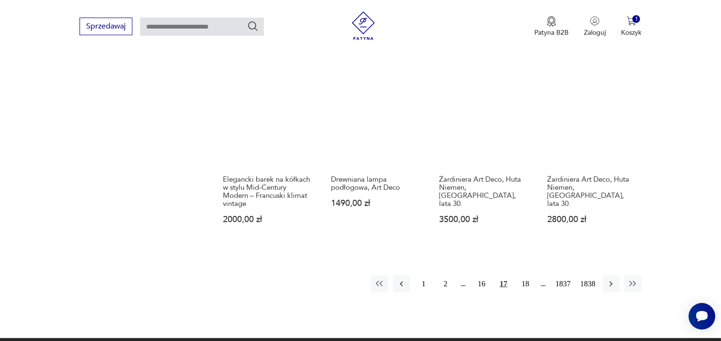
scroll to position [786, 0]
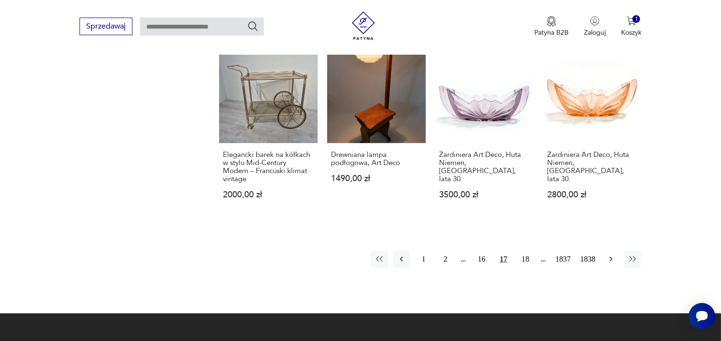
click at [613, 264] on icon "button" at bounding box center [611, 260] width 10 height 10
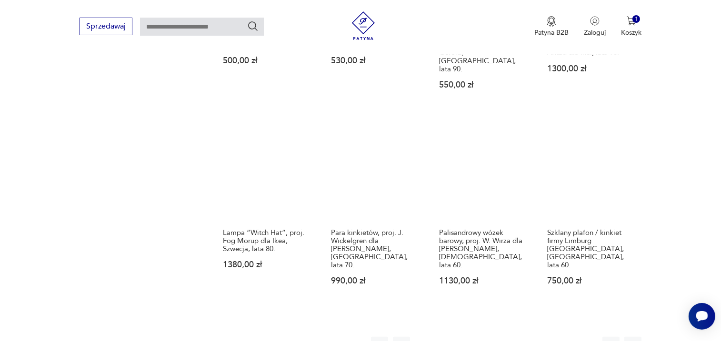
scroll to position [734, 0]
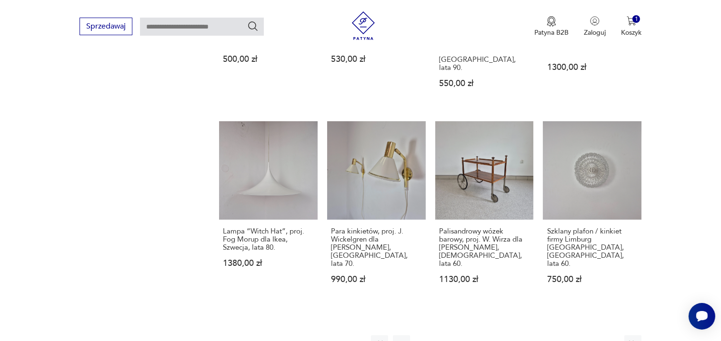
click at [614, 339] on icon "button" at bounding box center [611, 344] width 10 height 10
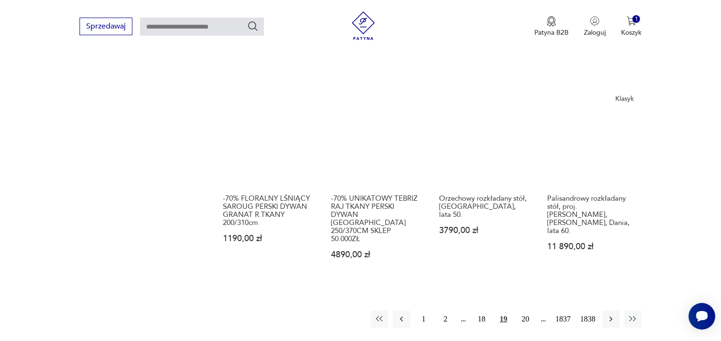
scroll to position [777, 0]
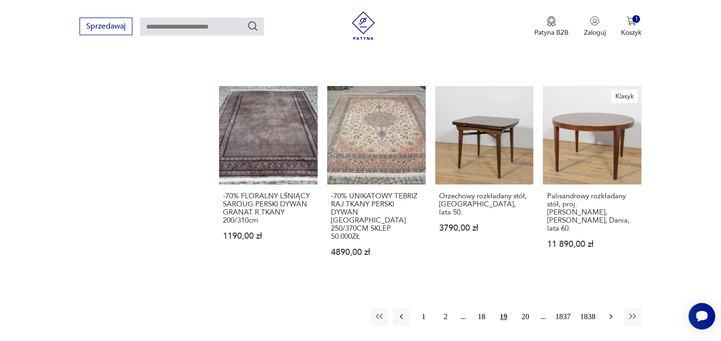
click at [611, 312] on icon "button" at bounding box center [611, 317] width 10 height 10
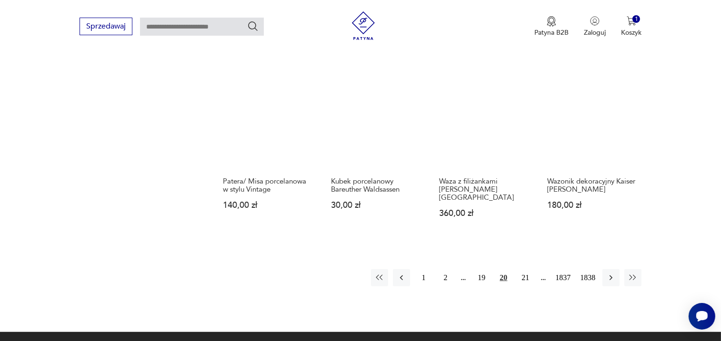
scroll to position [795, 0]
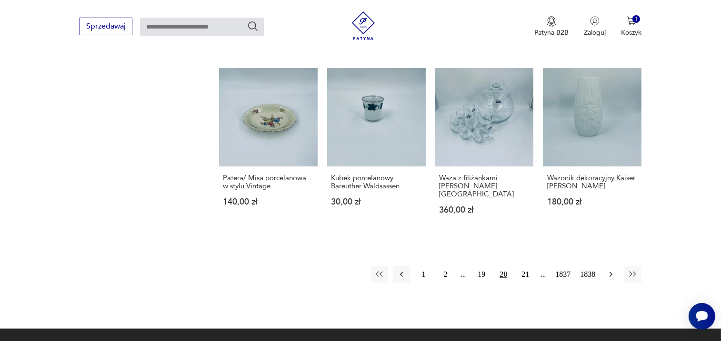
click at [611, 270] on icon "button" at bounding box center [611, 275] width 10 height 10
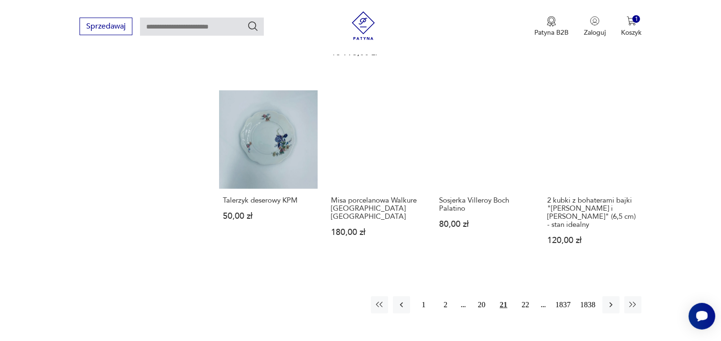
scroll to position [776, 0]
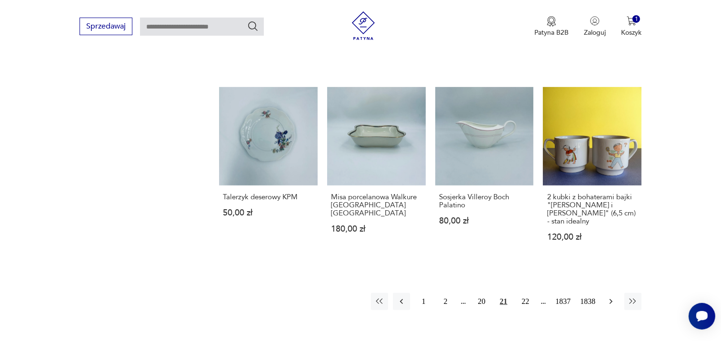
click at [612, 297] on icon "button" at bounding box center [611, 302] width 10 height 10
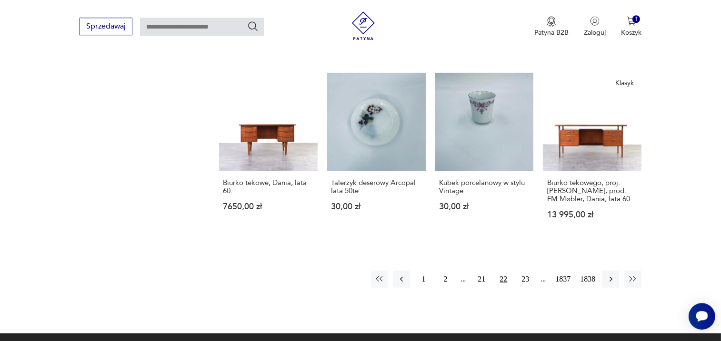
scroll to position [777, 0]
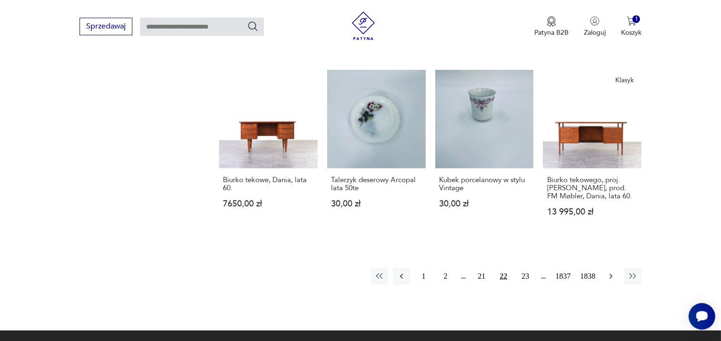
click at [614, 272] on icon "button" at bounding box center [611, 277] width 10 height 10
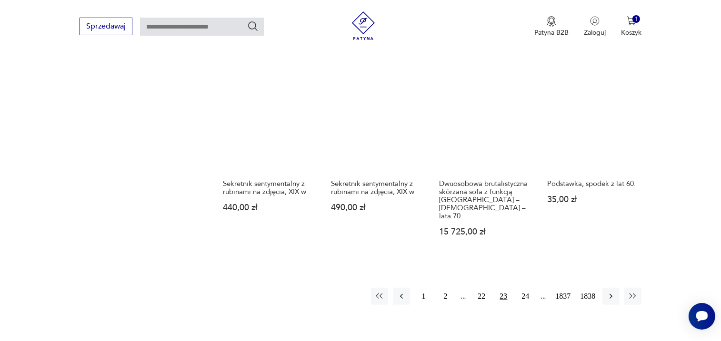
scroll to position [767, 0]
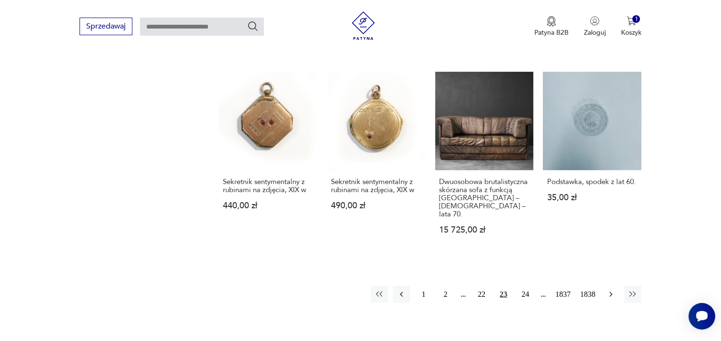
click at [614, 290] on icon "button" at bounding box center [611, 295] width 10 height 10
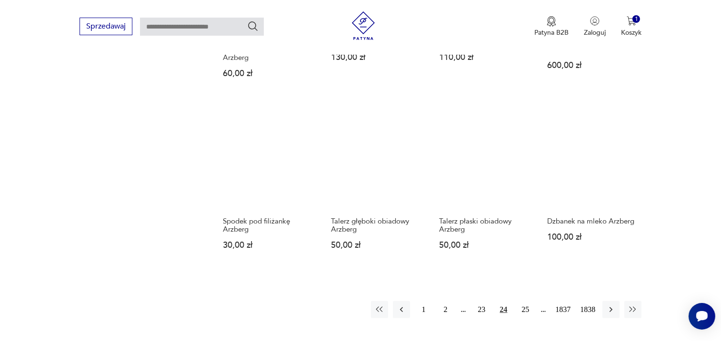
scroll to position [720, 0]
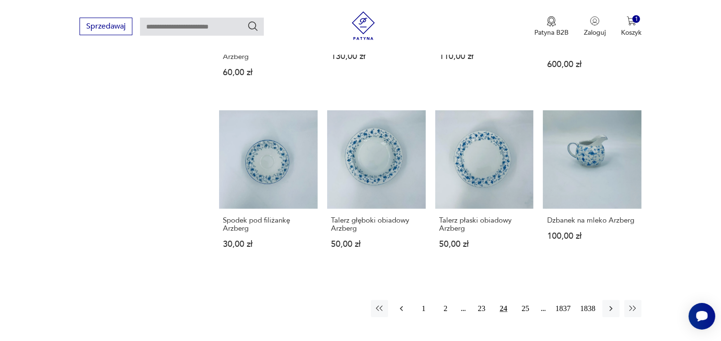
click at [403, 304] on icon "button" at bounding box center [402, 309] width 10 height 10
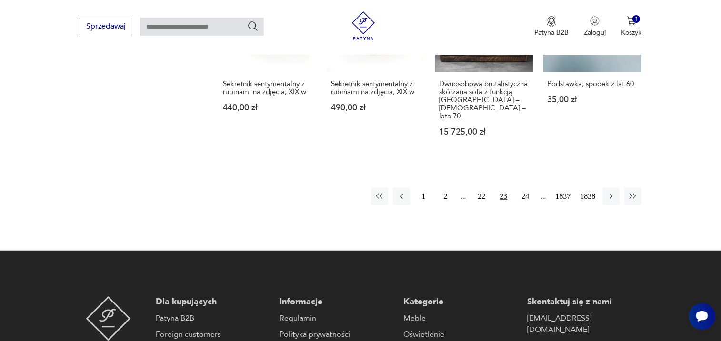
scroll to position [909, 0]
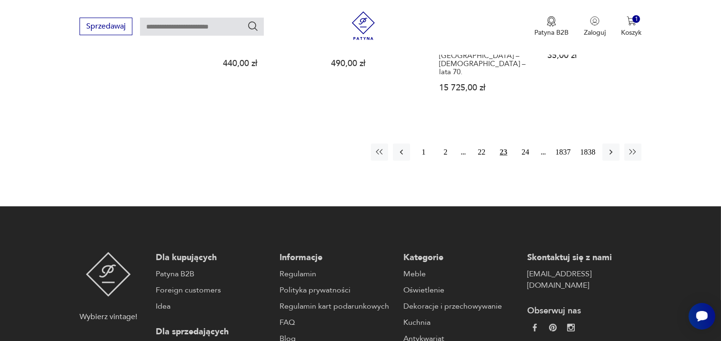
click at [463, 144] on div "1 2 22 23 24 1837 1838" at bounding box center [506, 152] width 270 height 17
click at [465, 144] on div "1 2 22 23 24 1837 1838" at bounding box center [506, 152] width 270 height 17
click at [481, 144] on button "22" at bounding box center [481, 152] width 17 height 17
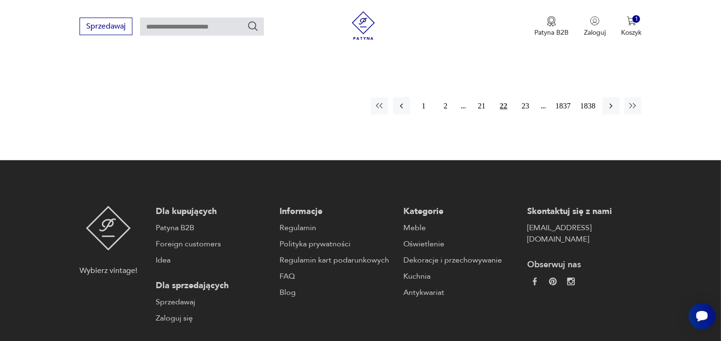
scroll to position [949, 0]
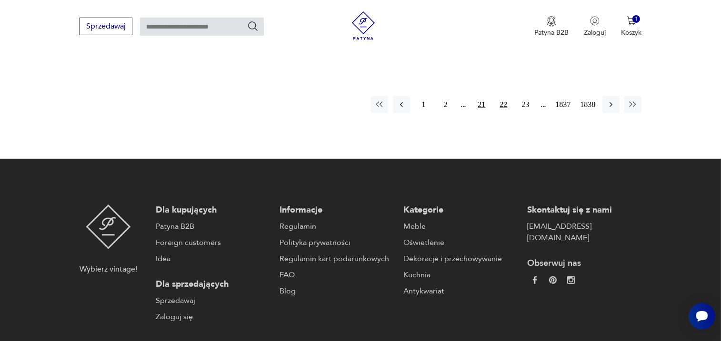
click at [483, 96] on button "21" at bounding box center [481, 104] width 17 height 17
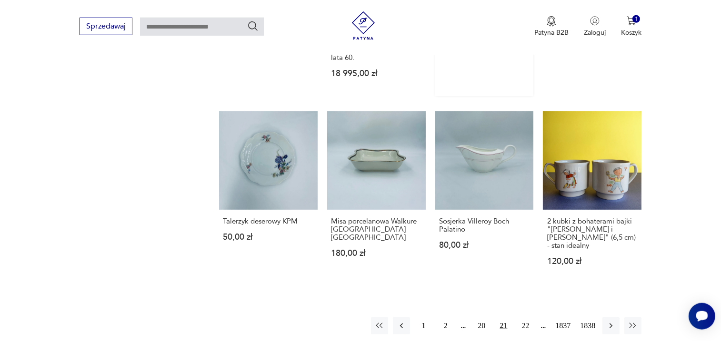
scroll to position [796, 0]
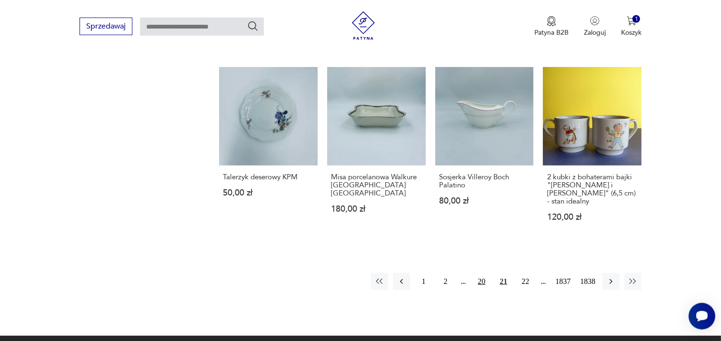
click at [483, 273] on button "20" at bounding box center [481, 281] width 17 height 17
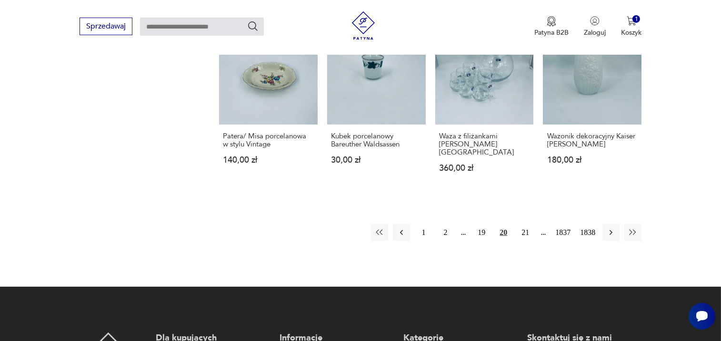
scroll to position [842, 0]
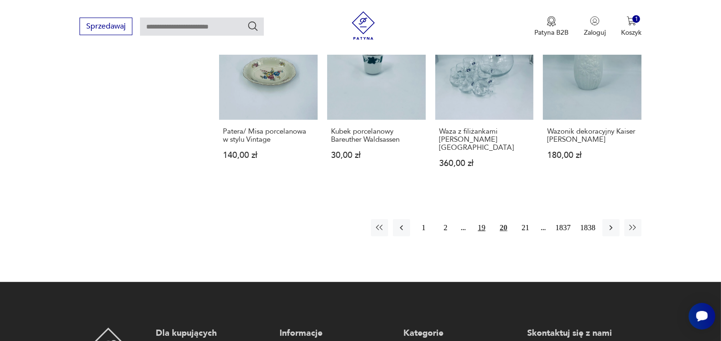
click at [482, 219] on button "19" at bounding box center [481, 227] width 17 height 17
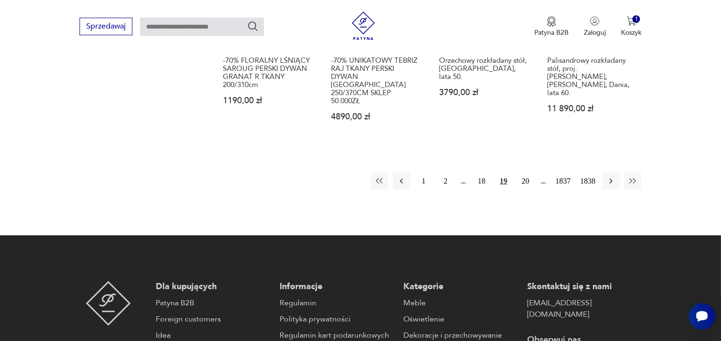
scroll to position [918, 0]
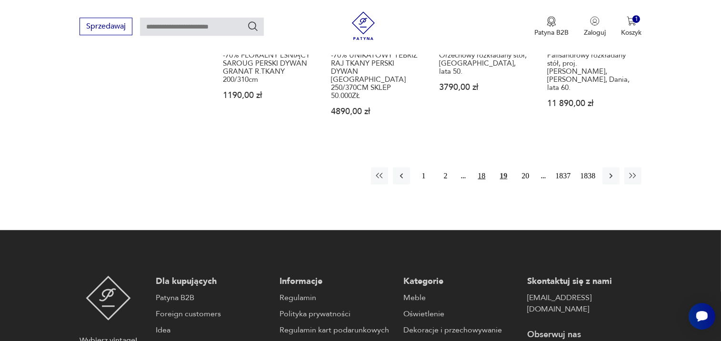
click at [477, 168] on button "18" at bounding box center [481, 176] width 17 height 17
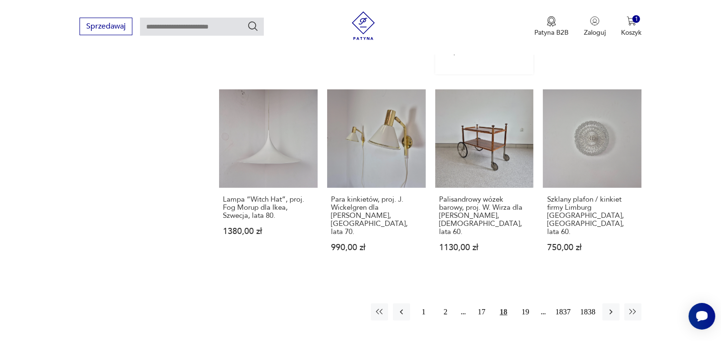
scroll to position [774, 0]
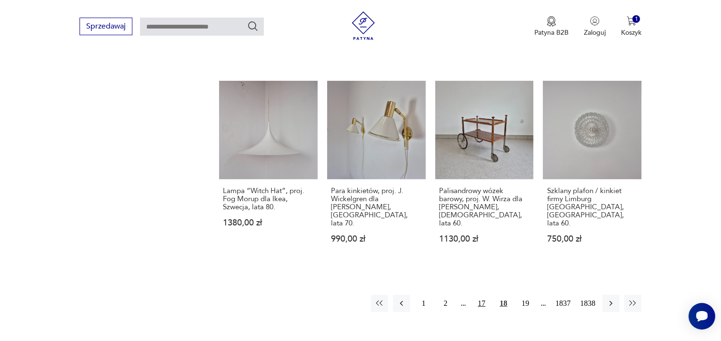
click at [483, 295] on button "17" at bounding box center [481, 303] width 17 height 17
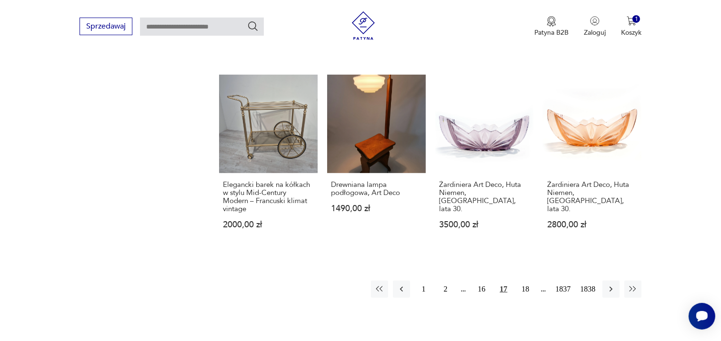
scroll to position [758, 0]
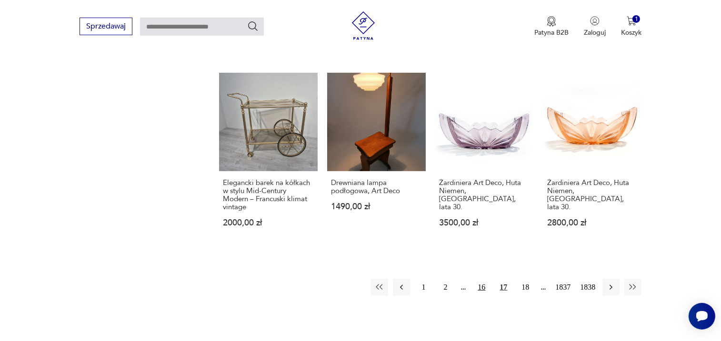
click at [481, 296] on button "16" at bounding box center [481, 287] width 17 height 17
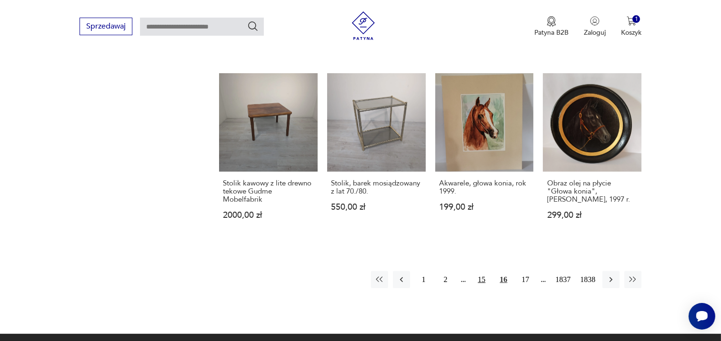
click at [482, 289] on button "15" at bounding box center [481, 279] width 17 height 17
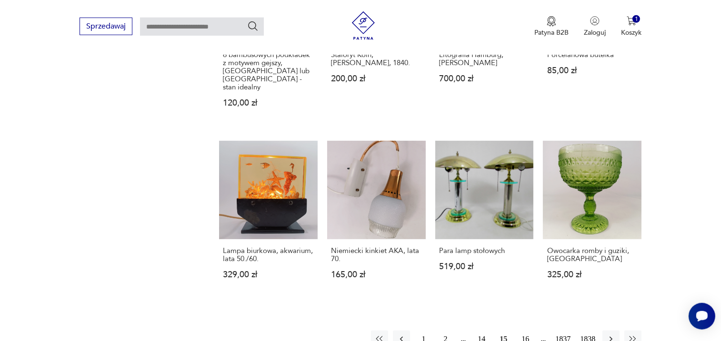
scroll to position [744, 0]
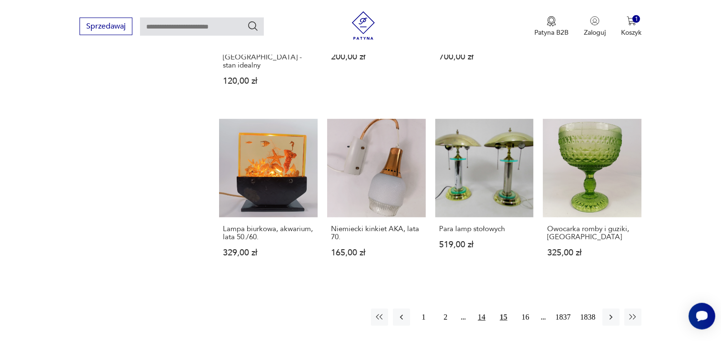
click at [484, 309] on button "14" at bounding box center [481, 317] width 17 height 17
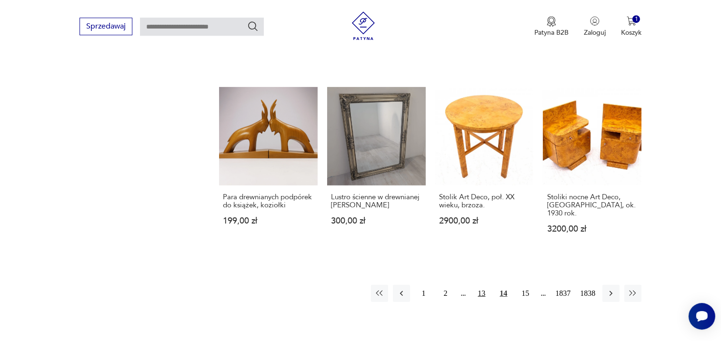
click at [480, 285] on button "13" at bounding box center [481, 293] width 17 height 17
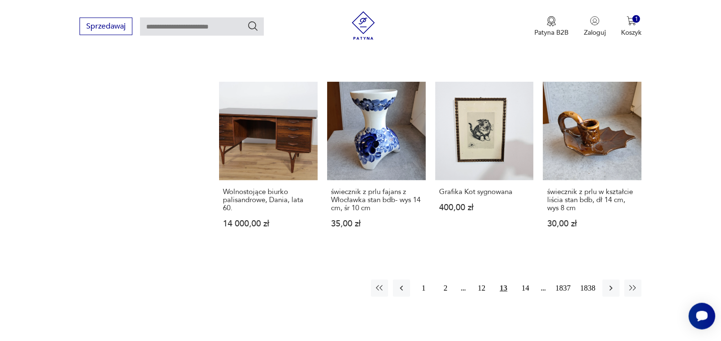
click at [480, 280] on button "12" at bounding box center [481, 288] width 17 height 17
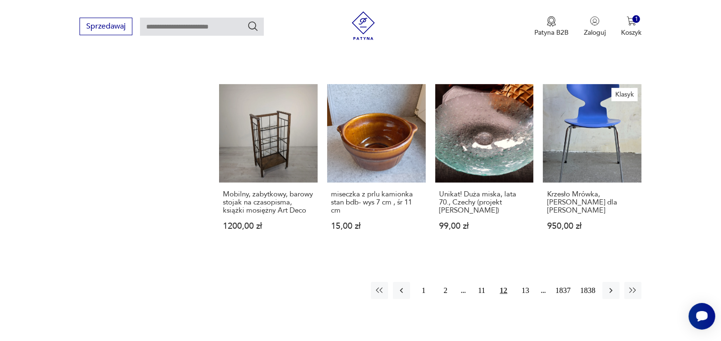
scroll to position [785, 0]
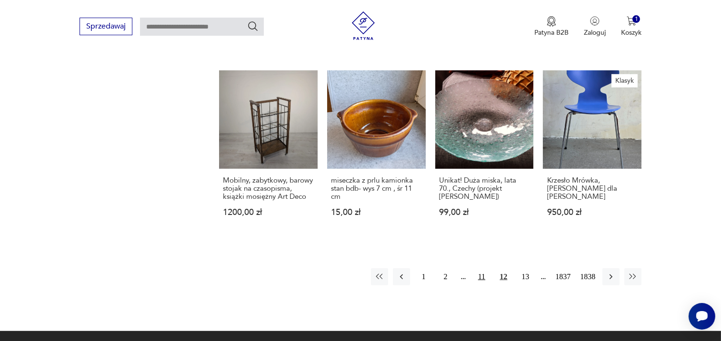
click at [480, 272] on button "11" at bounding box center [481, 277] width 17 height 17
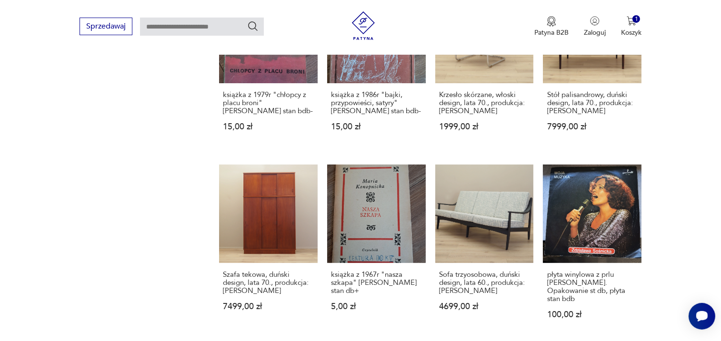
scroll to position [695, 0]
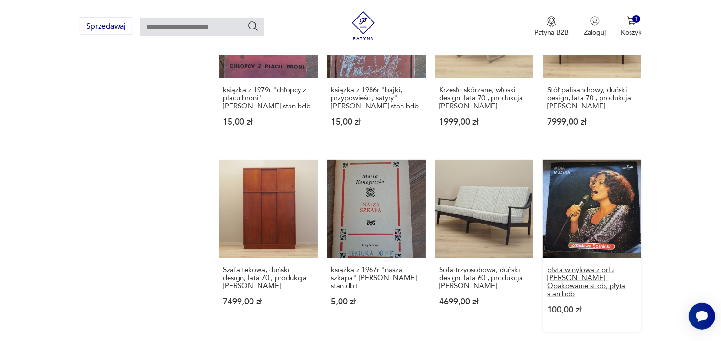
click at [587, 266] on h3 "płyta winylowa z prlu [PERSON_NAME]. Opakowanie st db, płyta stan bdb" at bounding box center [592, 282] width 90 height 32
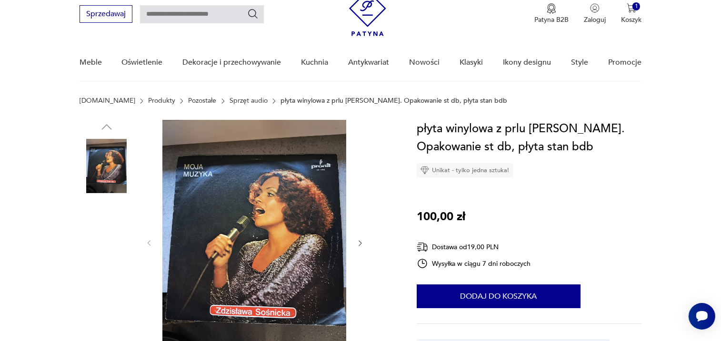
scroll to position [44, 0]
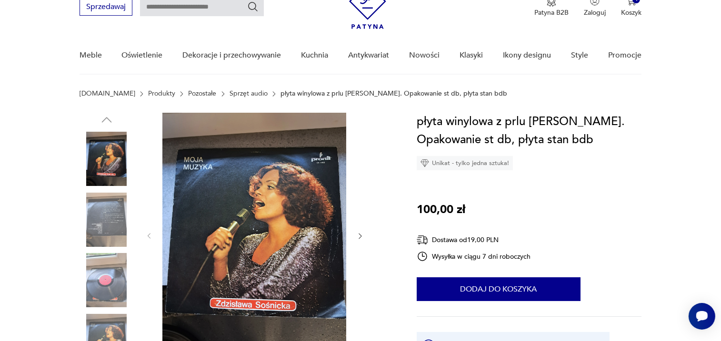
click at [360, 237] on icon "button" at bounding box center [360, 236] width 8 height 8
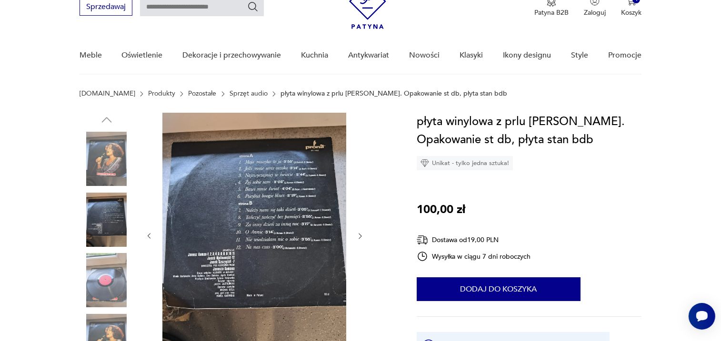
click at [360, 237] on icon "button" at bounding box center [360, 236] width 8 height 8
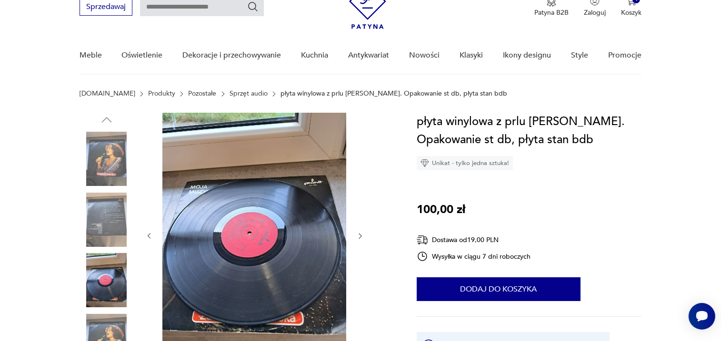
click at [360, 237] on icon "button" at bounding box center [360, 236] width 8 height 8
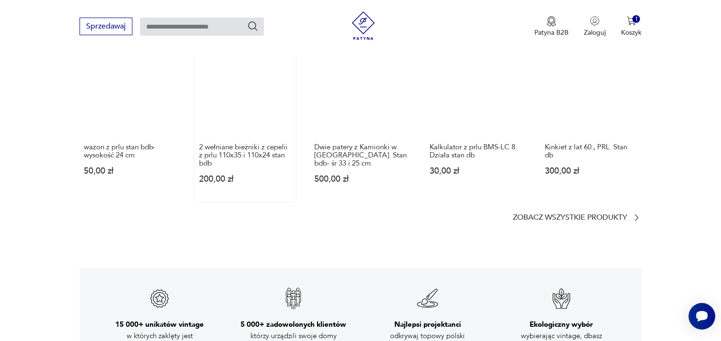
scroll to position [902, 0]
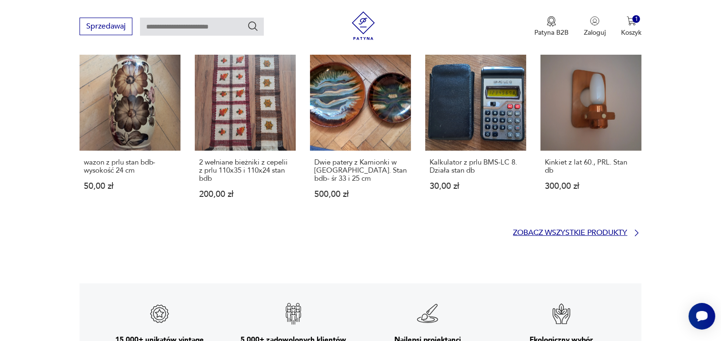
click at [594, 236] on p "Zobacz wszystkie produkty" at bounding box center [570, 233] width 114 height 6
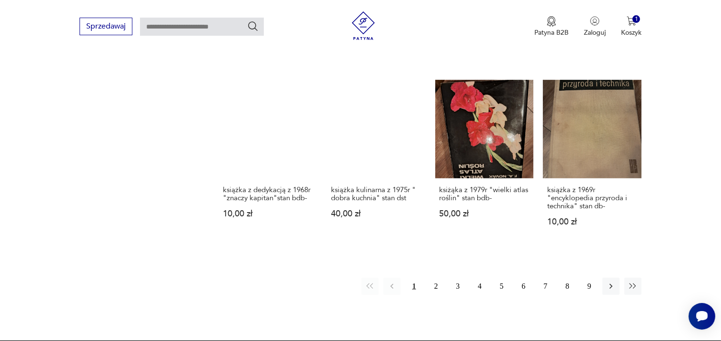
scroll to position [858, 0]
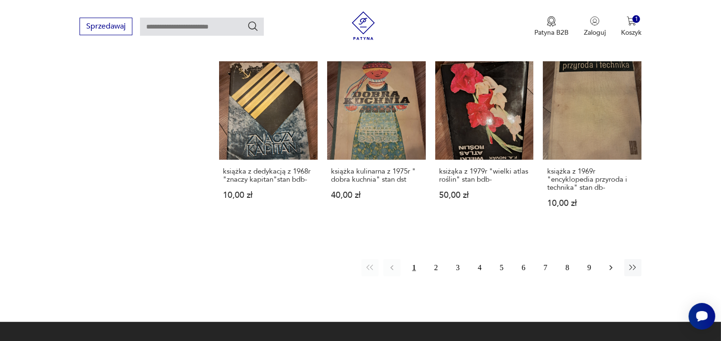
click at [612, 266] on icon "button" at bounding box center [611, 268] width 10 height 10
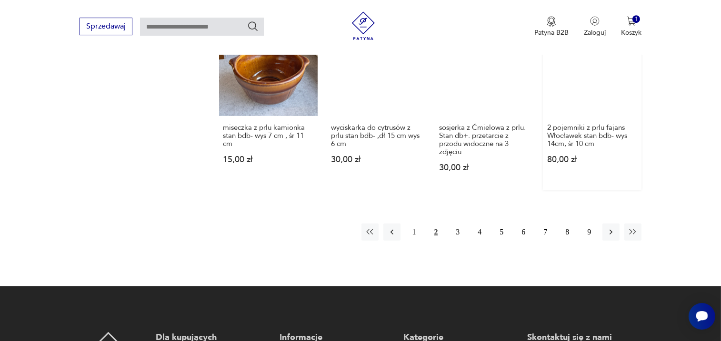
scroll to position [904, 0]
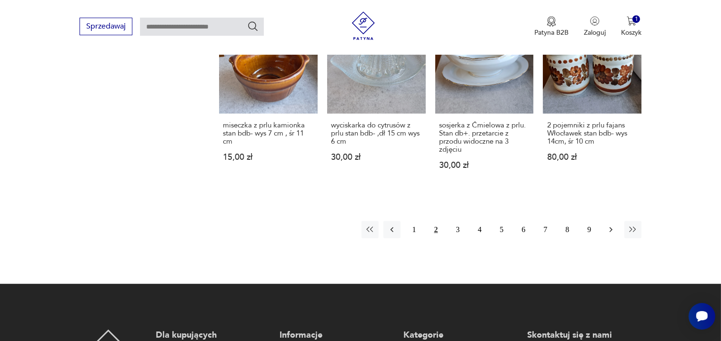
click at [612, 236] on button "button" at bounding box center [610, 229] width 17 height 17
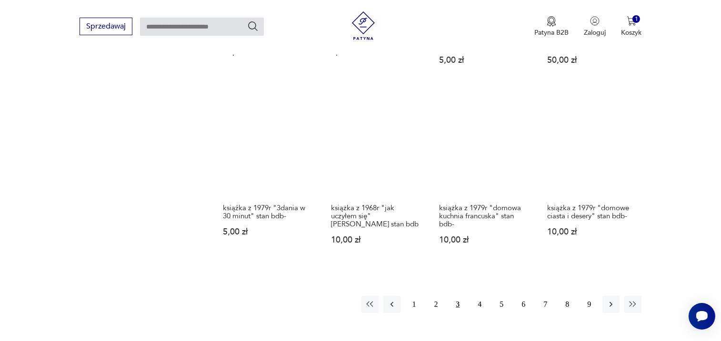
scroll to position [838, 0]
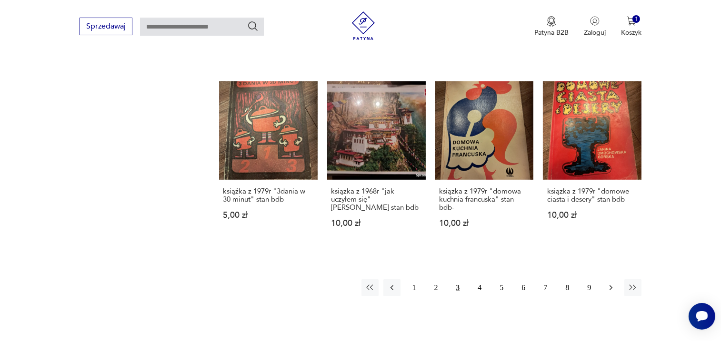
click at [613, 292] on icon "button" at bounding box center [611, 288] width 10 height 10
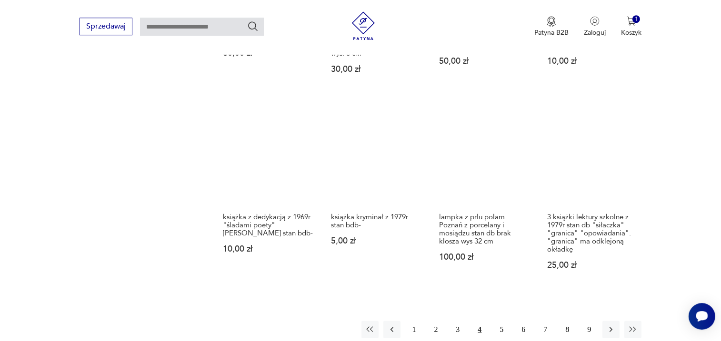
scroll to position [859, 0]
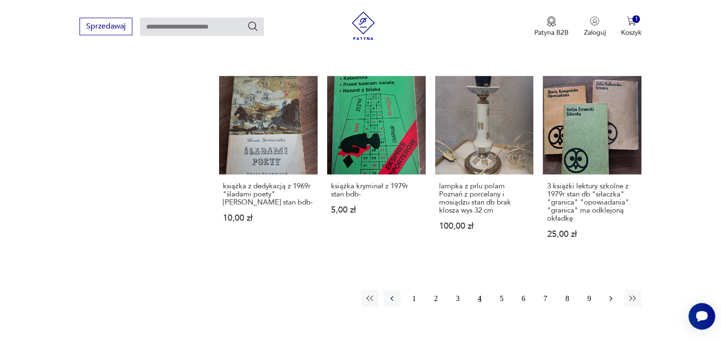
click at [614, 294] on icon "button" at bounding box center [611, 299] width 10 height 10
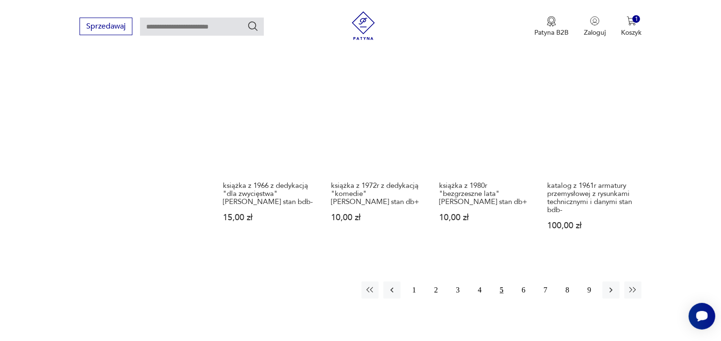
scroll to position [852, 0]
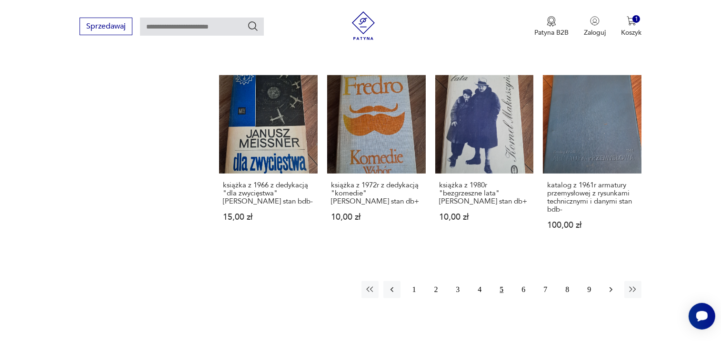
click at [611, 288] on icon "button" at bounding box center [610, 290] width 3 height 5
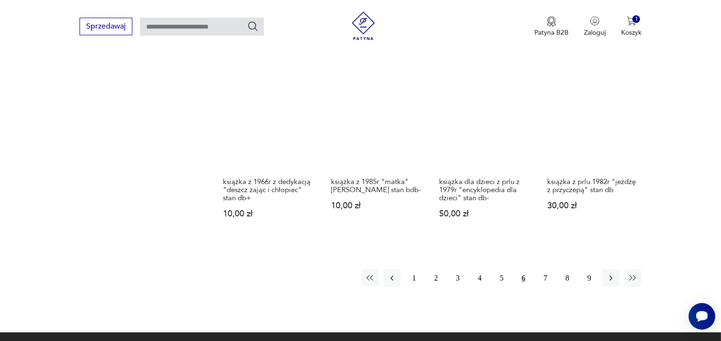
scroll to position [857, 0]
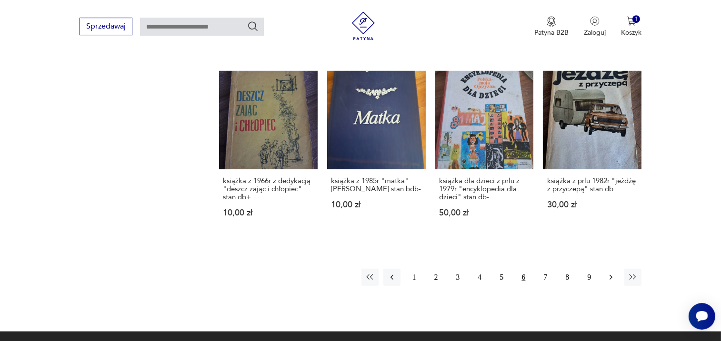
click at [611, 275] on icon "button" at bounding box center [610, 277] width 3 height 5
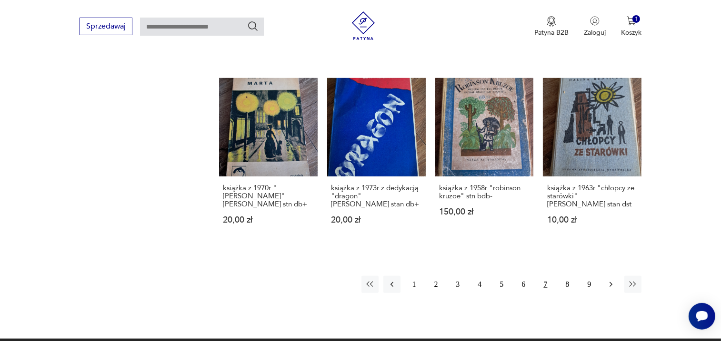
click at [611, 282] on icon "button" at bounding box center [611, 285] width 10 height 10
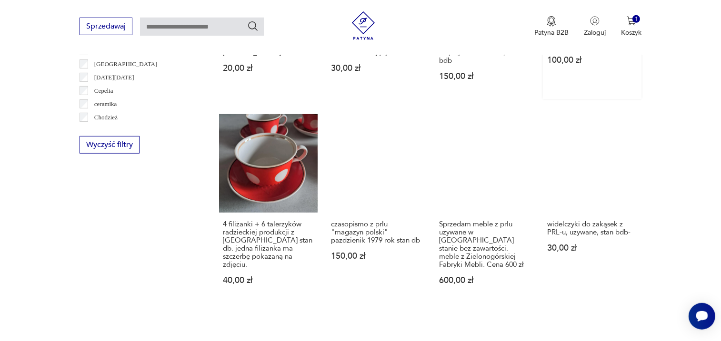
scroll to position [627, 0]
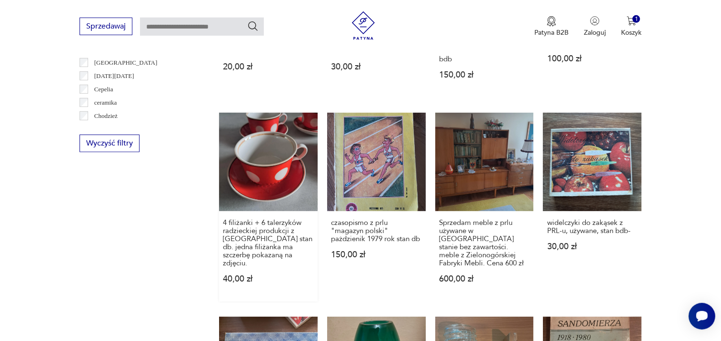
click at [273, 179] on link "4 filiżanki + 6 talerzyków radzieckiej produkcji z [GEOGRAPHIC_DATA] stan db. j…" at bounding box center [268, 207] width 99 height 189
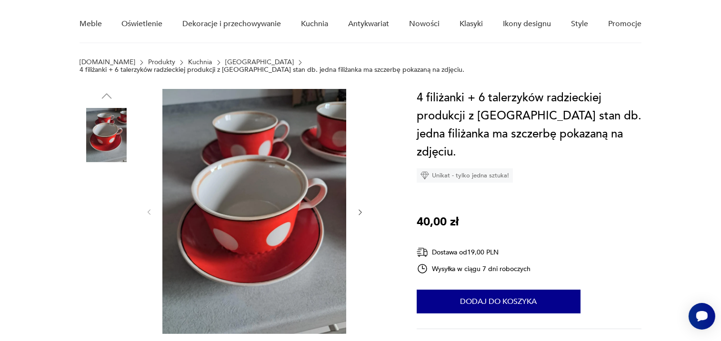
scroll to position [77, 0]
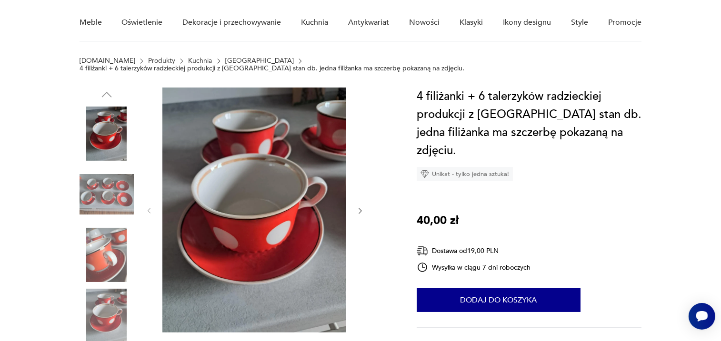
click at [359, 207] on icon "button" at bounding box center [360, 211] width 8 height 8
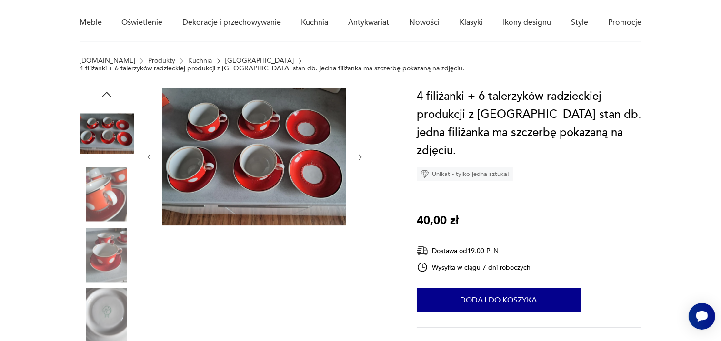
click at [359, 202] on div at bounding box center [254, 158] width 219 height 140
click at [360, 153] on icon "button" at bounding box center [360, 157] width 8 height 8
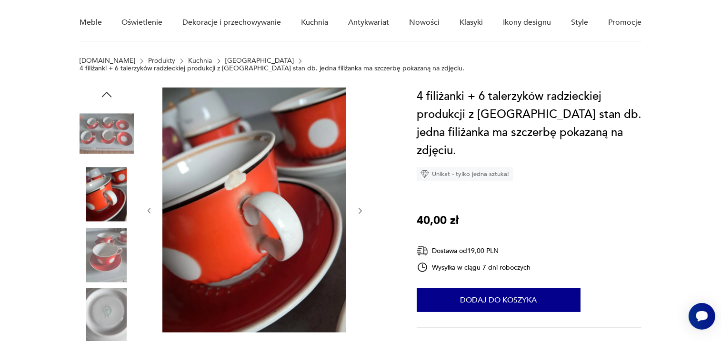
click at [359, 207] on icon "button" at bounding box center [360, 211] width 8 height 8
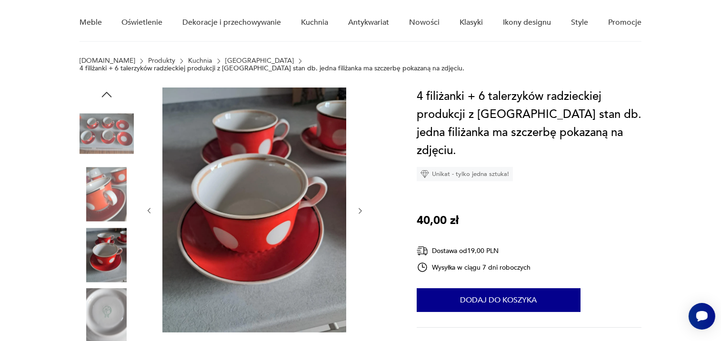
click at [359, 207] on icon "button" at bounding box center [360, 211] width 8 height 8
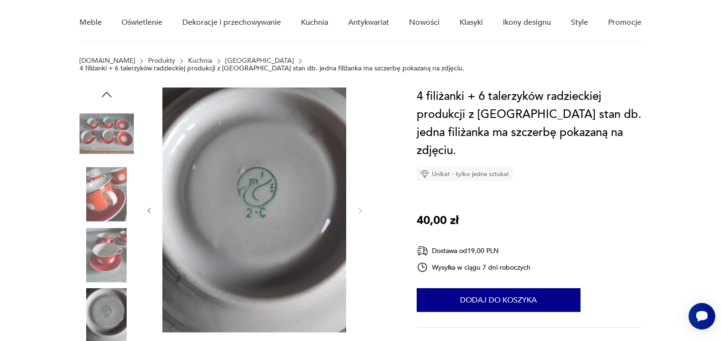
click at [148, 207] on icon "button" at bounding box center [149, 211] width 8 height 8
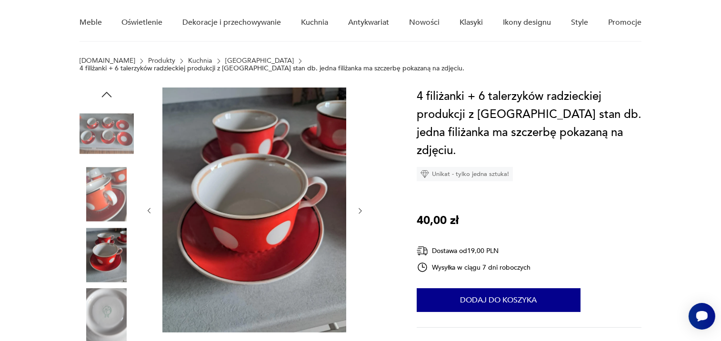
click at [151, 207] on icon "button" at bounding box center [149, 211] width 8 height 8
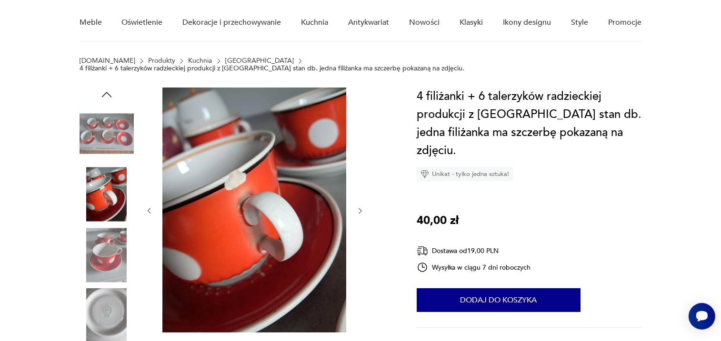
click at [151, 207] on icon "button" at bounding box center [149, 211] width 8 height 8
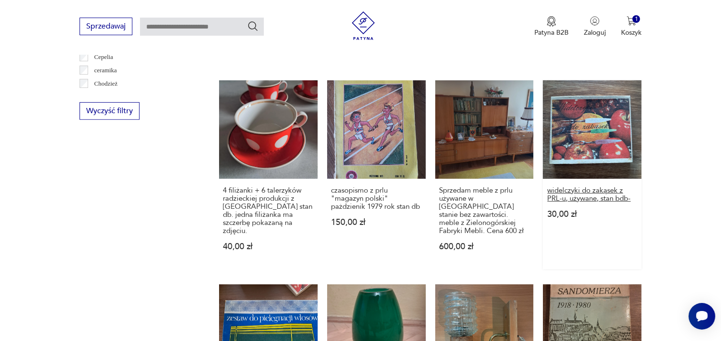
scroll to position [656, 0]
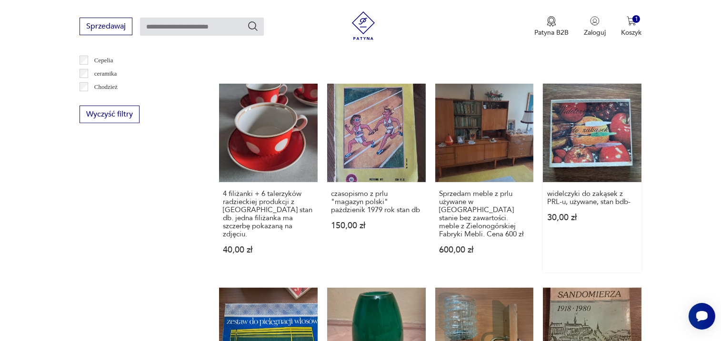
click at [618, 164] on link "widelczyki do zakąsek z PRL-u, używane, stan bdb- 30,00 zł" at bounding box center [592, 178] width 99 height 189
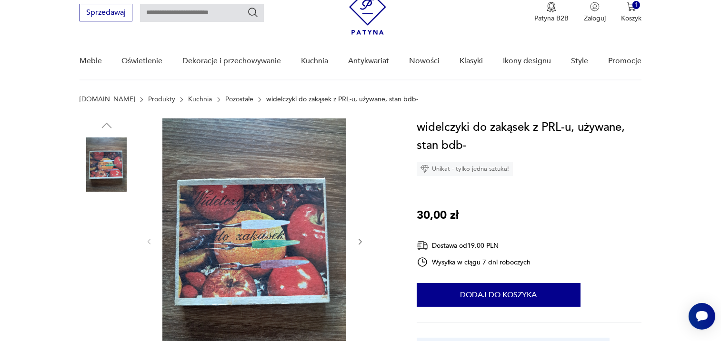
scroll to position [39, 0]
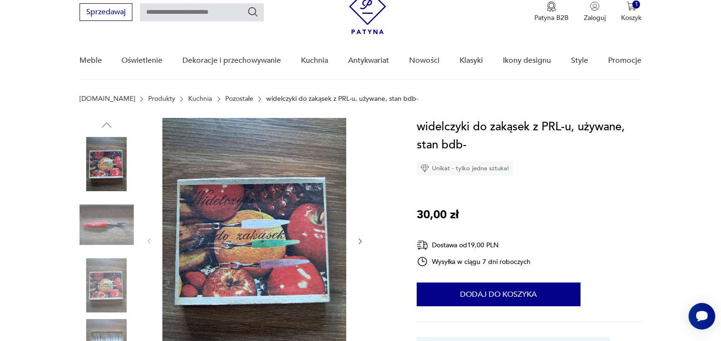
click at [357, 242] on icon "button" at bounding box center [360, 242] width 8 height 8
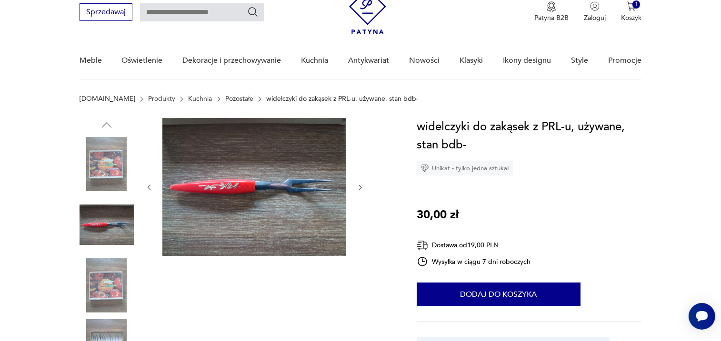
click at [360, 187] on icon "button" at bounding box center [360, 188] width 8 height 8
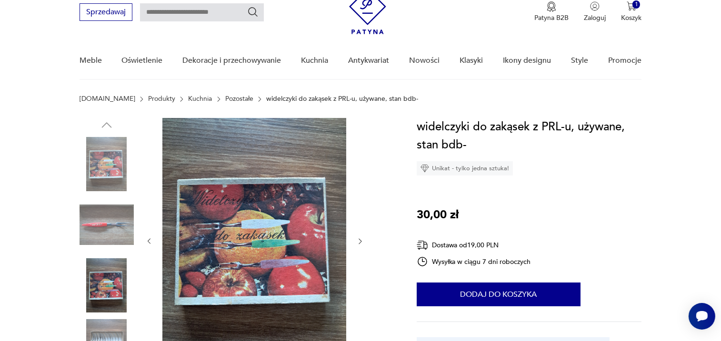
click at [360, 187] on div at bounding box center [254, 241] width 219 height 247
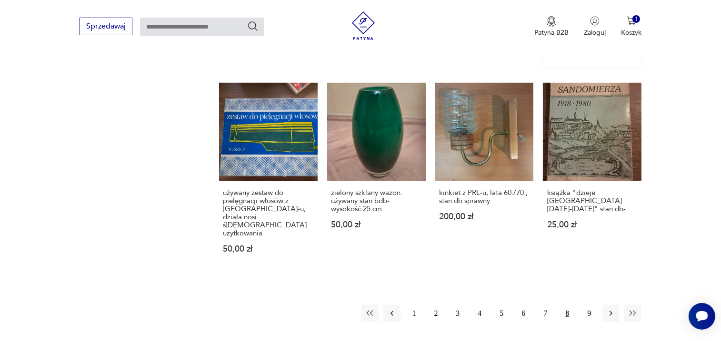
scroll to position [863, 0]
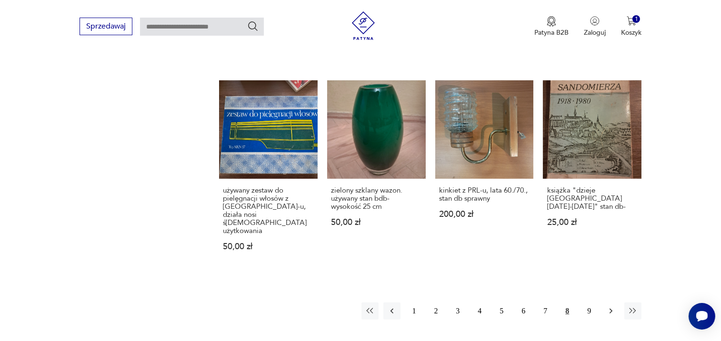
click at [611, 307] on icon "button" at bounding box center [611, 312] width 10 height 10
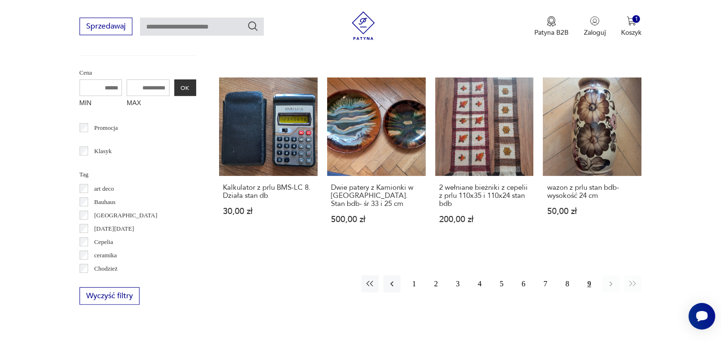
scroll to position [475, 0]
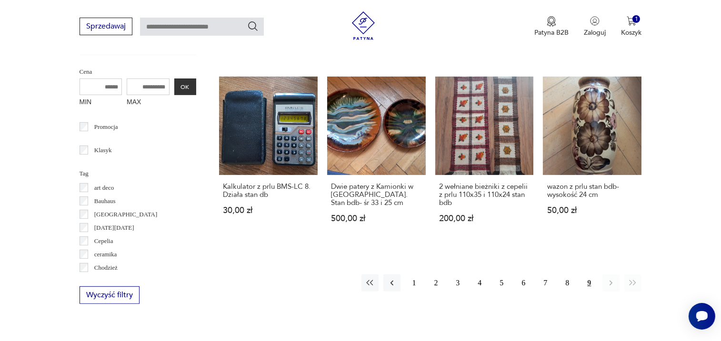
click at [612, 272] on div "Znaleziono 136 produktów Filtruj Sortuj według daty dodania Sortuj według daty …" at bounding box center [430, 84] width 423 height 440
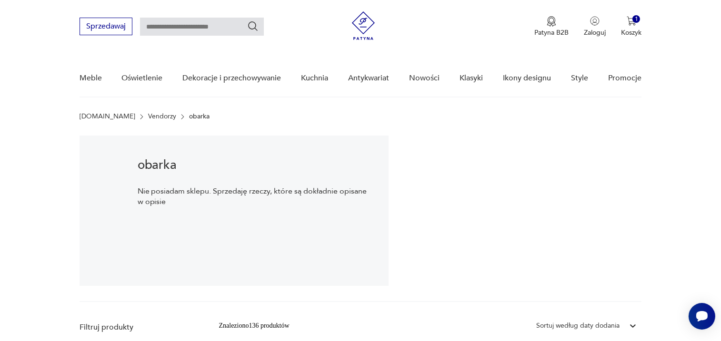
scroll to position [0, 0]
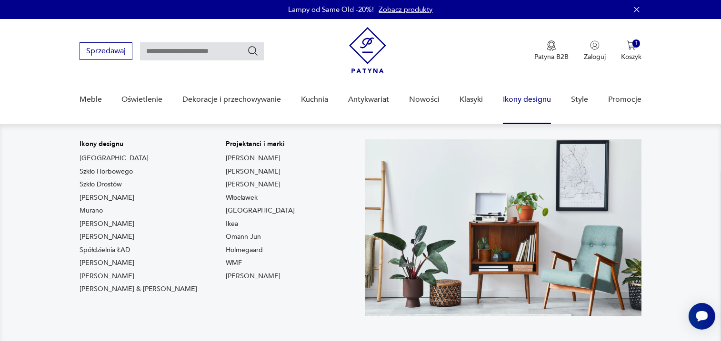
click at [515, 103] on link "Ikony designu" at bounding box center [527, 99] width 48 height 37
click at [522, 96] on link "Ikony designu" at bounding box center [527, 99] width 48 height 37
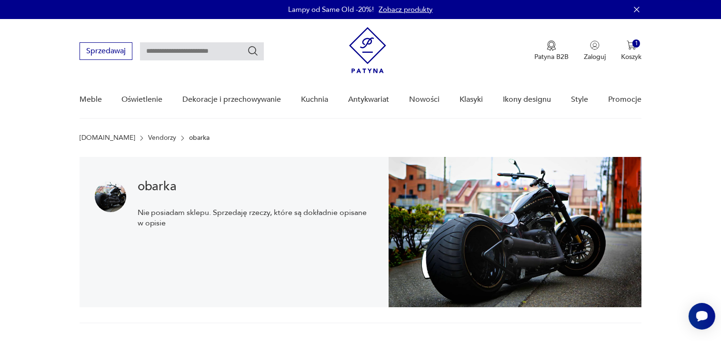
click at [405, 10] on link "Zobacz produkty" at bounding box center [406, 10] width 54 height 10
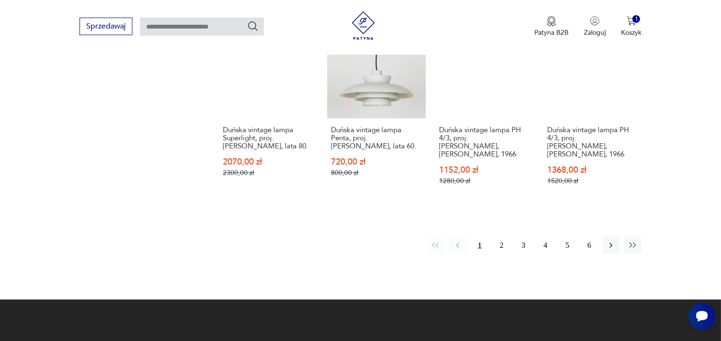
scroll to position [959, 0]
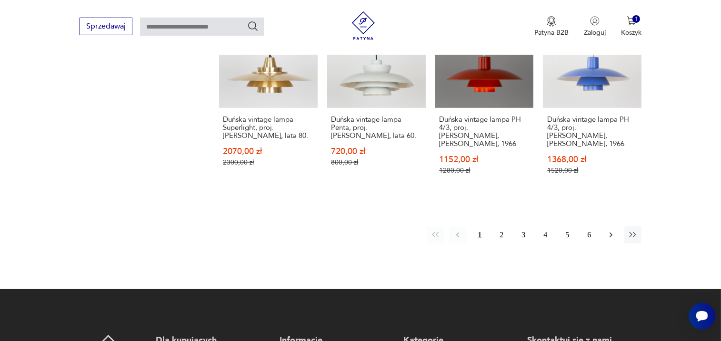
click at [616, 227] on button "button" at bounding box center [610, 235] width 17 height 17
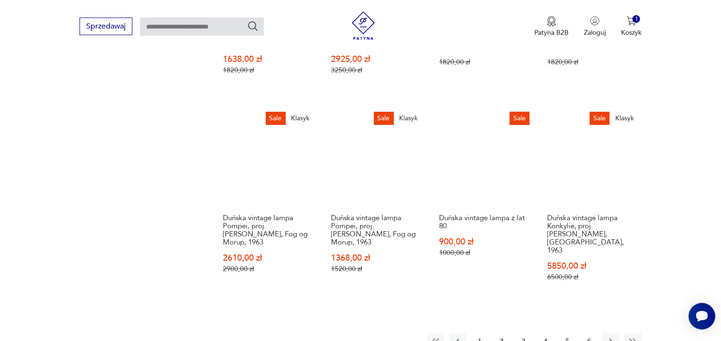
scroll to position [930, 0]
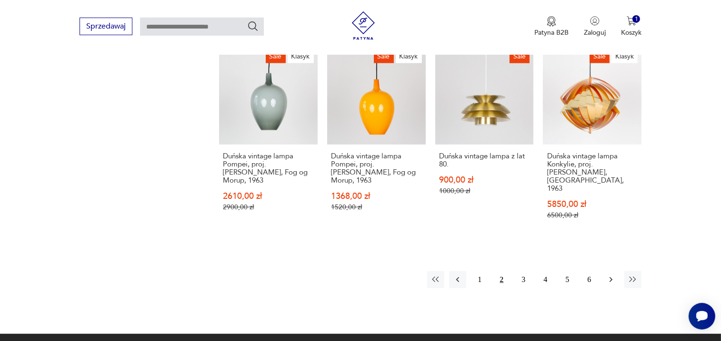
click at [612, 275] on icon "button" at bounding box center [611, 280] width 10 height 10
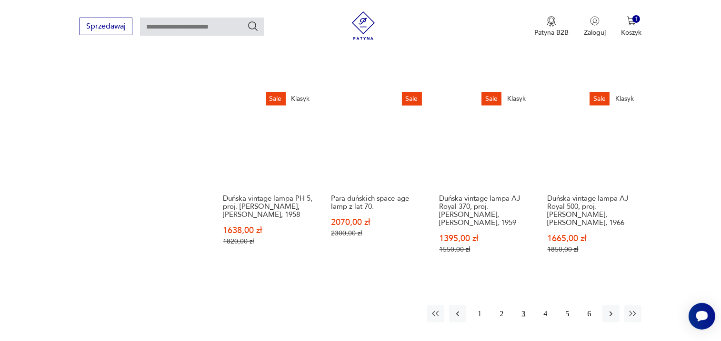
scroll to position [878, 0]
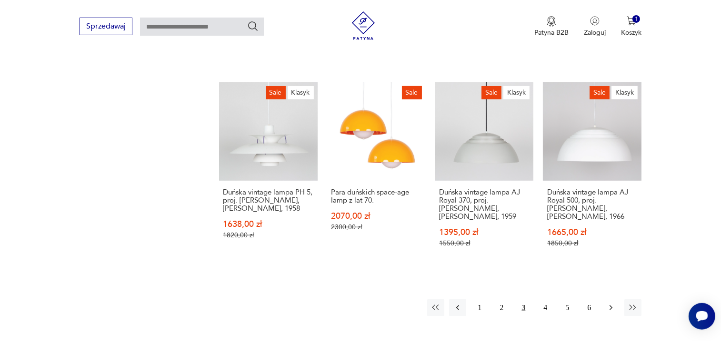
click at [609, 313] on icon "button" at bounding box center [611, 308] width 10 height 10
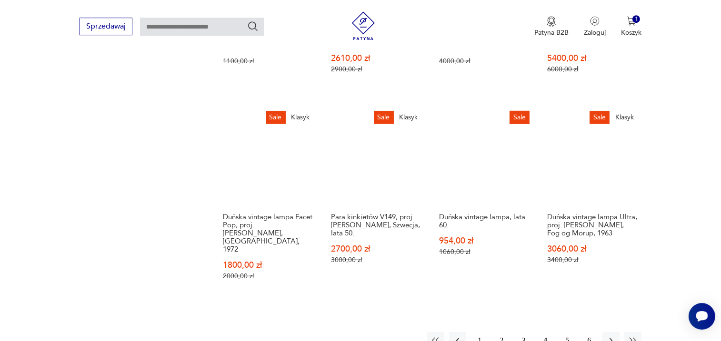
scroll to position [871, 0]
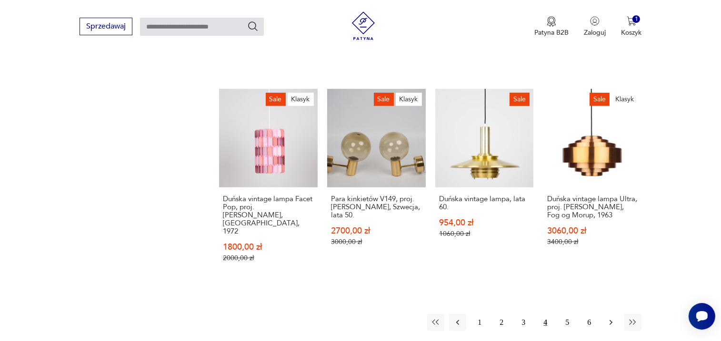
click at [609, 318] on icon "button" at bounding box center [611, 323] width 10 height 10
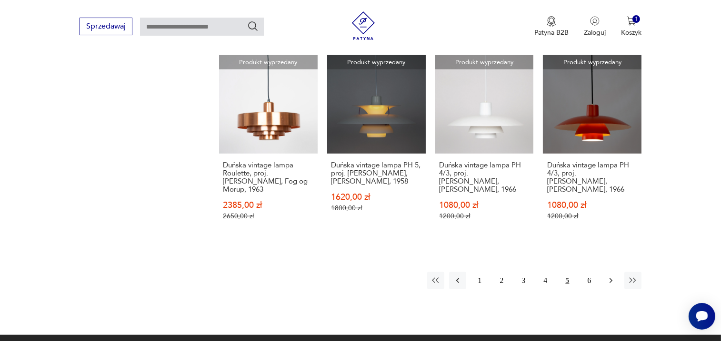
click at [612, 276] on icon "button" at bounding box center [611, 281] width 10 height 10
